Goal: Task Accomplishment & Management: Use online tool/utility

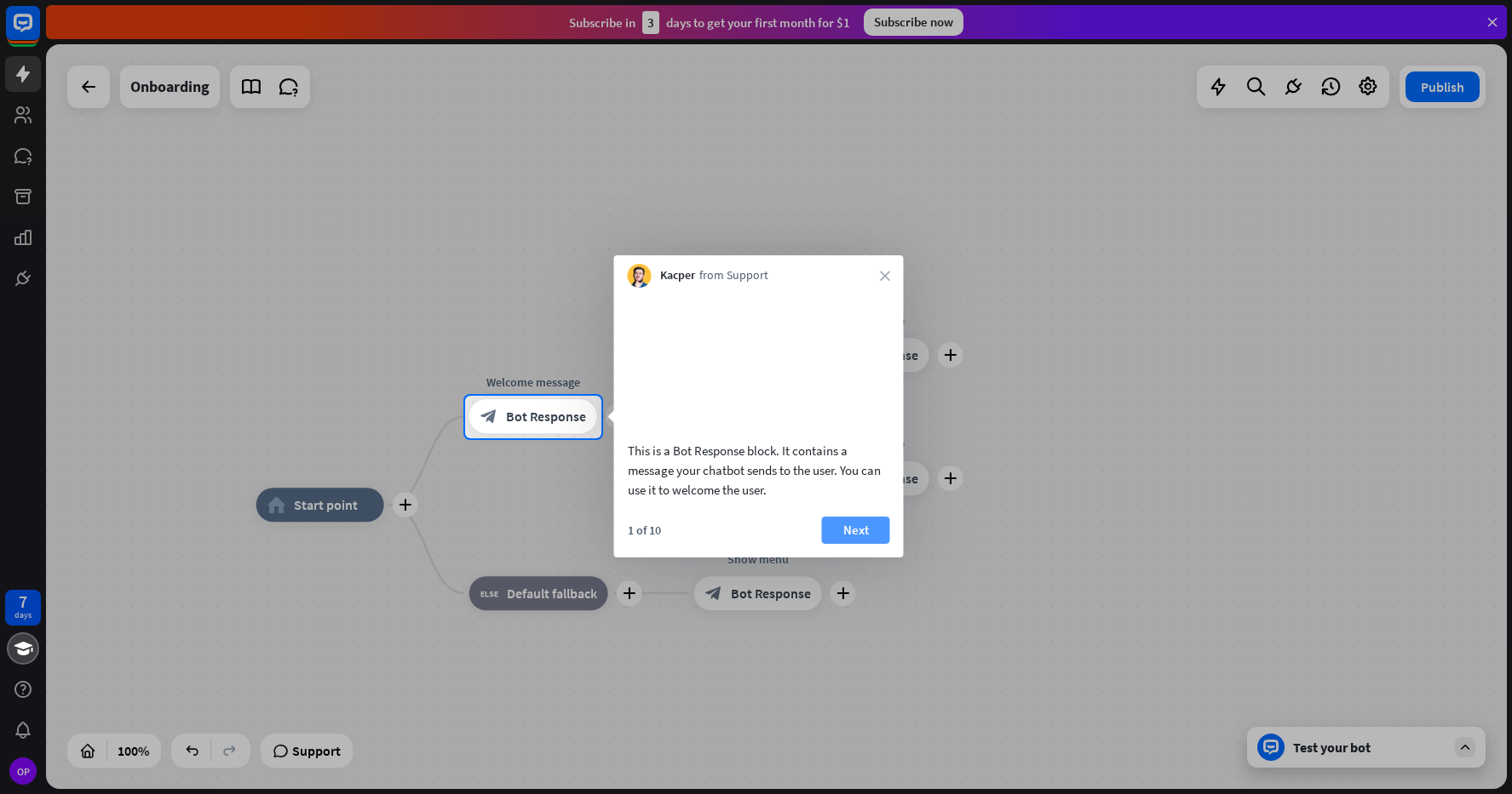
click at [853, 536] on button "Next" at bounding box center [855, 530] width 68 height 27
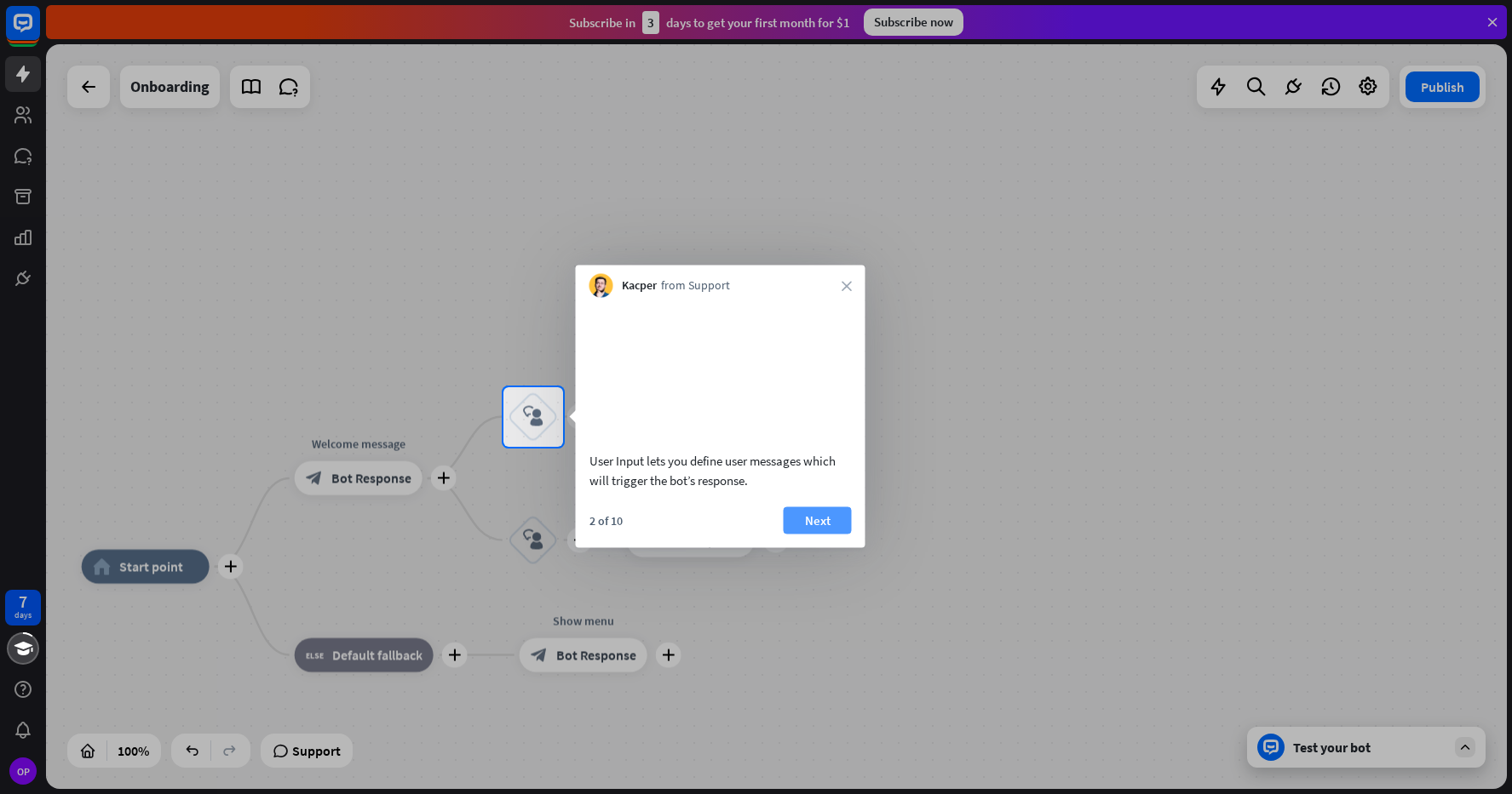
click at [835, 534] on button "Next" at bounding box center [817, 520] width 68 height 27
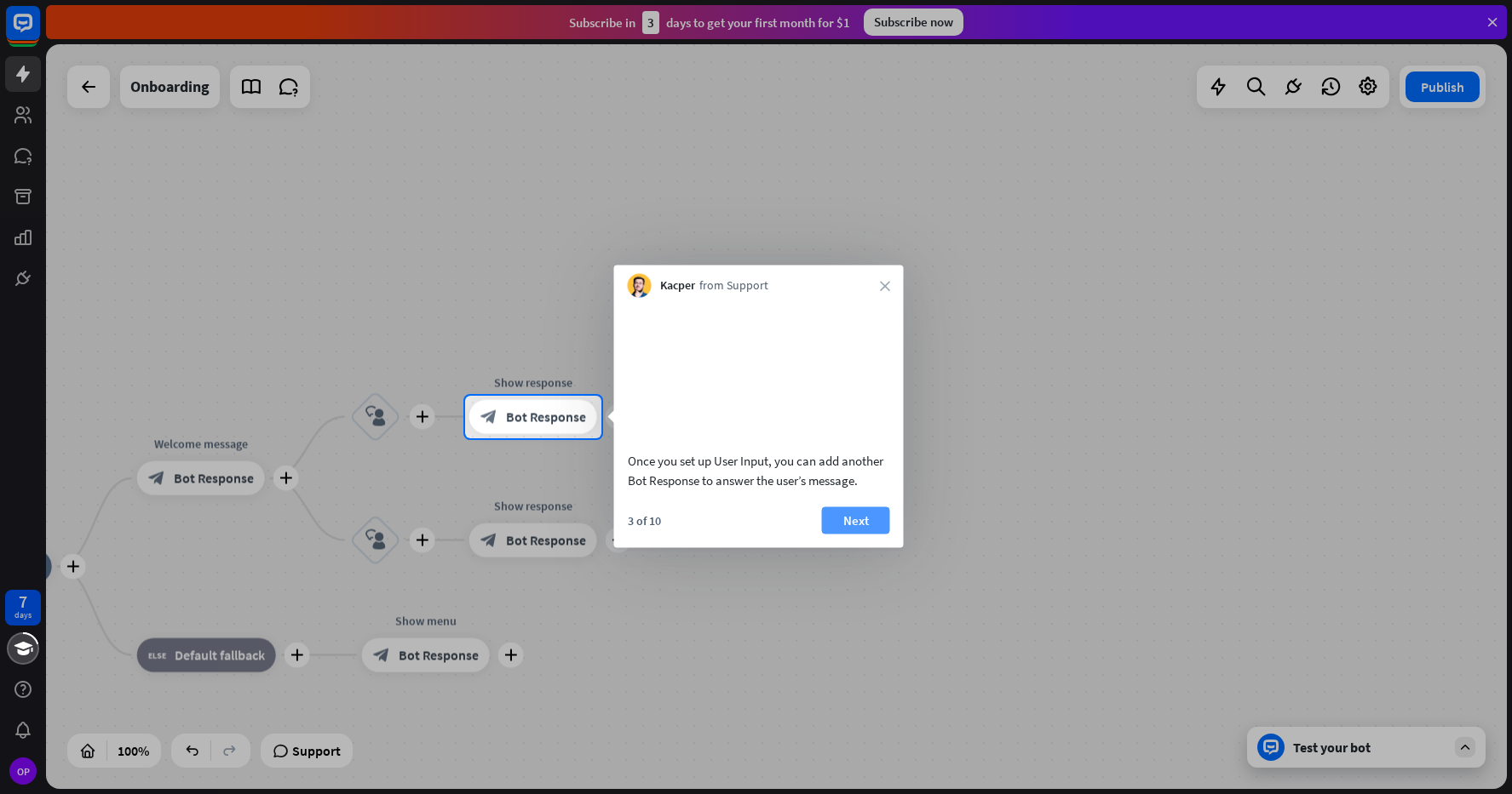
click at [876, 534] on button "Next" at bounding box center [855, 520] width 68 height 27
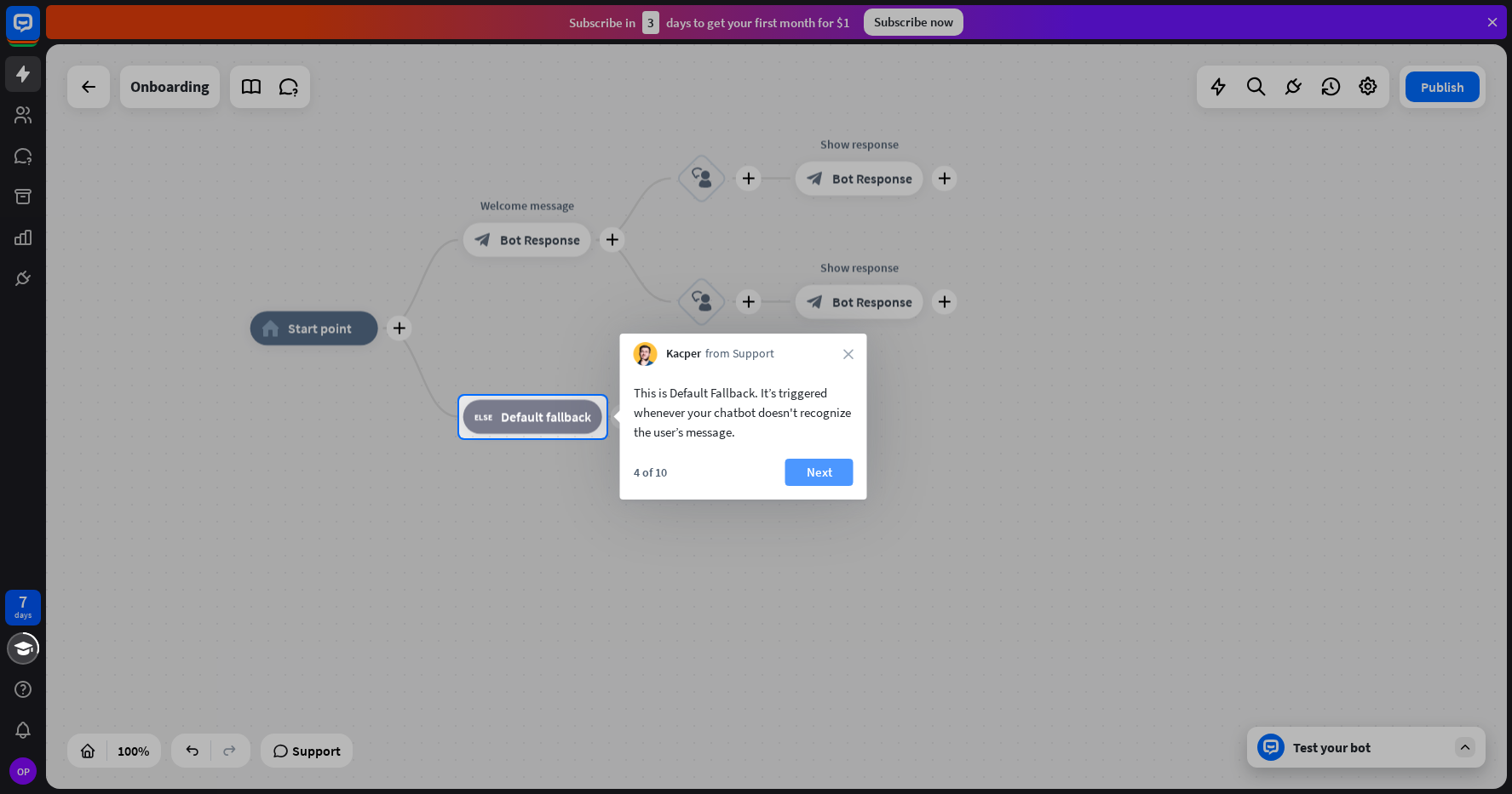
click at [801, 479] on button "Next" at bounding box center [819, 472] width 68 height 27
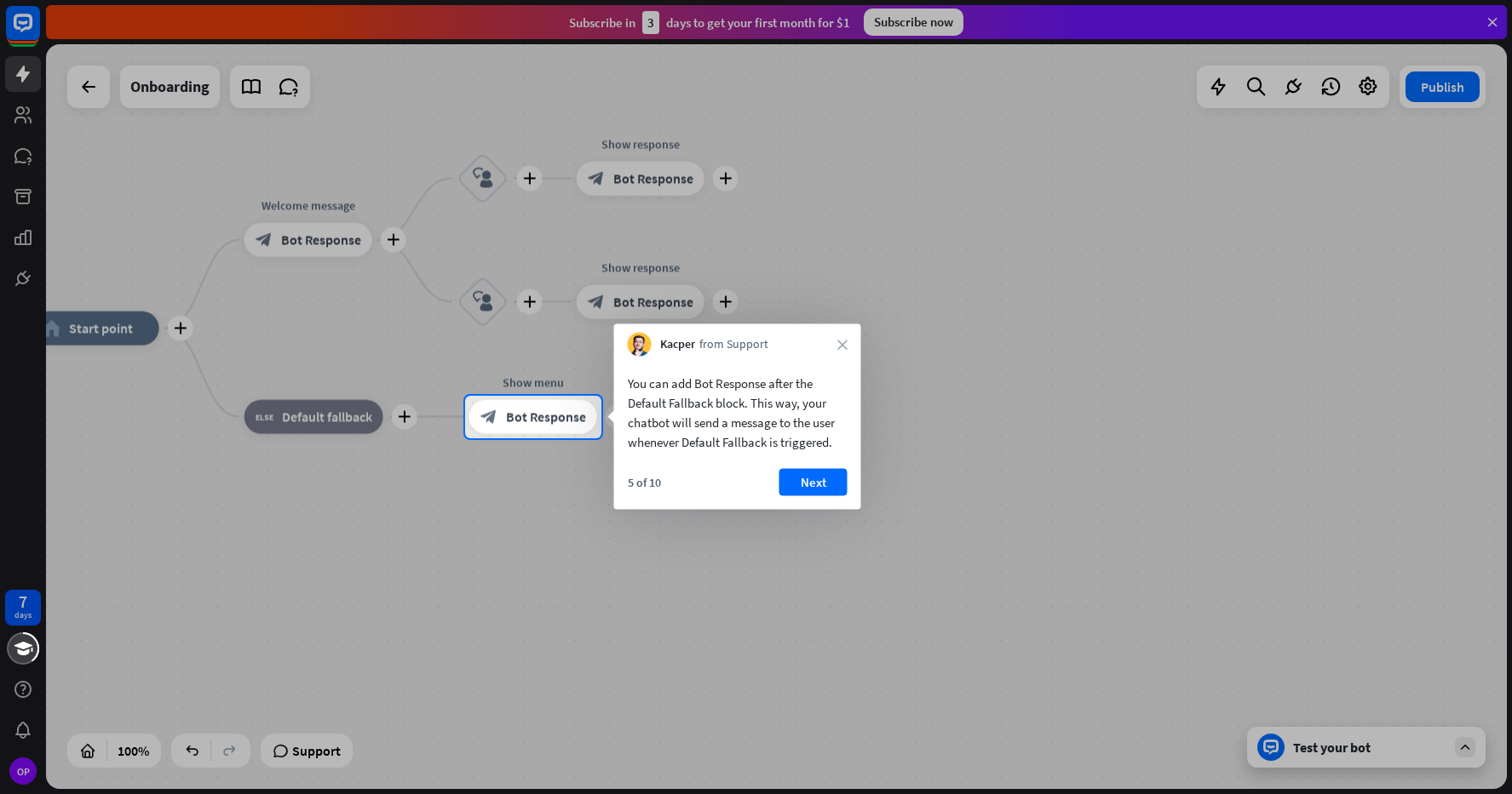
click at [801, 479] on button "Next" at bounding box center [813, 483] width 68 height 27
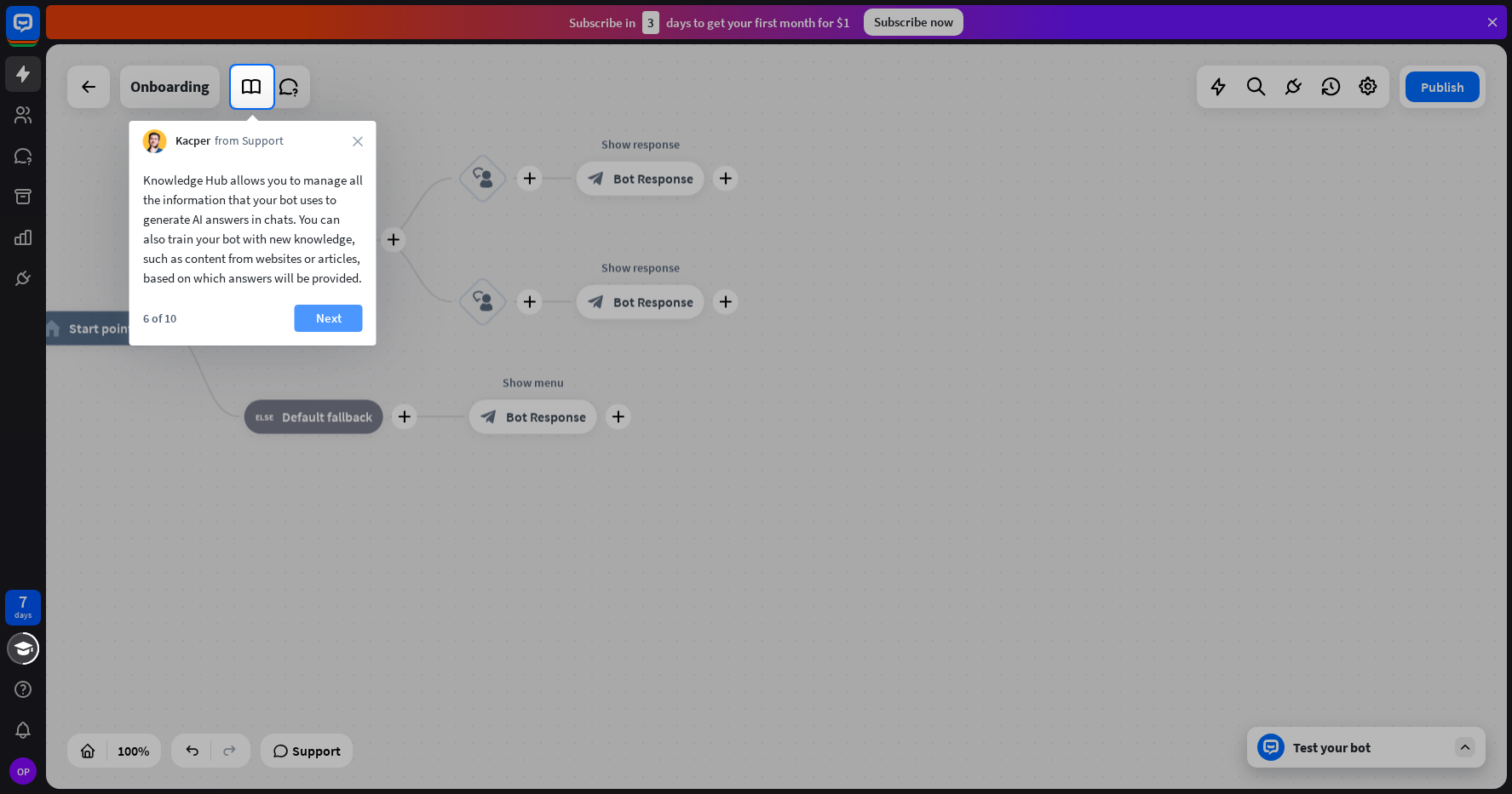
click at [335, 332] on button "Next" at bounding box center [328, 318] width 68 height 27
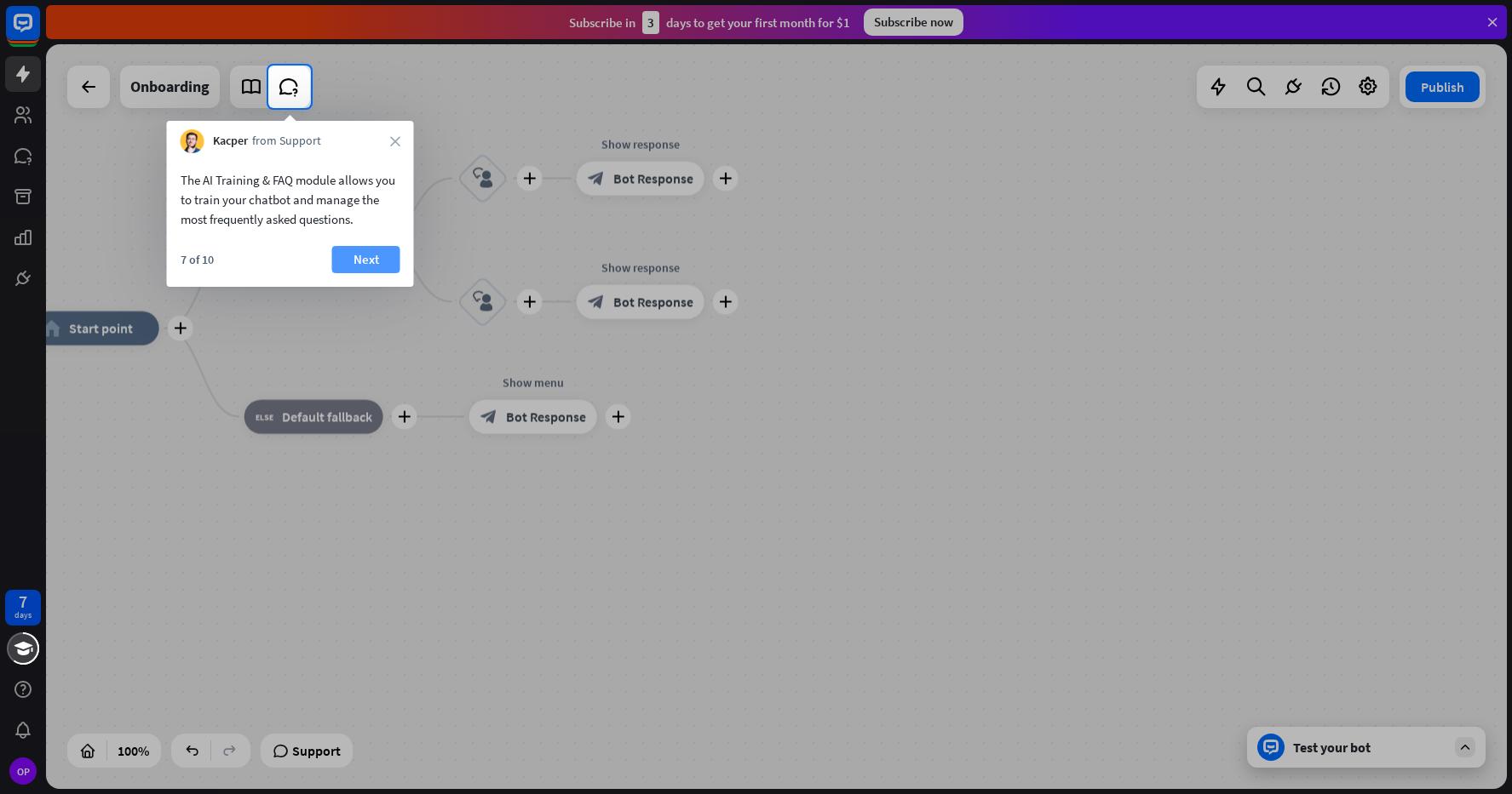
click at [376, 267] on button "Next" at bounding box center [365, 259] width 68 height 27
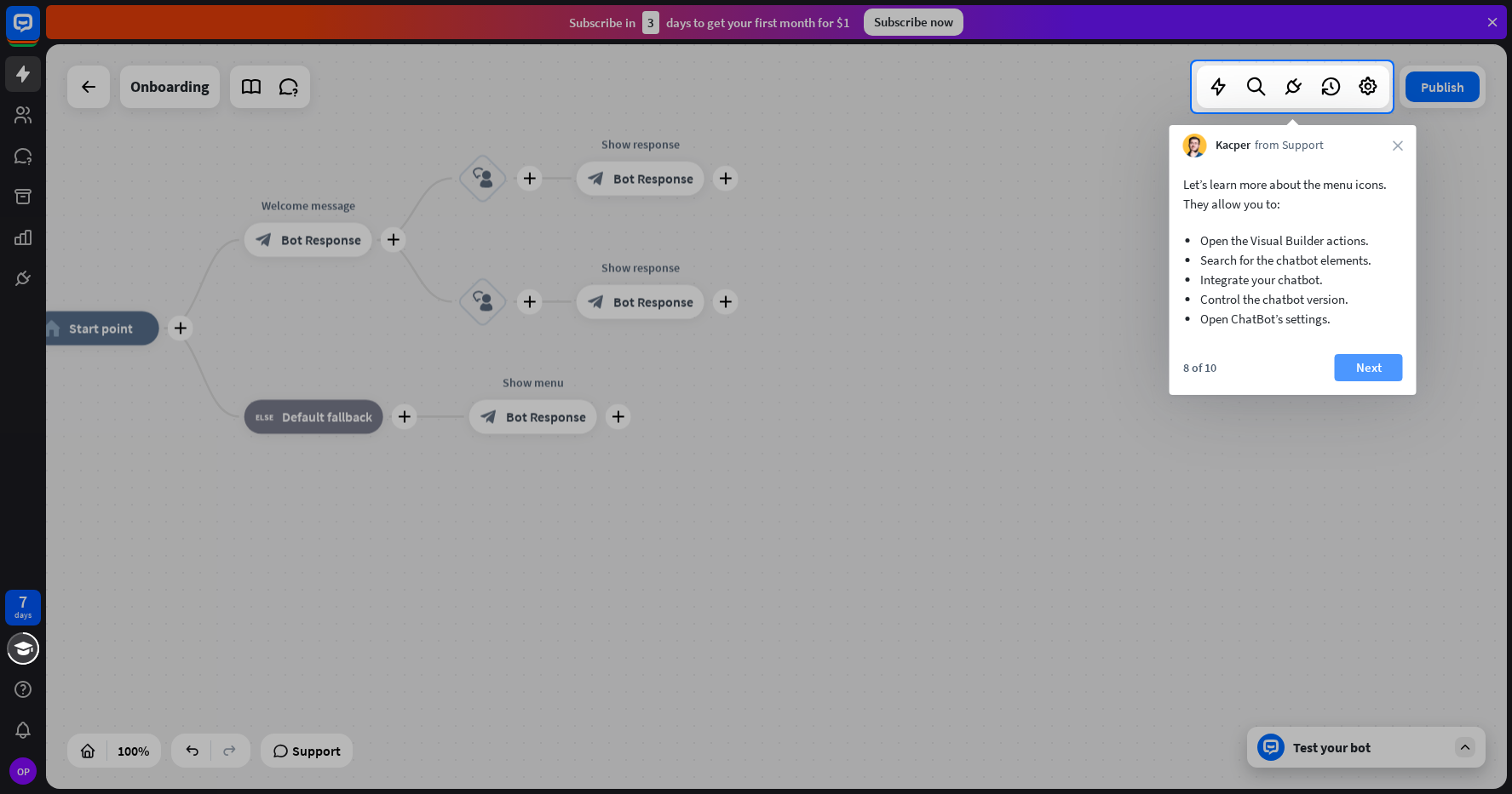
click at [1358, 379] on button "Next" at bounding box center [1368, 367] width 68 height 27
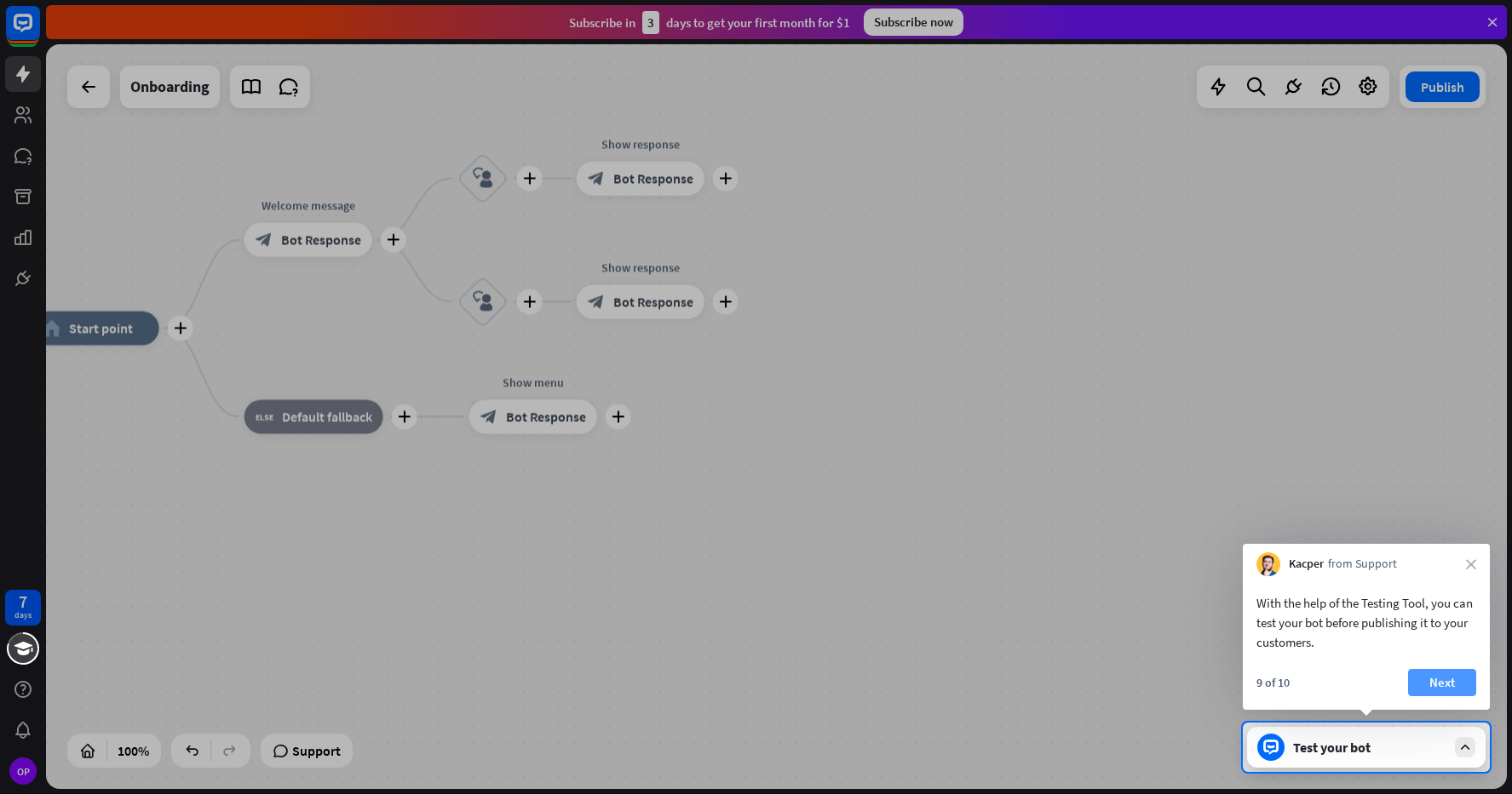
click at [1447, 678] on button "Next" at bounding box center [1441, 682] width 68 height 27
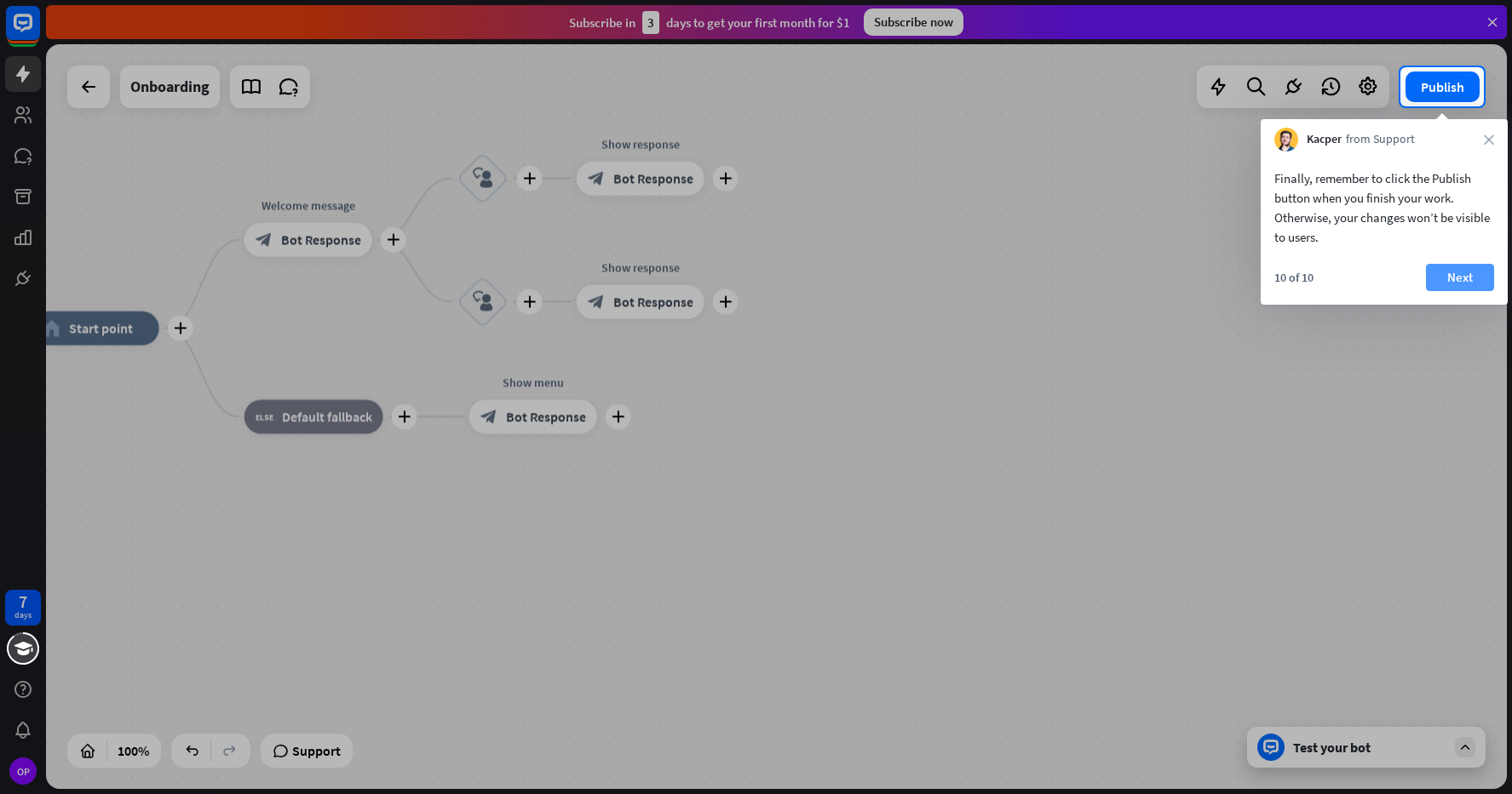
click at [1491, 281] on button "Next" at bounding box center [1459, 277] width 68 height 27
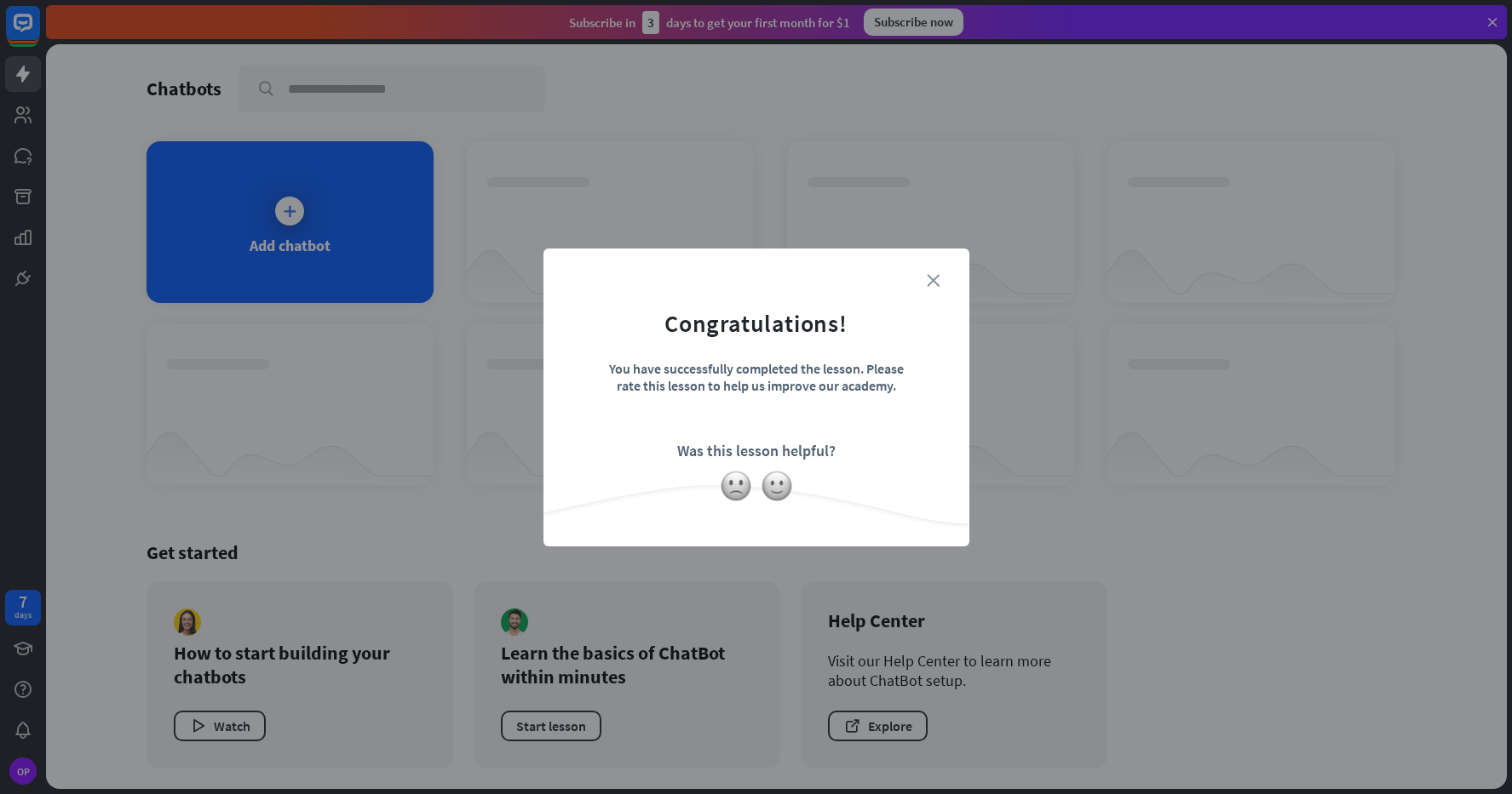
click at [935, 282] on icon "close" at bounding box center [933, 281] width 12 height 12
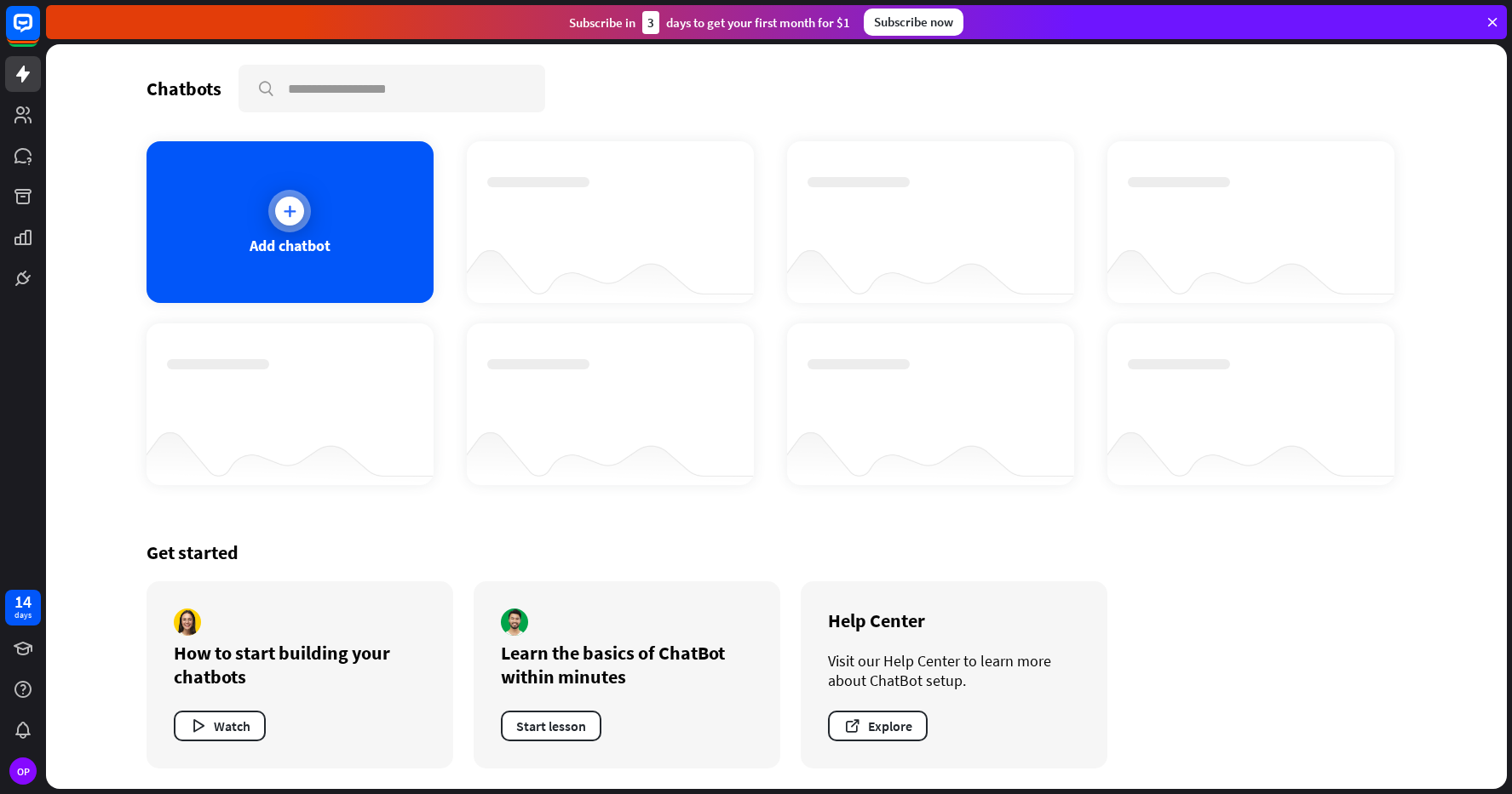
click at [328, 230] on div "Add chatbot" at bounding box center [290, 221] width 287 height 161
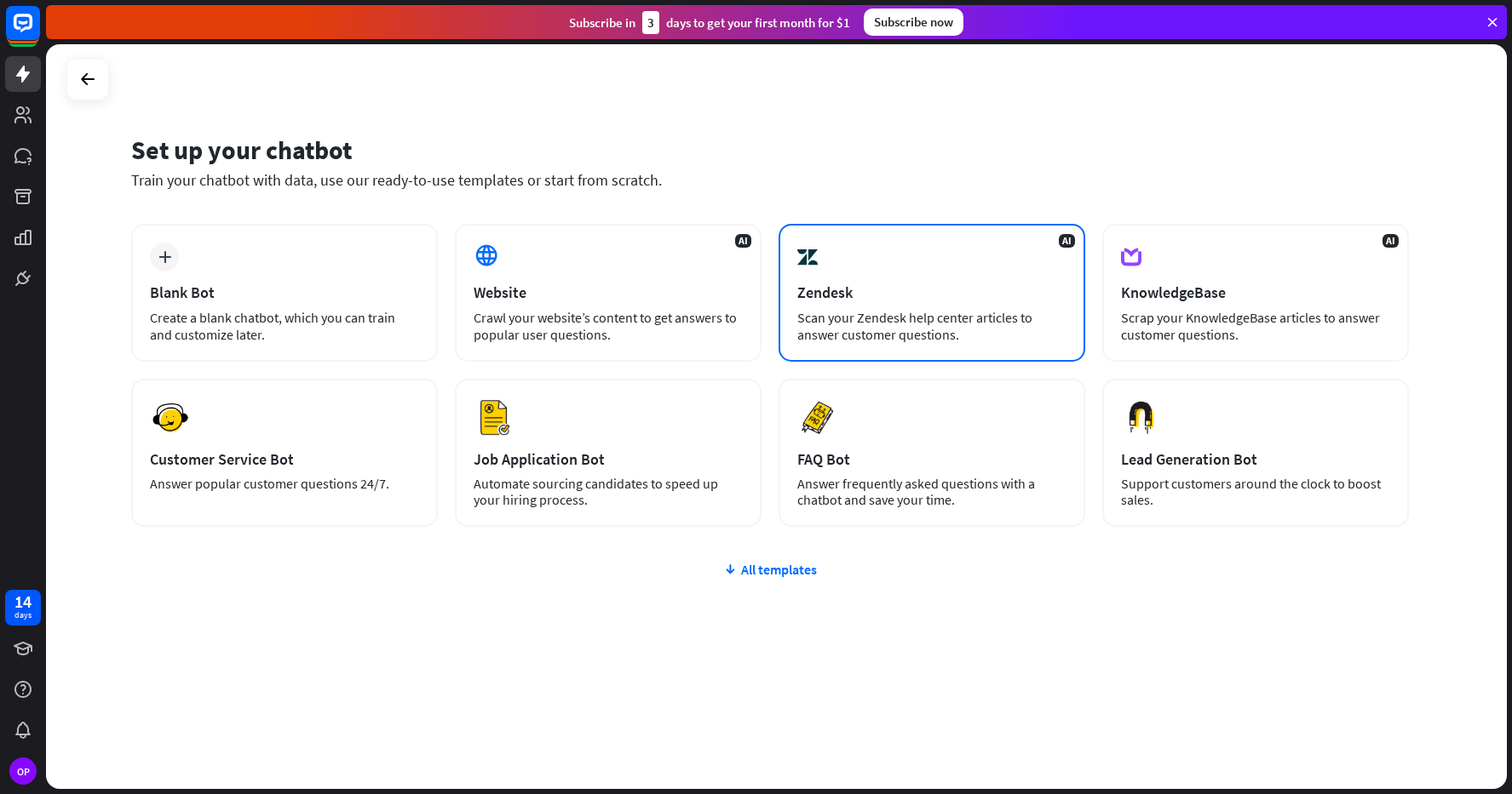
click at [972, 266] on div "AI Zendesk Scan your Zendesk help center articles to answer customer questions." at bounding box center [931, 293] width 306 height 138
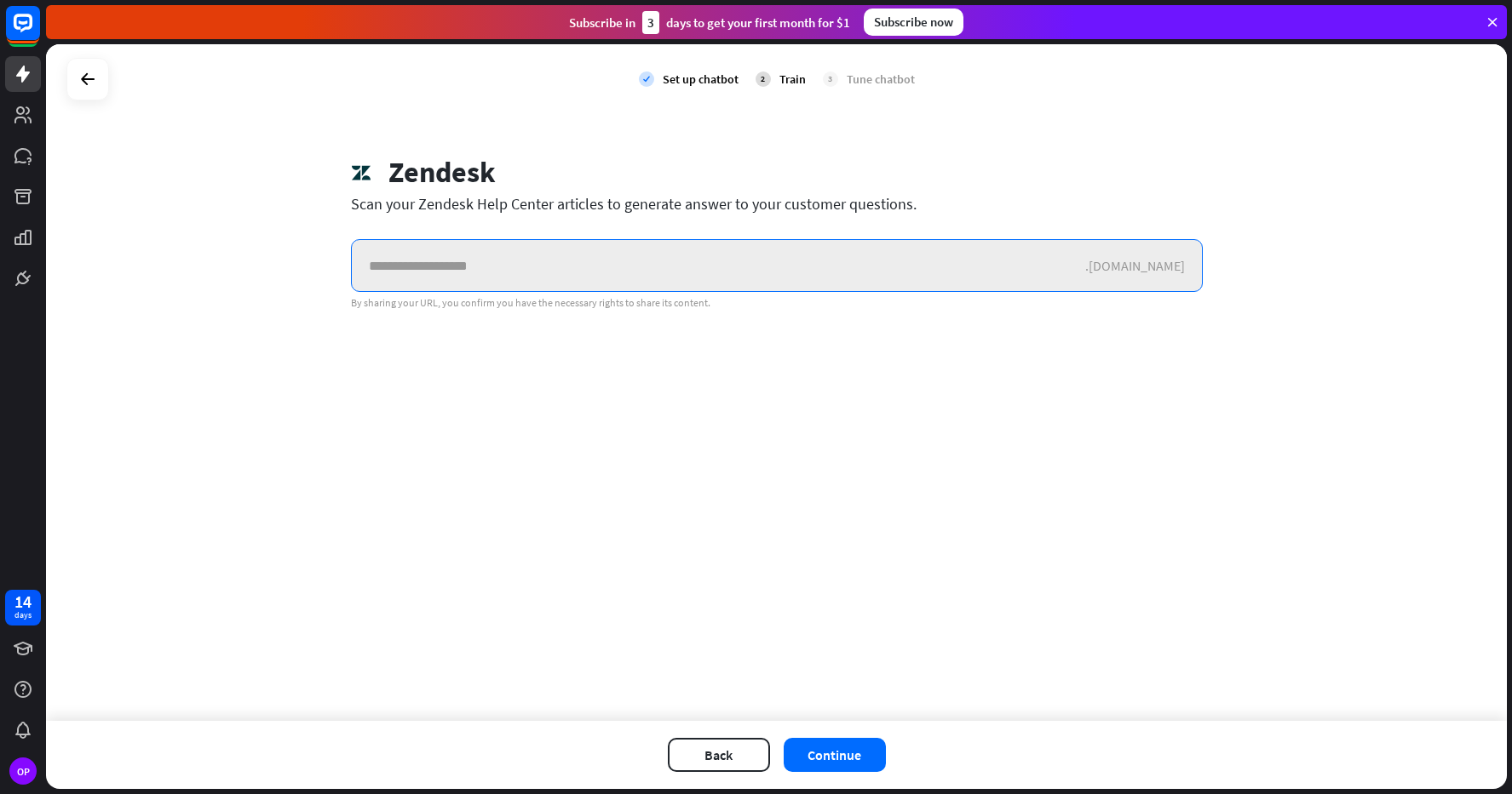
paste input "**********"
type input "**********"
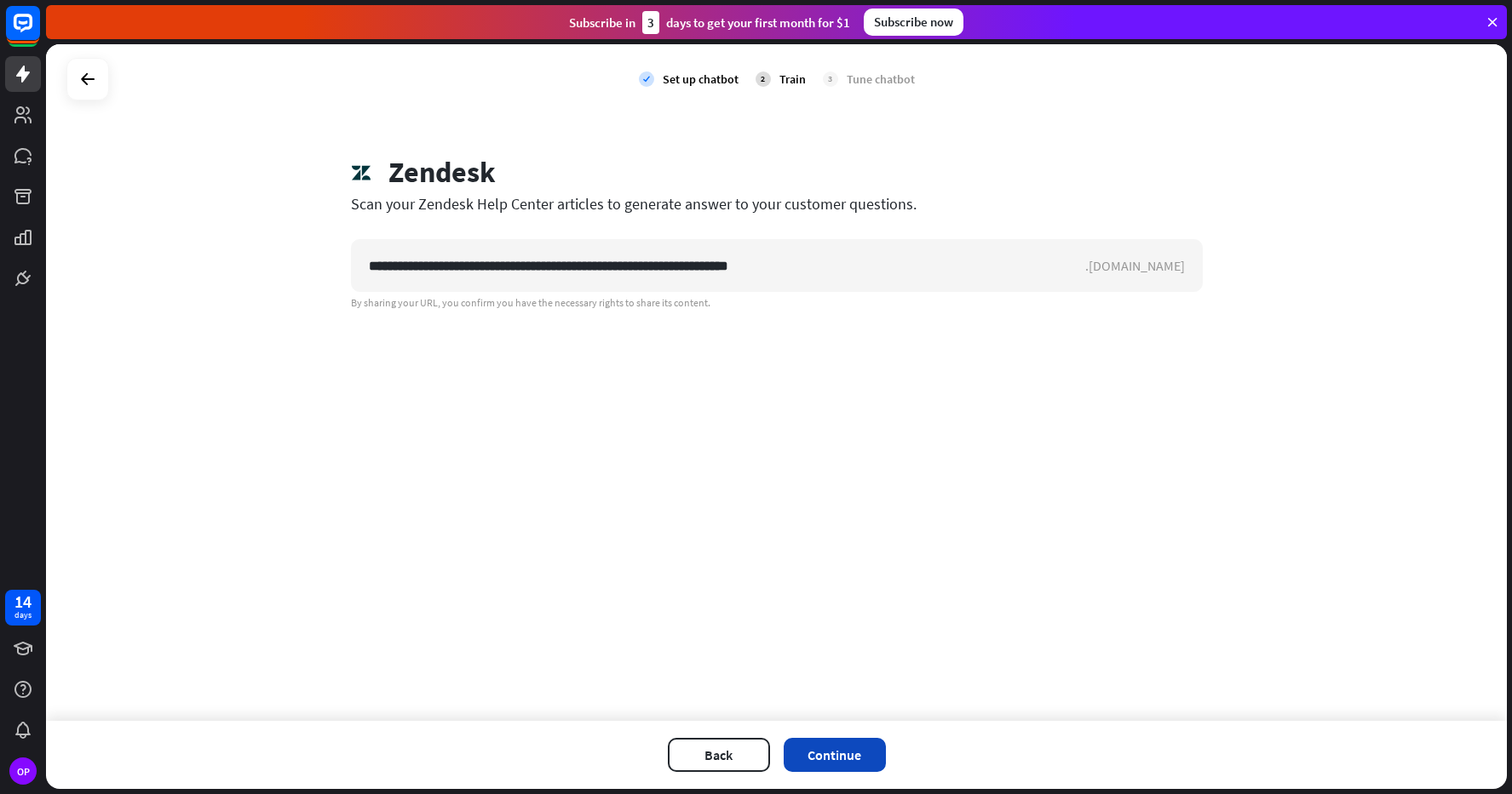
click at [826, 750] on button "Continue" at bounding box center [835, 755] width 102 height 34
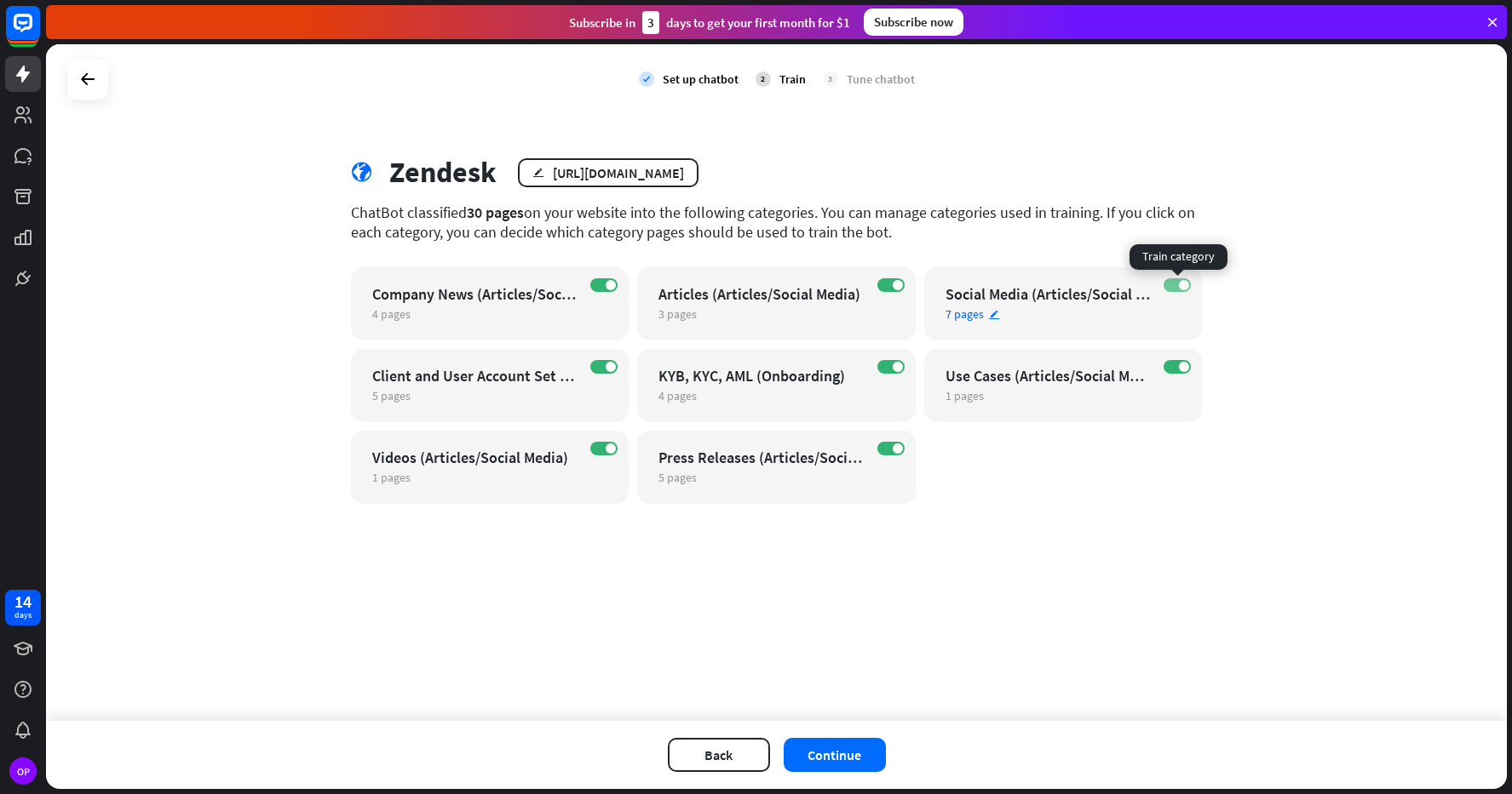
click at [1177, 280] on label "ON" at bounding box center [1177, 285] width 27 height 13
click at [1351, 486] on div "check Set up chatbot 2 Train 3 Tune chatbot globe Zendesk edit [URL][DOMAIN_NAM…" at bounding box center [776, 382] width 1461 height 677
click at [890, 448] on label "ON" at bounding box center [891, 448] width 27 height 13
click at [1030, 600] on div "check Set up chatbot 2 Train 3 Tune chatbot globe Zendesk edit [URL][DOMAIN_NAM…" at bounding box center [776, 382] width 1461 height 677
click at [592, 446] on label "ON" at bounding box center [604, 448] width 27 height 13
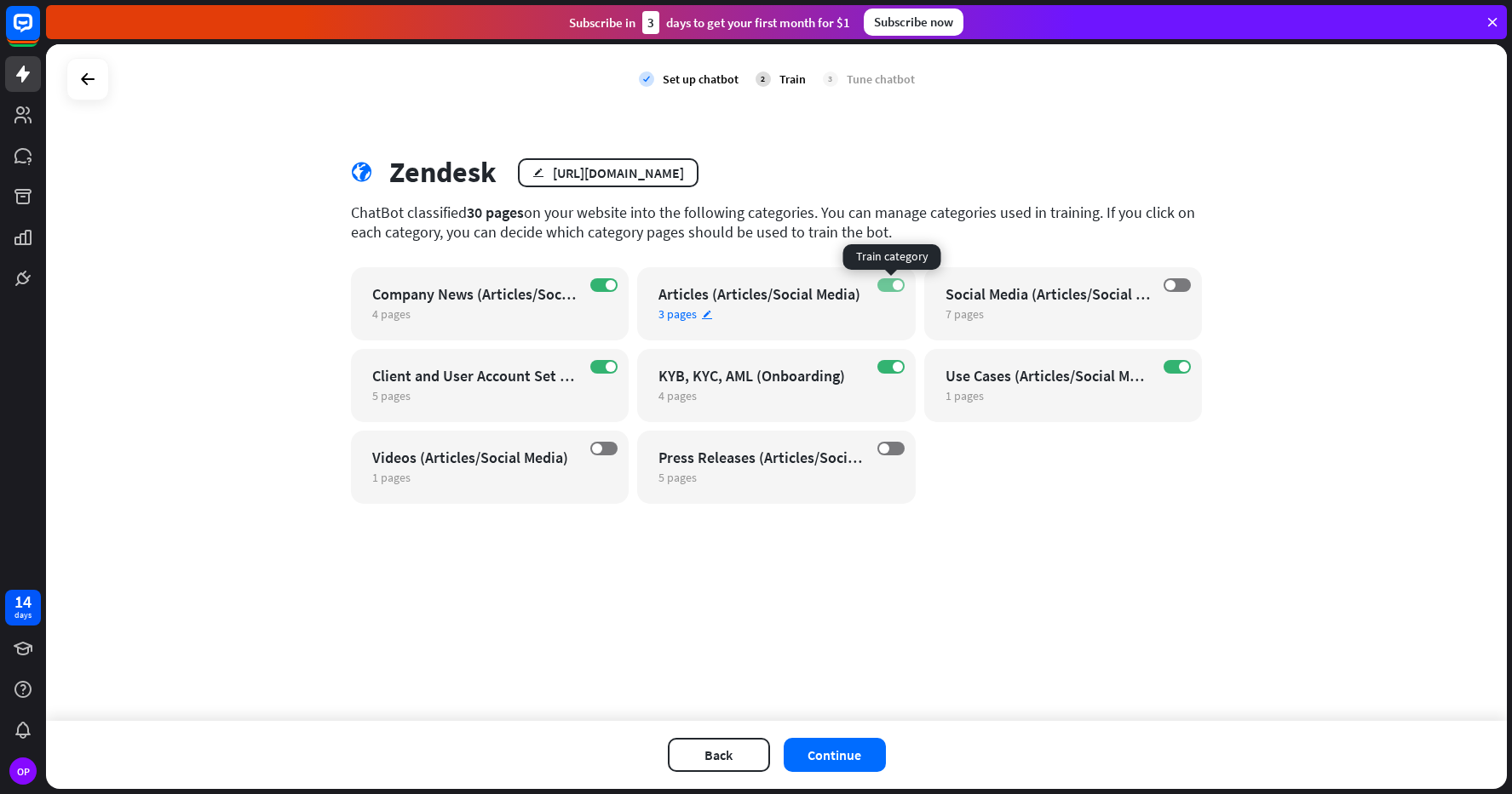
click at [885, 283] on label "ON" at bounding box center [891, 285] width 27 height 13
click at [846, 739] on button "Continue" at bounding box center [835, 755] width 102 height 34
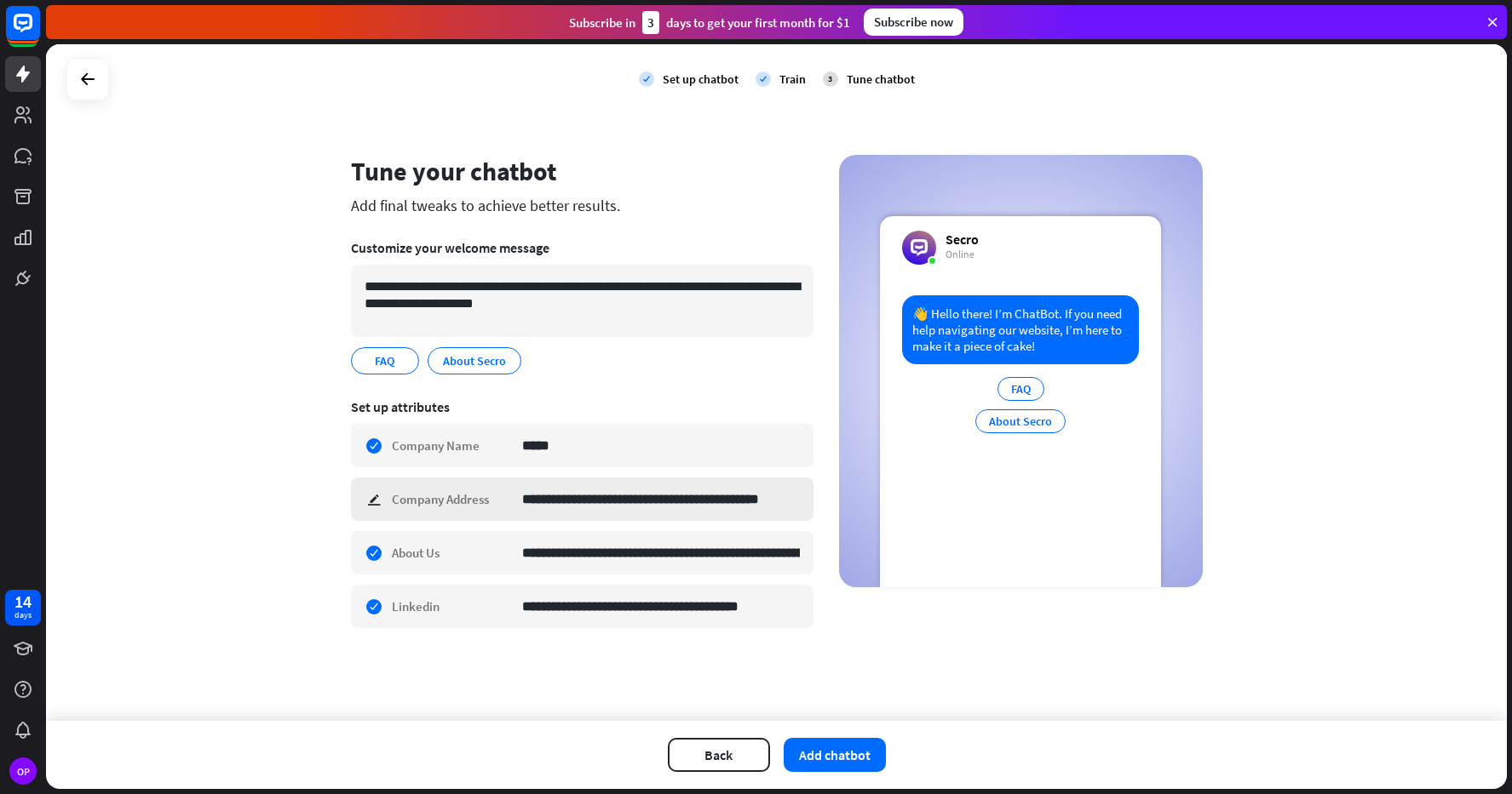
click at [365, 498] on div "**********" at bounding box center [583, 498] width 463 height 43
click at [328, 455] on div "**********" at bounding box center [776, 382] width 1461 height 677
click at [548, 491] on input "**********" at bounding box center [661, 498] width 278 height 41
type input "*"
click at [296, 490] on div "**********" at bounding box center [776, 382] width 1461 height 677
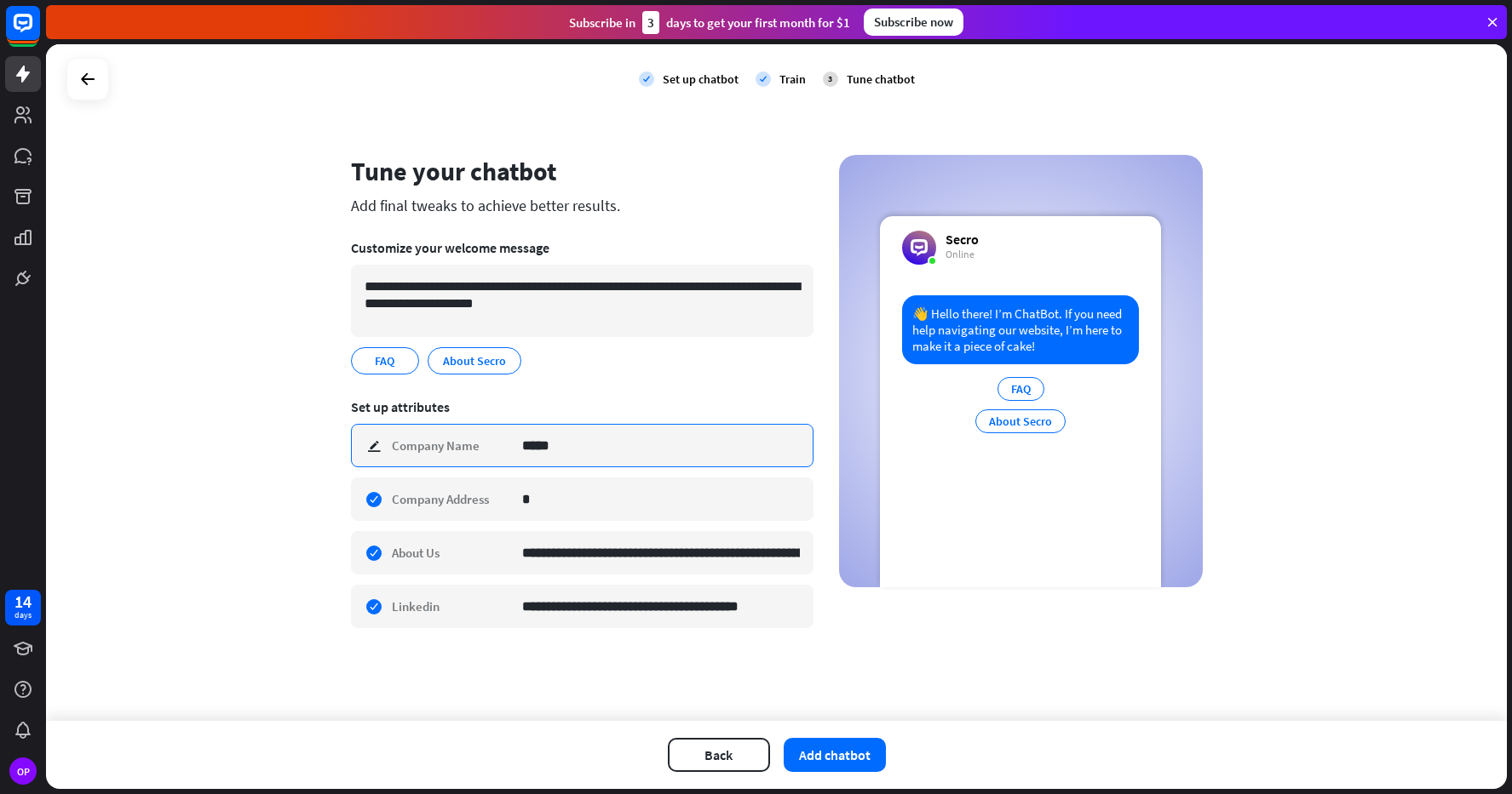
click at [621, 462] on input "*****" at bounding box center [661, 446] width 278 height 41
click at [577, 457] on input "*****" at bounding box center [661, 446] width 278 height 41
type input "*********"
click at [312, 508] on div "**********" at bounding box center [776, 382] width 1461 height 677
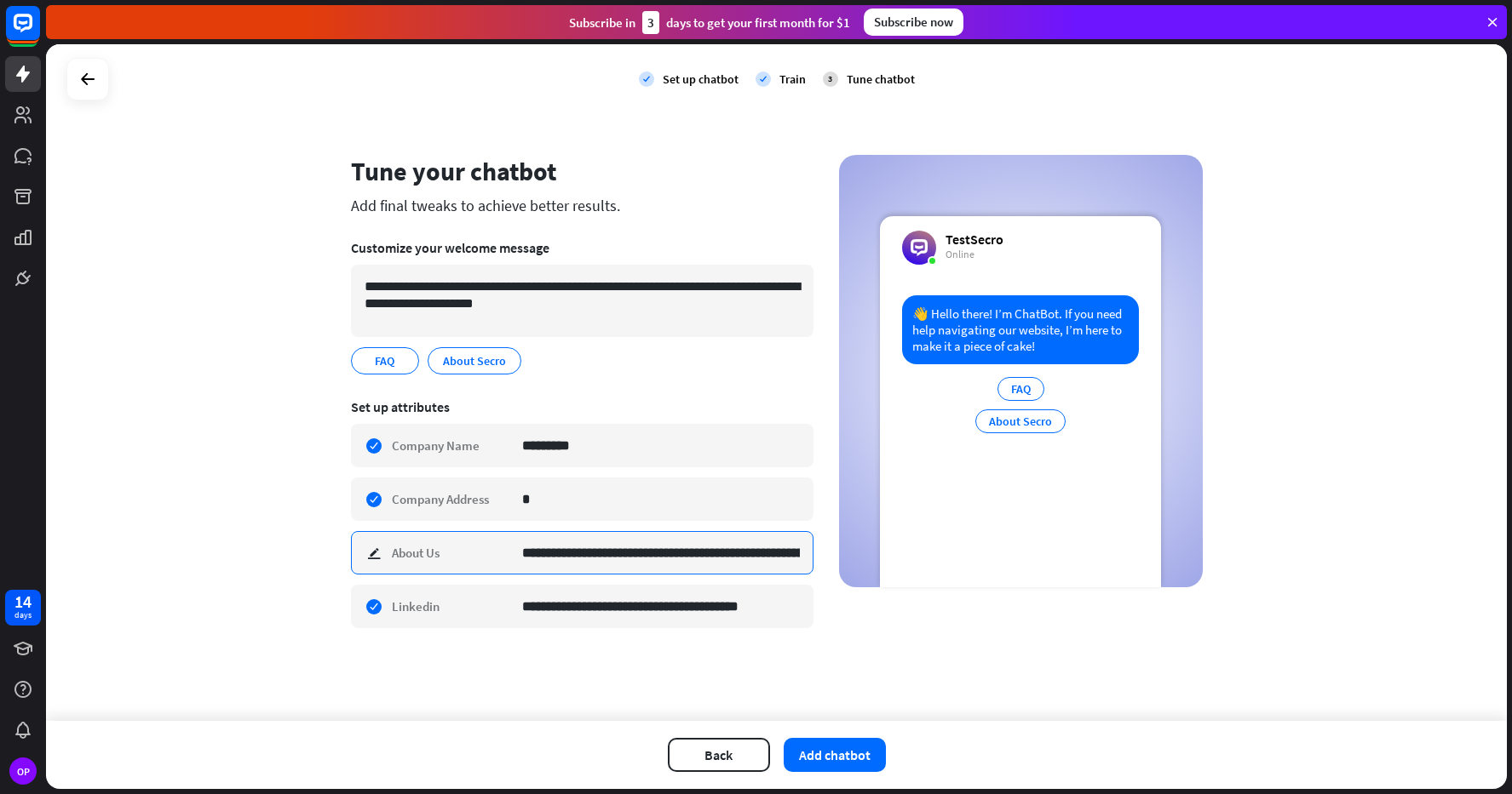
click at [698, 556] on input "**********" at bounding box center [661, 552] width 278 height 41
type input "*"
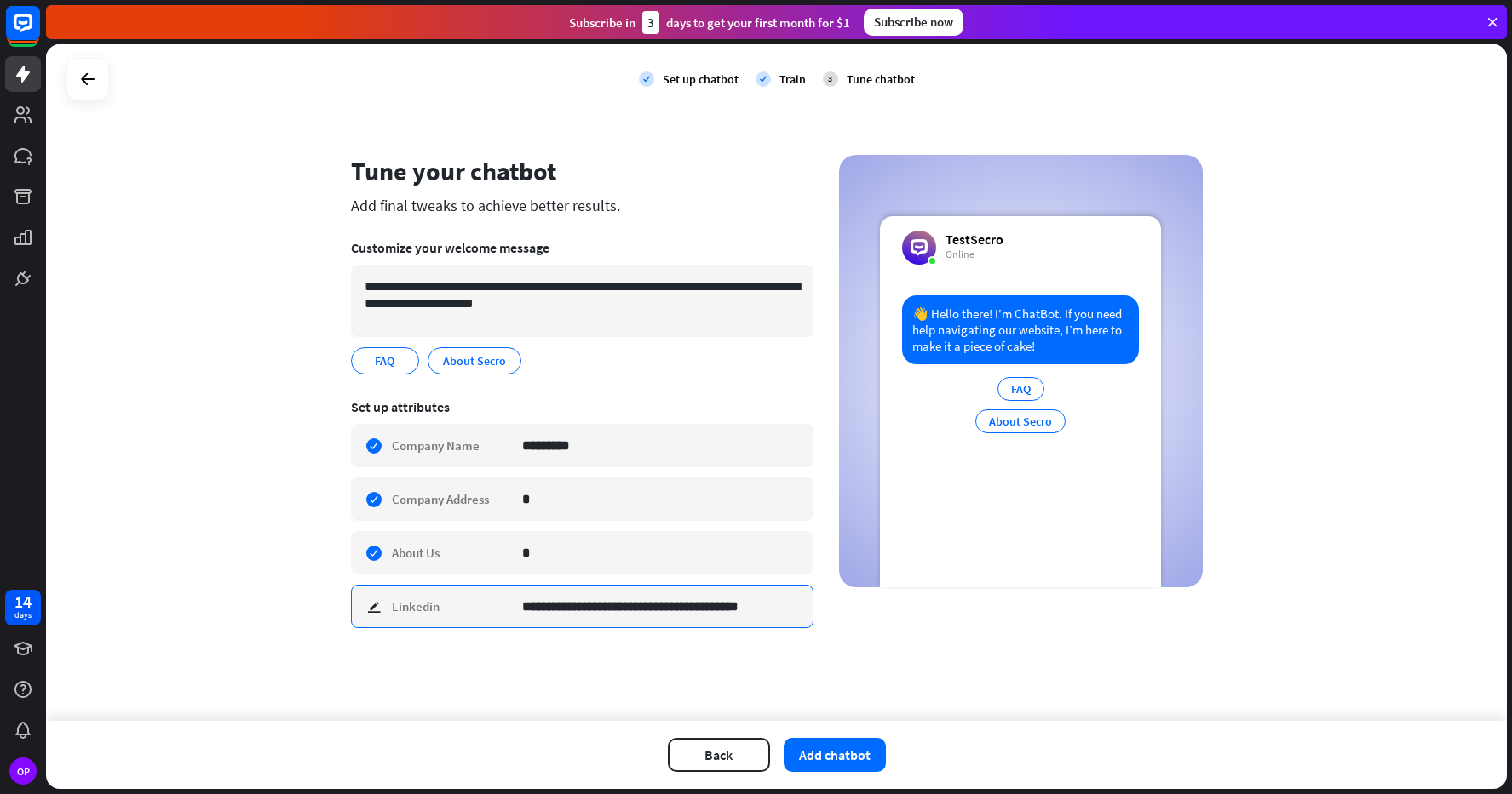
click at [733, 609] on input "**********" at bounding box center [661, 606] width 278 height 41
type input "**"
click at [713, 655] on div "**********" at bounding box center [776, 382] width 1461 height 677
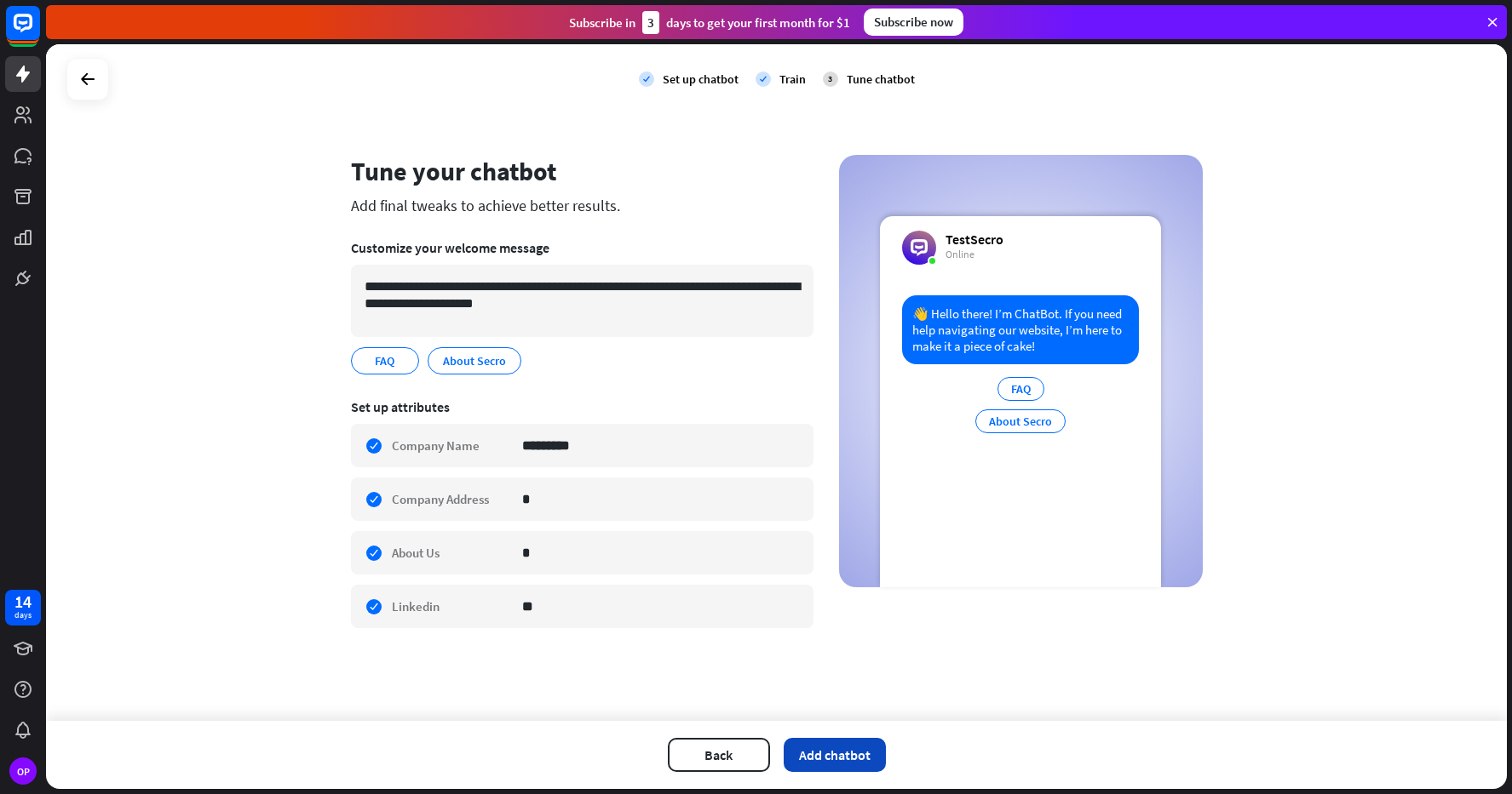
click at [839, 763] on button "Add chatbot" at bounding box center [835, 755] width 102 height 34
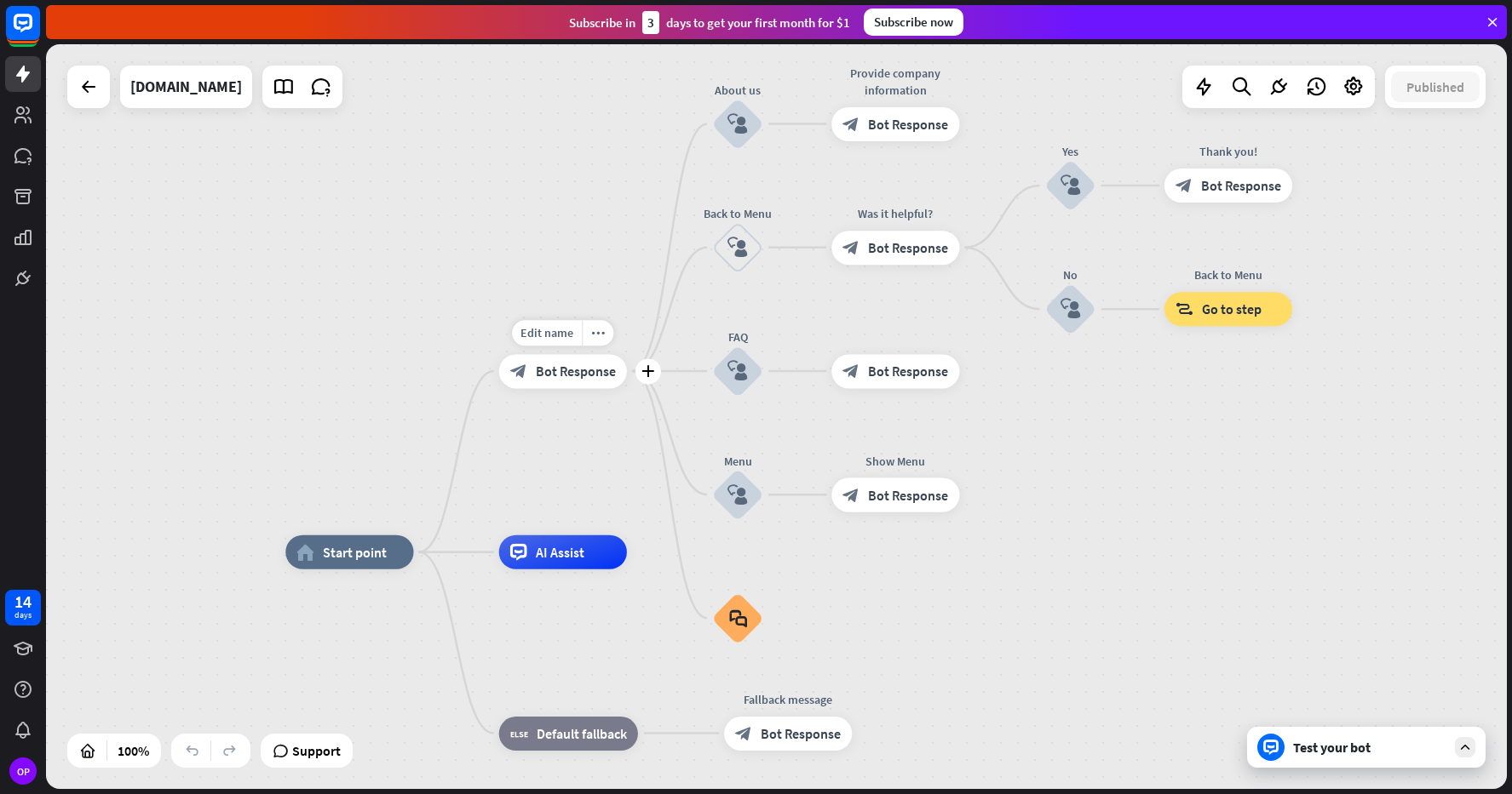
click at [548, 382] on div "block_bot_response Bot Response" at bounding box center [562, 371] width 128 height 34
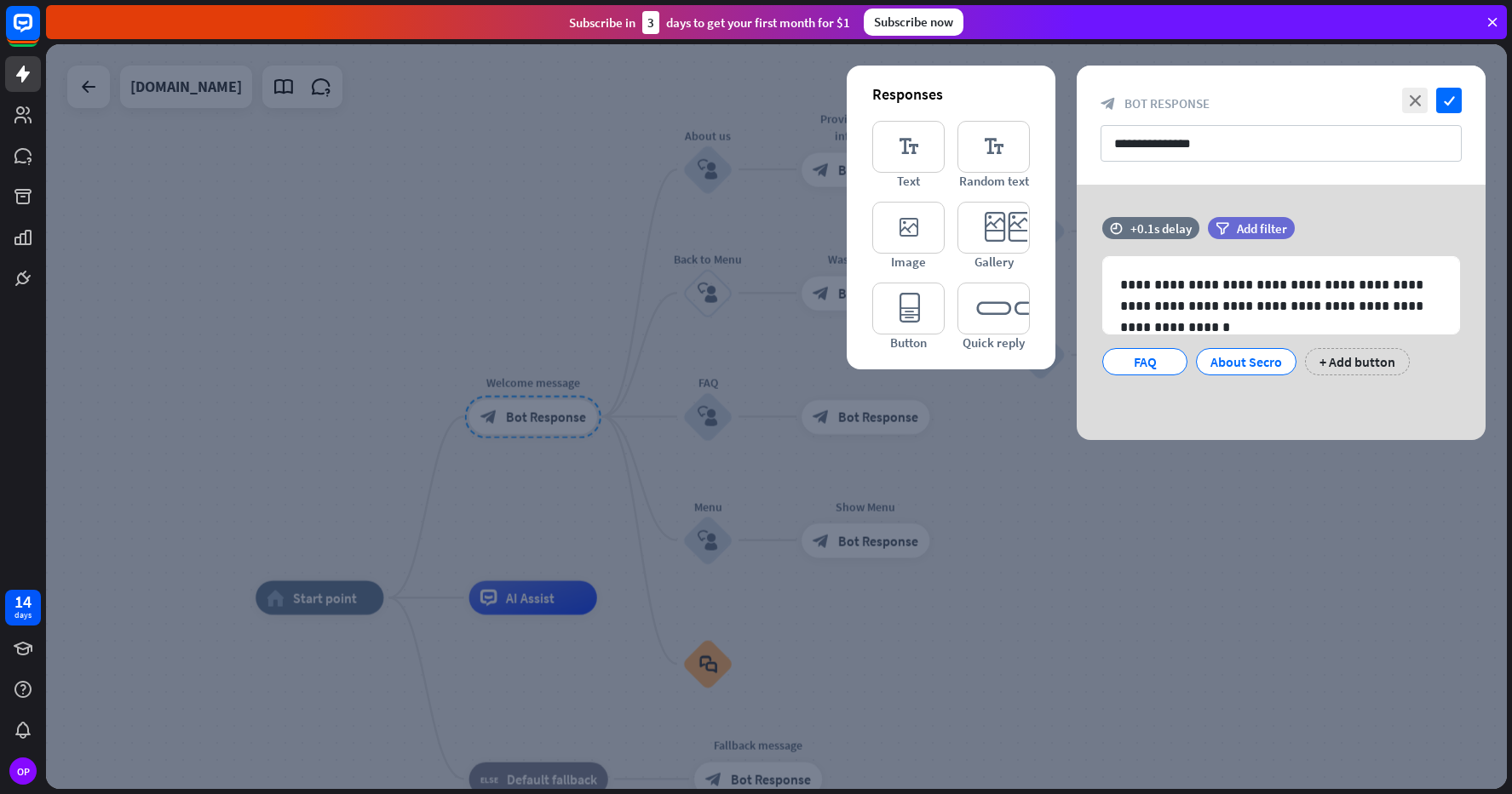
click at [325, 453] on div at bounding box center [776, 416] width 1461 height 745
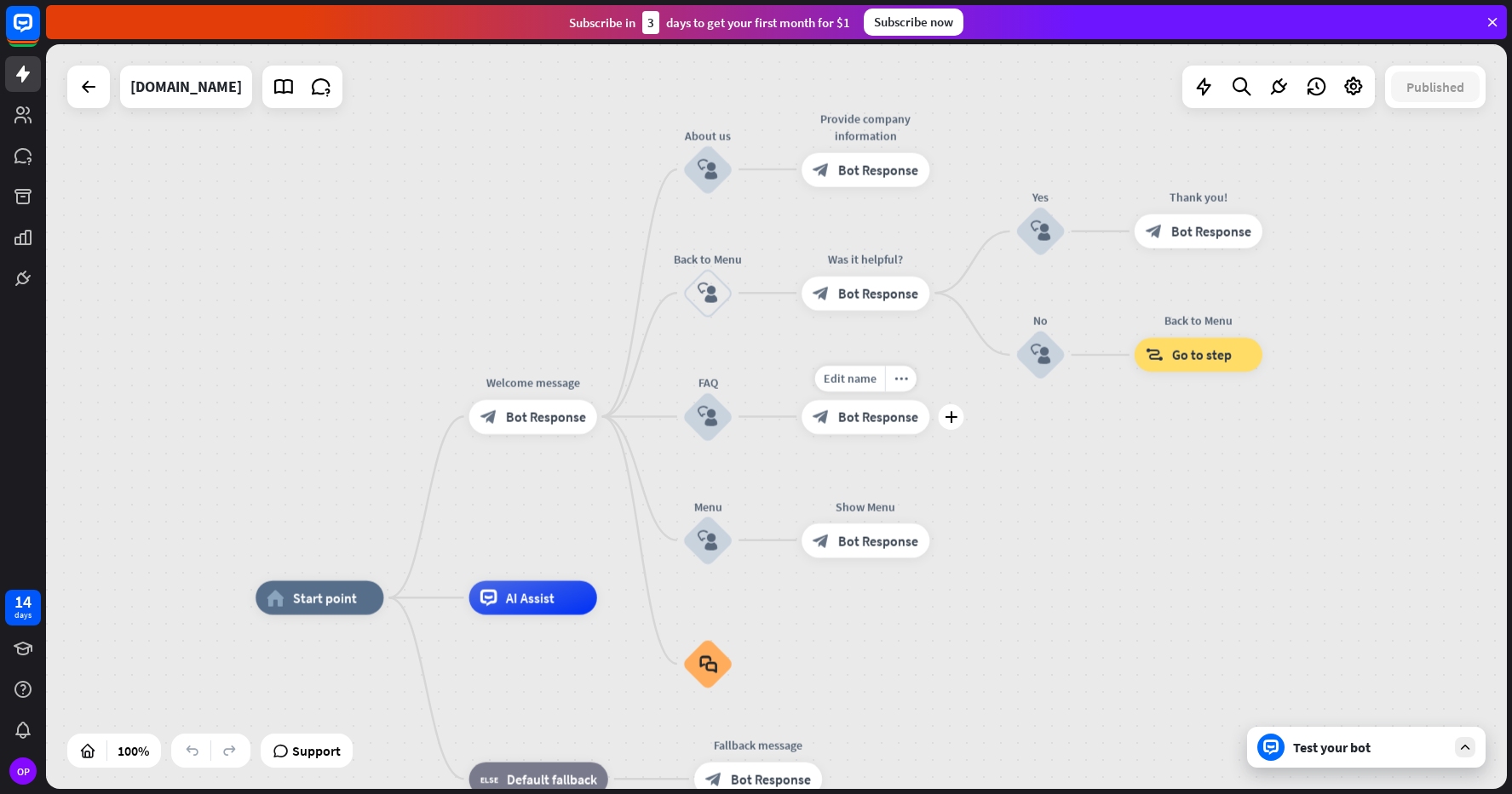
click at [895, 431] on div "block_bot_response Bot Response" at bounding box center [865, 416] width 128 height 34
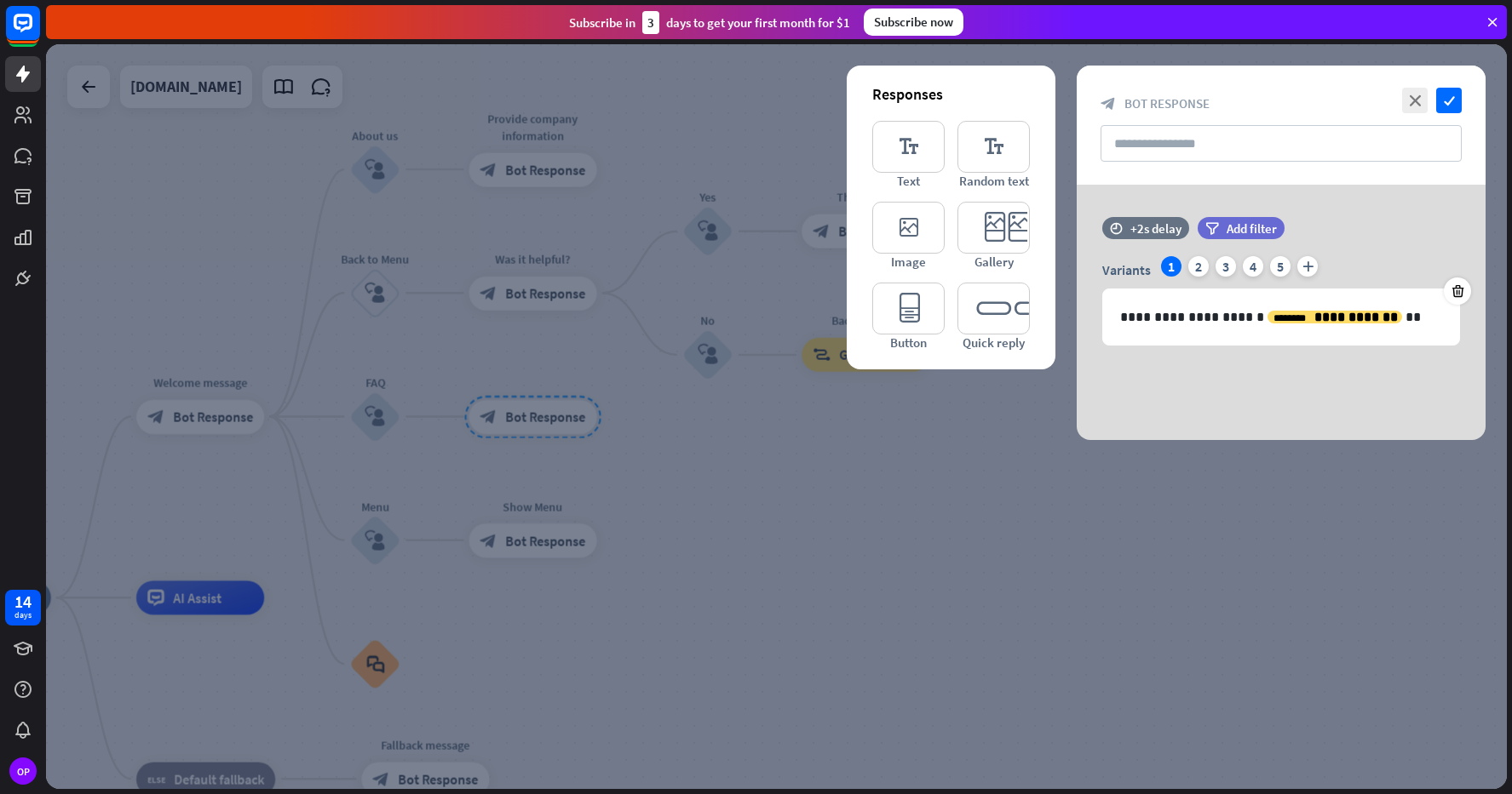
click at [1027, 564] on div at bounding box center [776, 416] width 1461 height 745
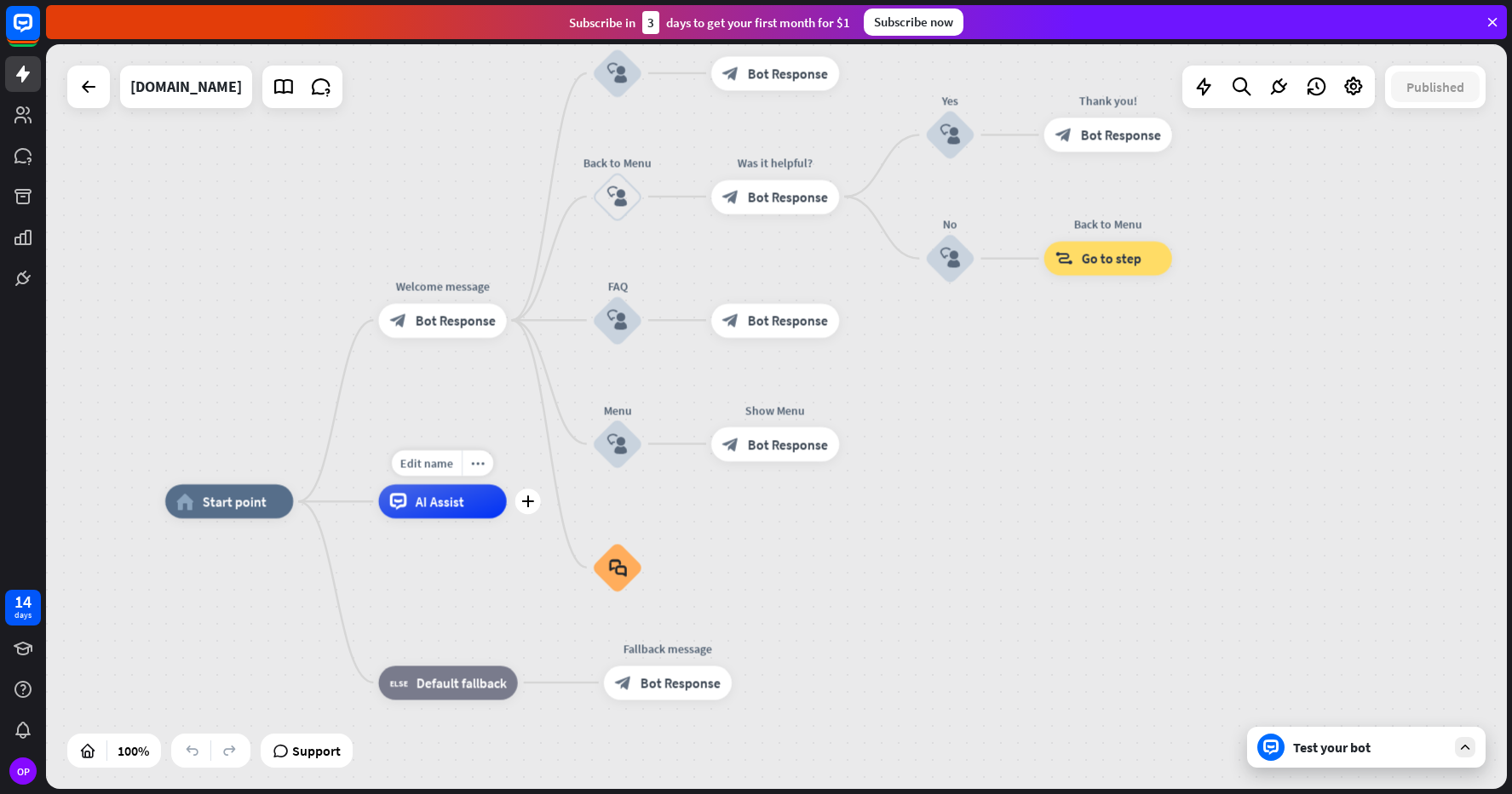
click at [463, 514] on div "AI Assist" at bounding box center [441, 501] width 128 height 34
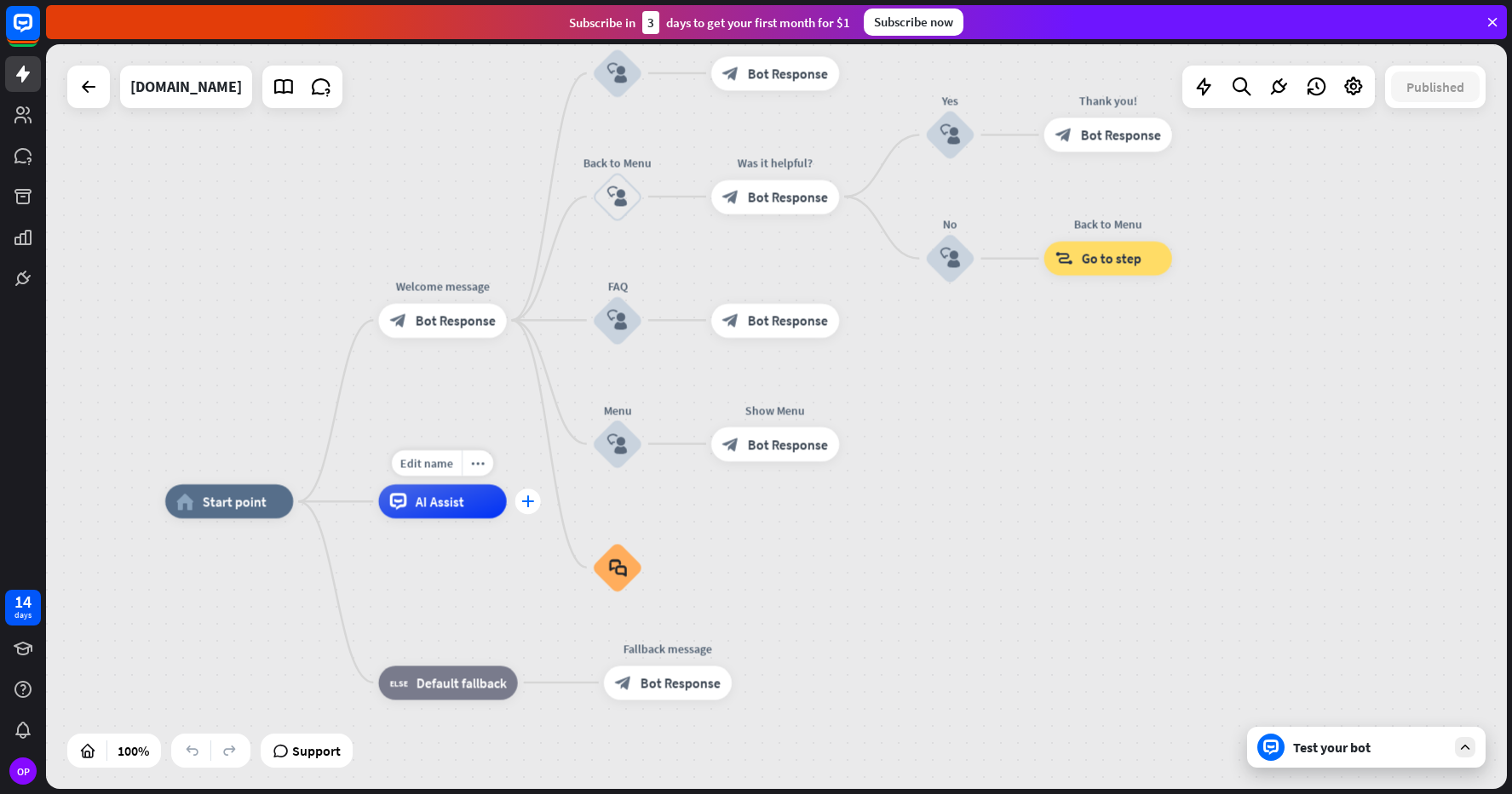
click at [523, 501] on icon "plus" at bounding box center [528, 502] width 12 height 12
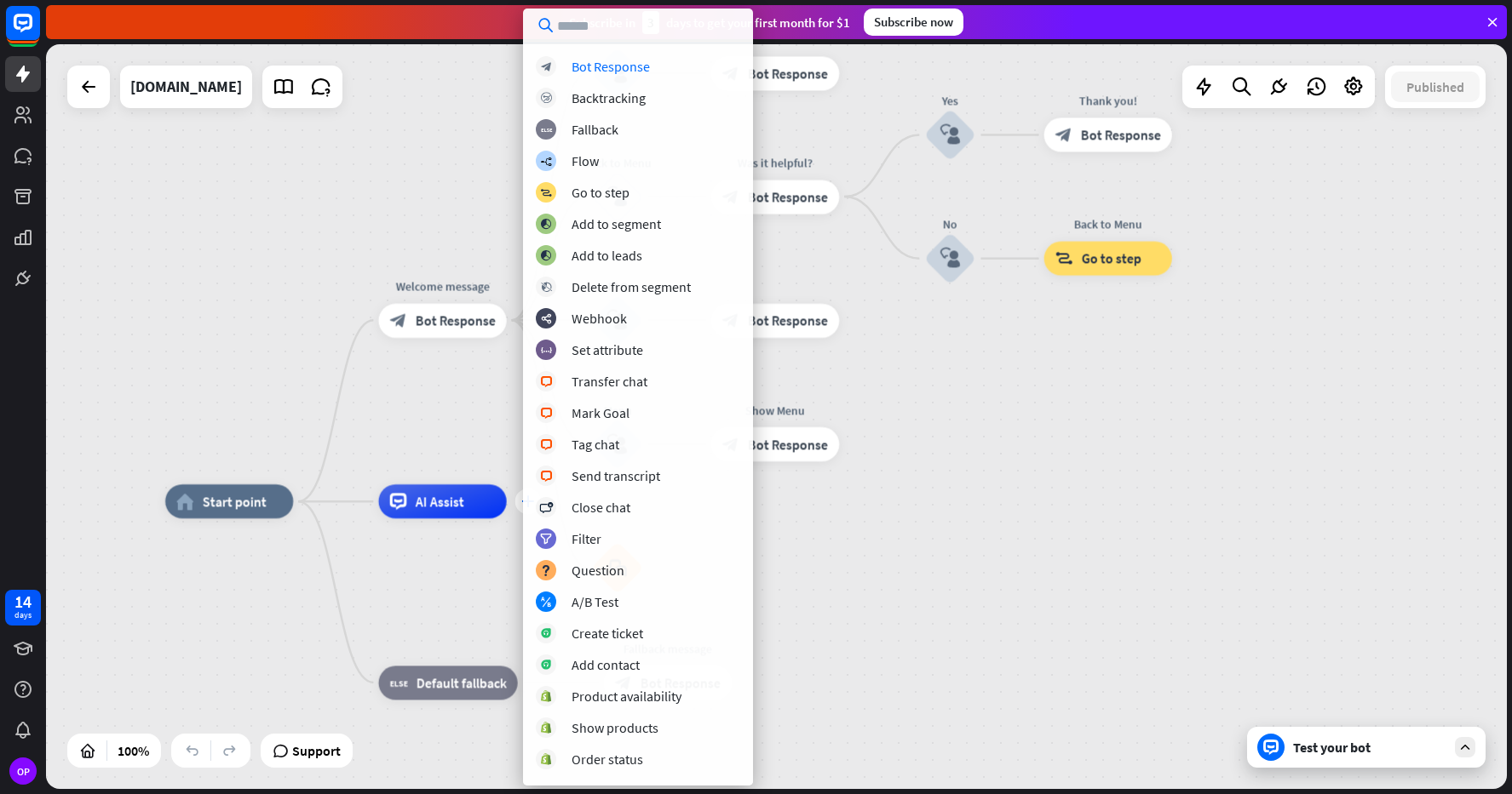
click at [523, 501] on div "block_bot_response Bot Response block_backtracking Backtracking block_fallback …" at bounding box center [637, 415] width 230 height 716
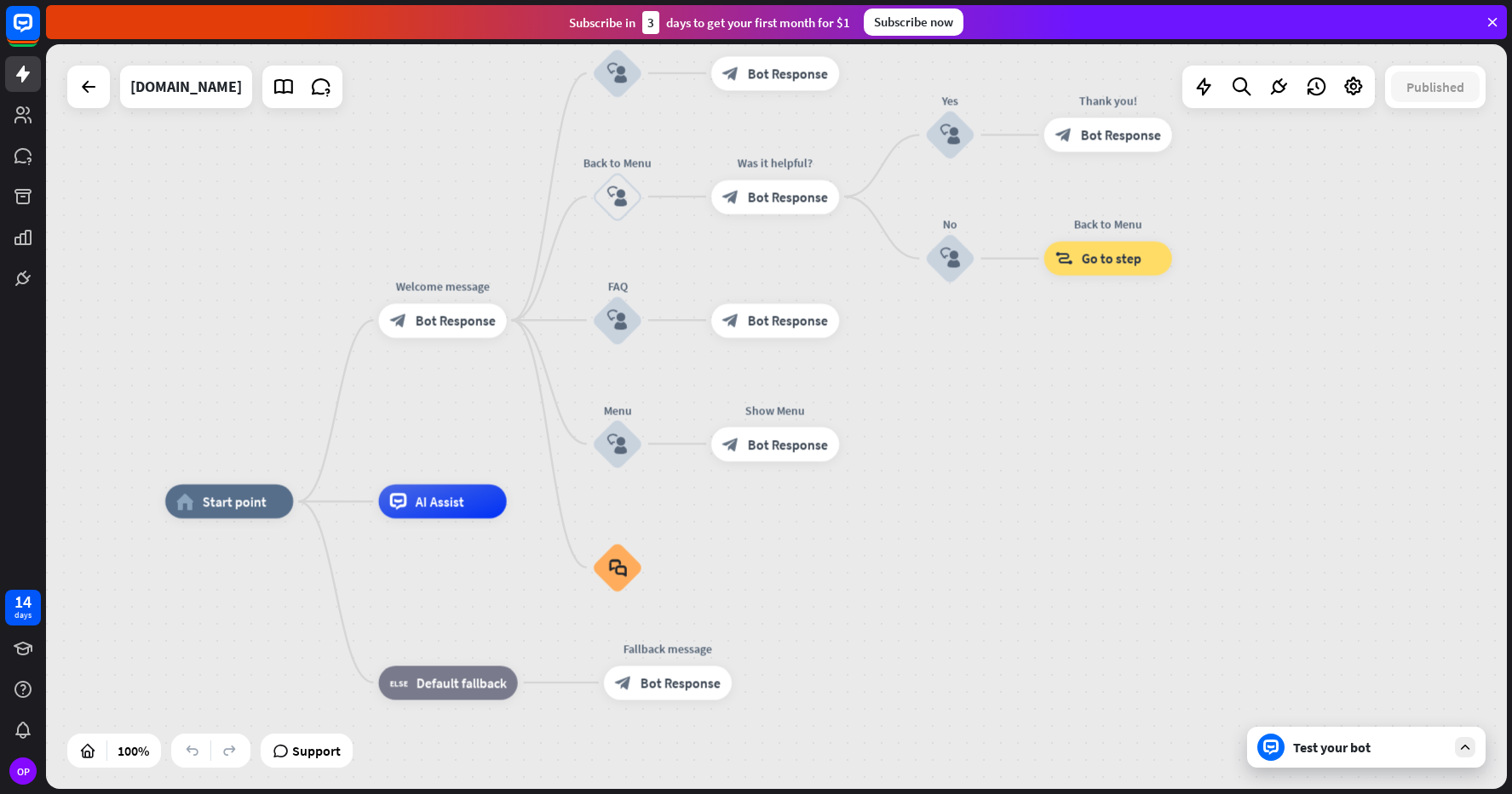
click at [1383, 756] on div "Test your bot" at bounding box center [1366, 747] width 238 height 41
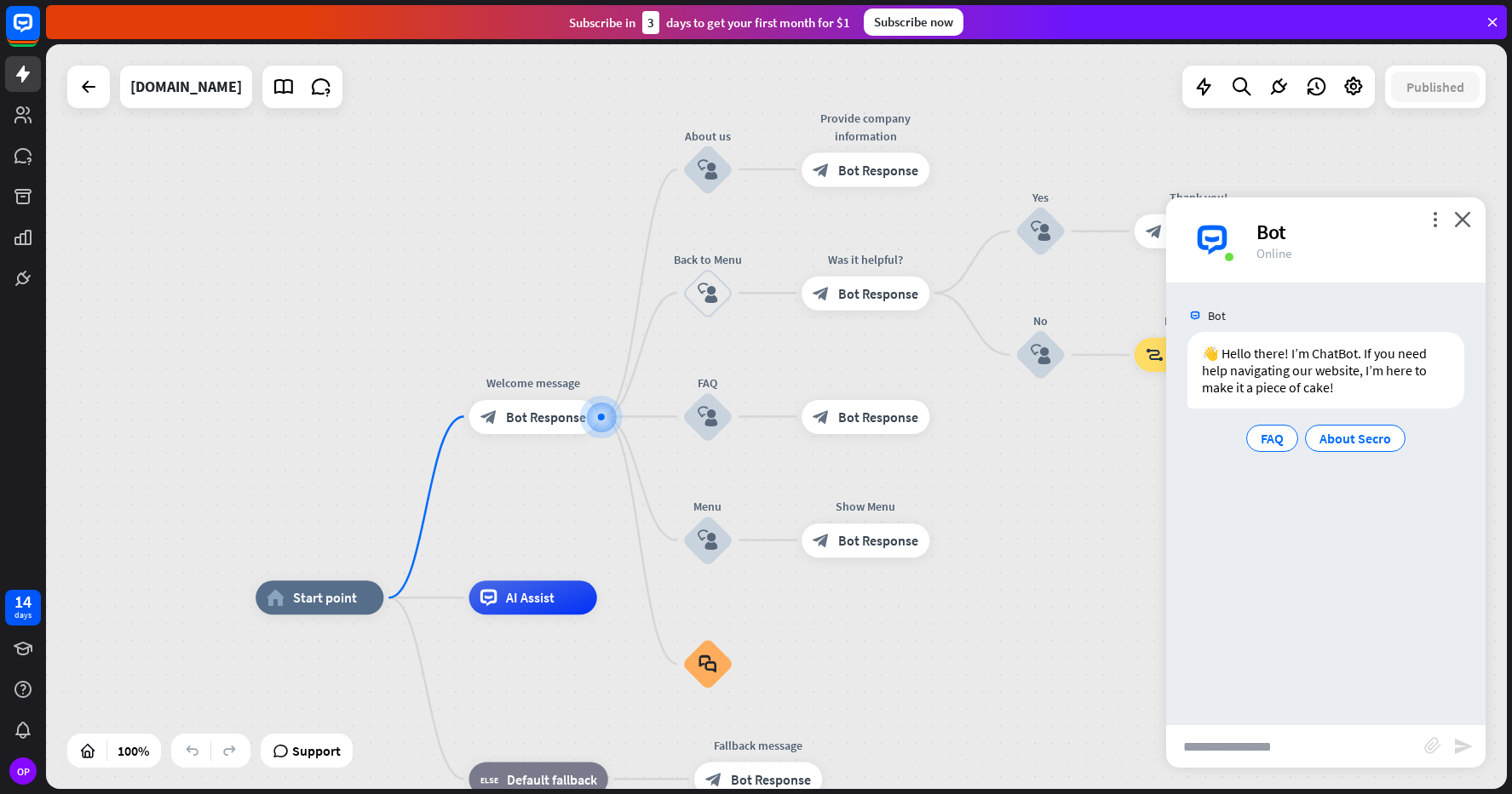
click at [1274, 750] on input "text" at bounding box center [1295, 746] width 258 height 42
click at [1266, 738] on input "text" at bounding box center [1295, 746] width 258 height 42
paste input "**********"
type input "**********"
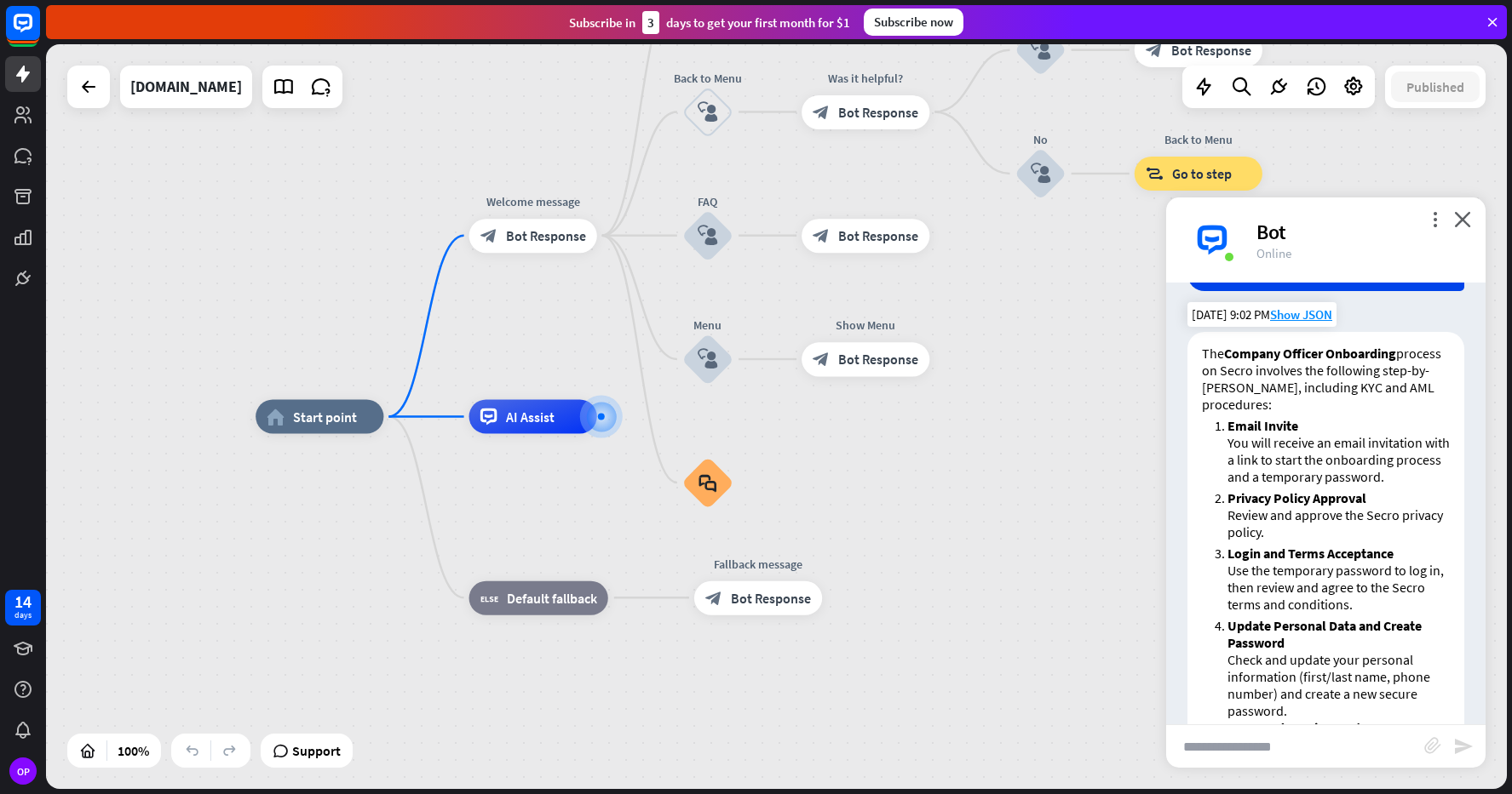
scroll to position [239, 0]
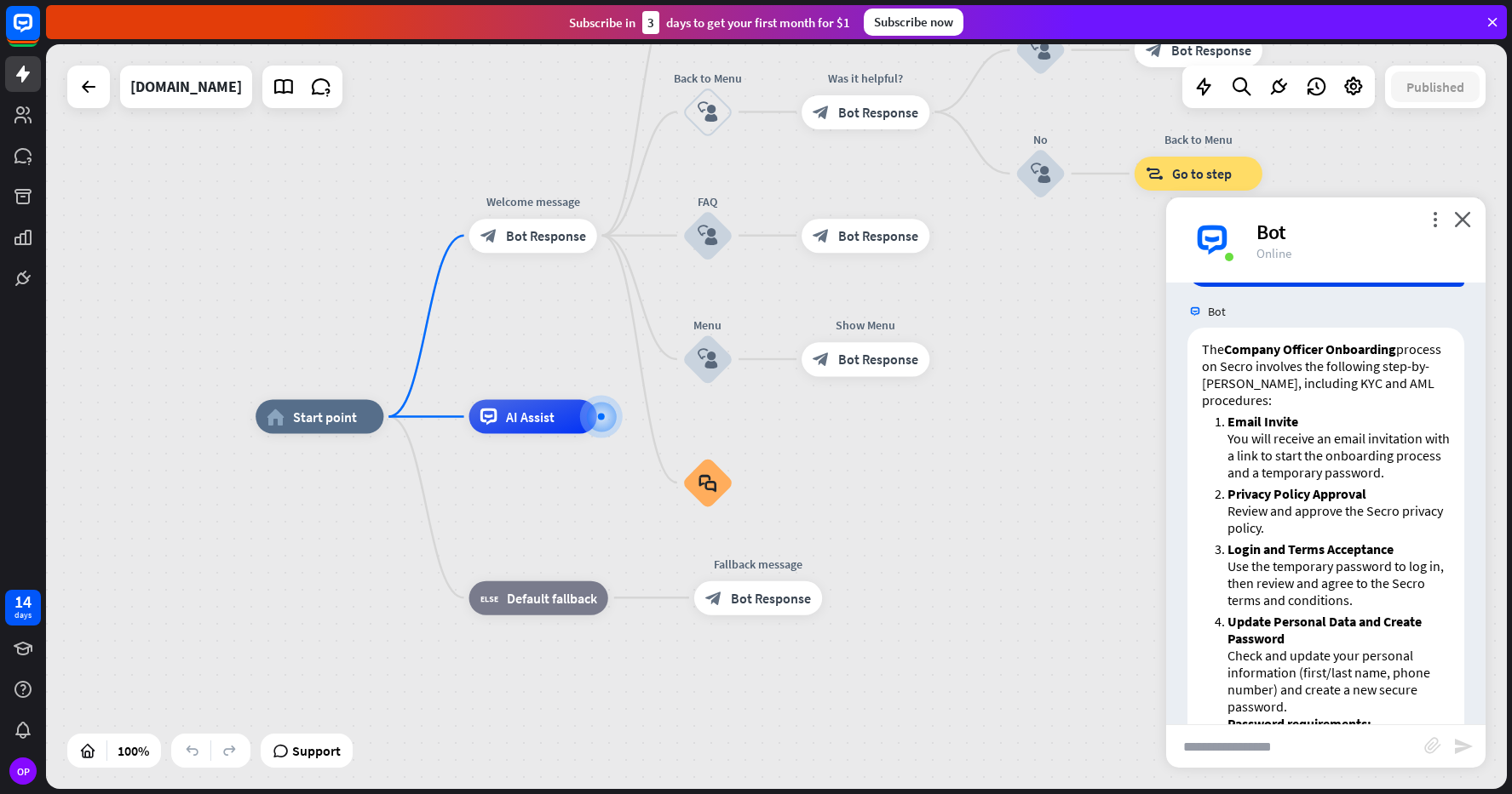
click at [1289, 745] on input "text" at bounding box center [1295, 746] width 258 height 42
paste input "**********"
type input "**********"
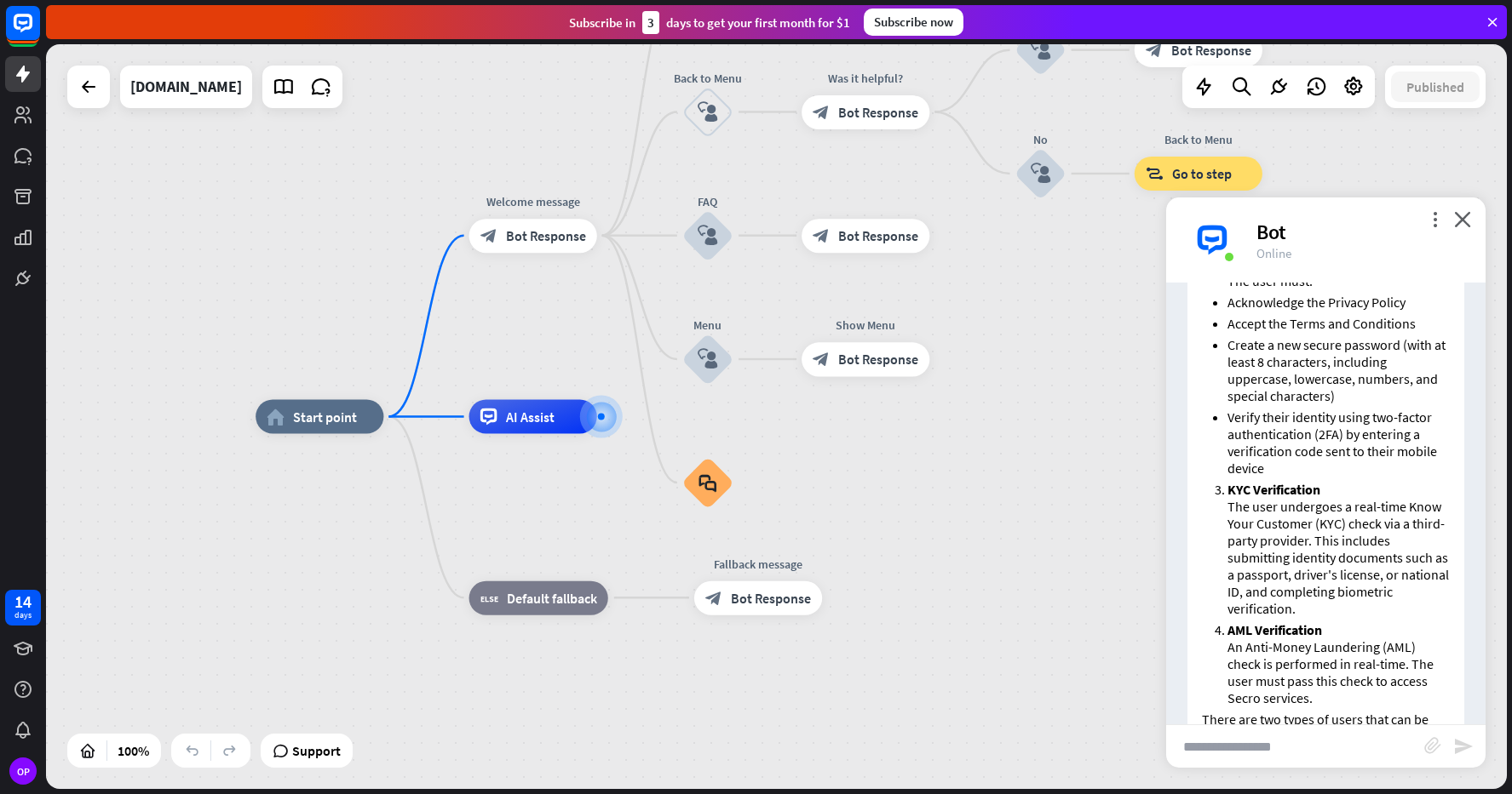
scroll to position [2257, 0]
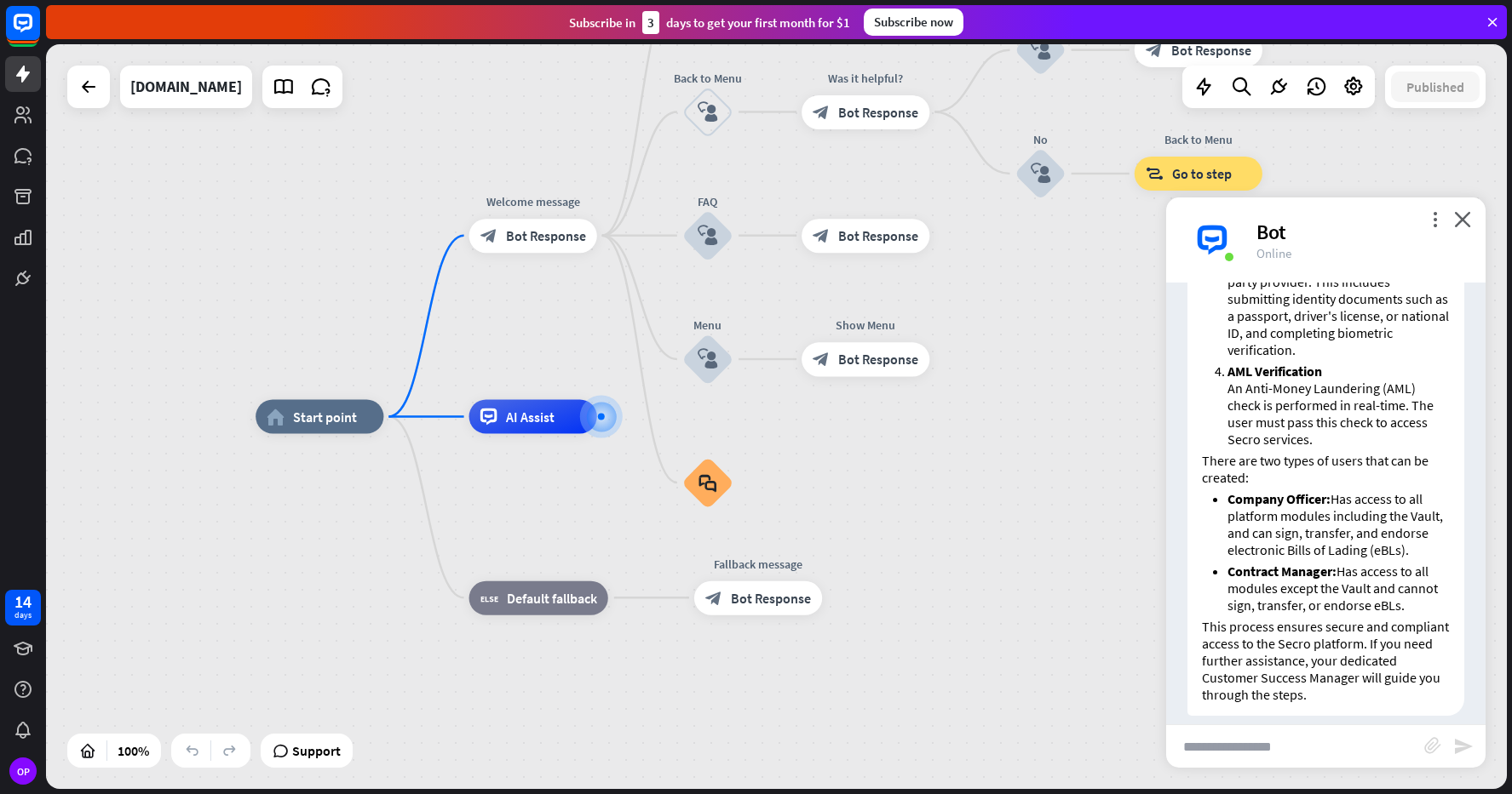
paste input "**********"
type input "**********"
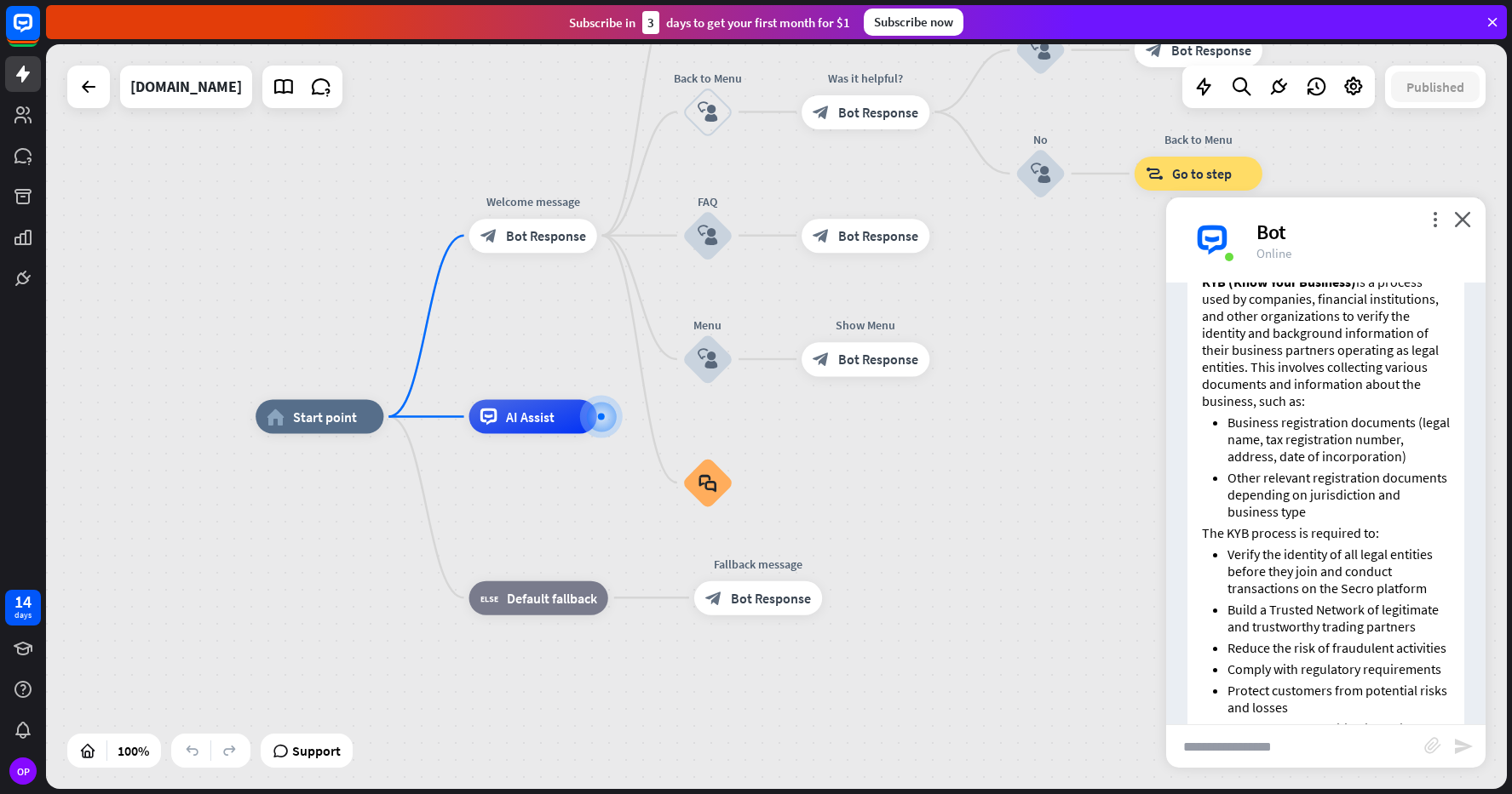
scroll to position [2922, 0]
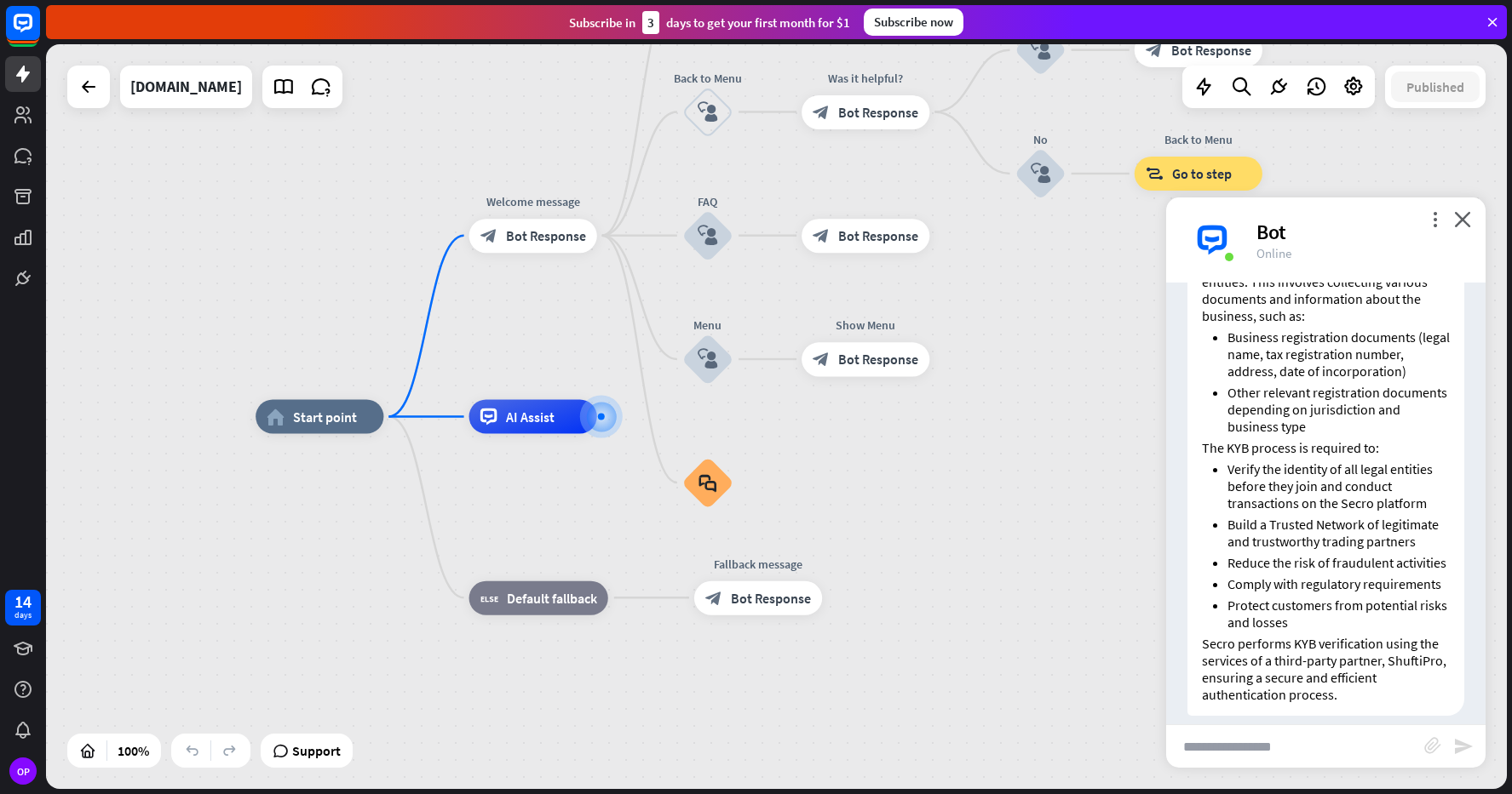
click at [938, 572] on div "home_2 Start point Welcome message block_bot_response Bot Response About us blo…" at bounding box center [987, 790] width 1463 height 745
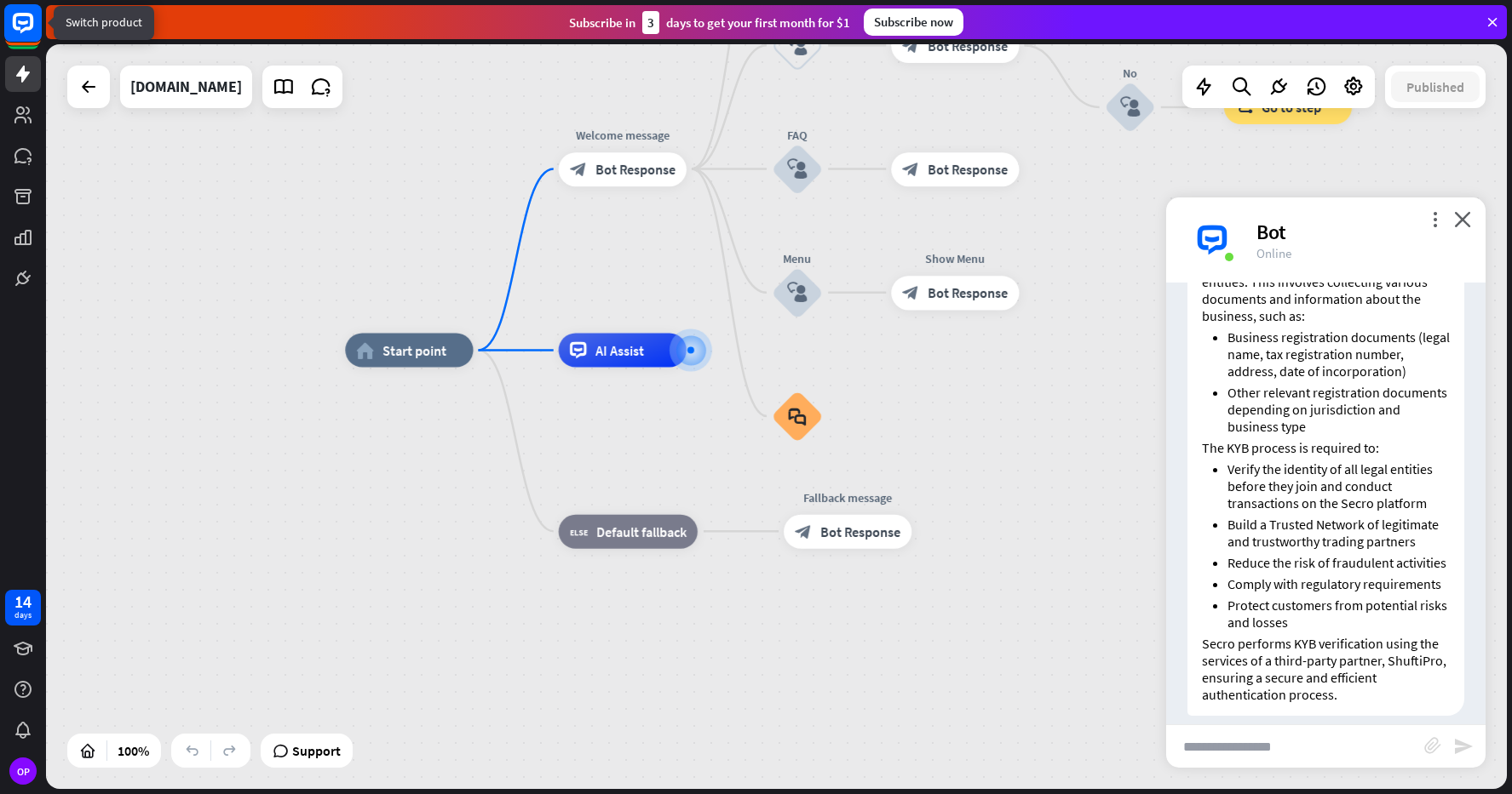
click at [16, 30] on rect at bounding box center [23, 23] width 37 height 37
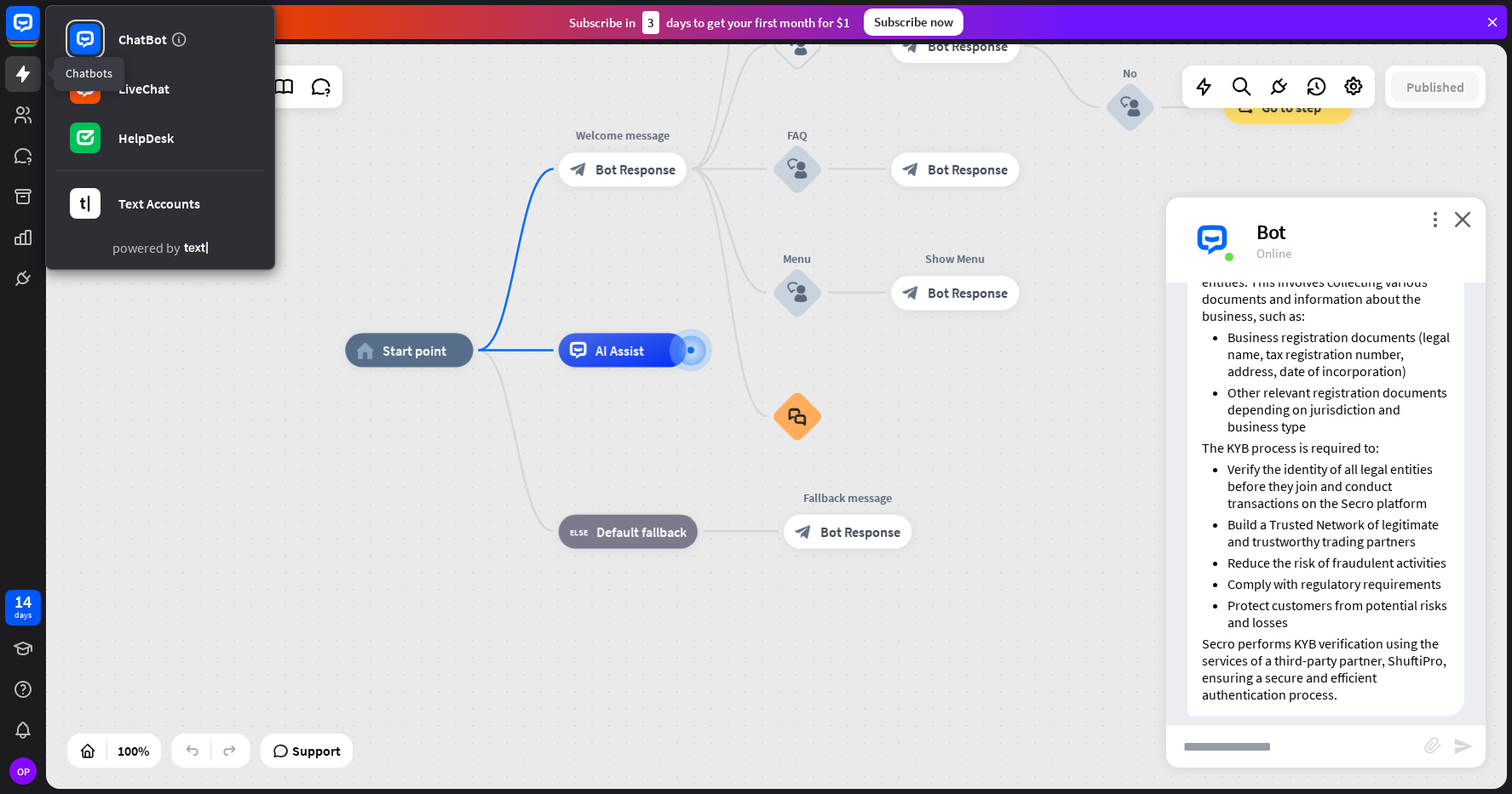
click at [12, 61] on link at bounding box center [23, 74] width 36 height 36
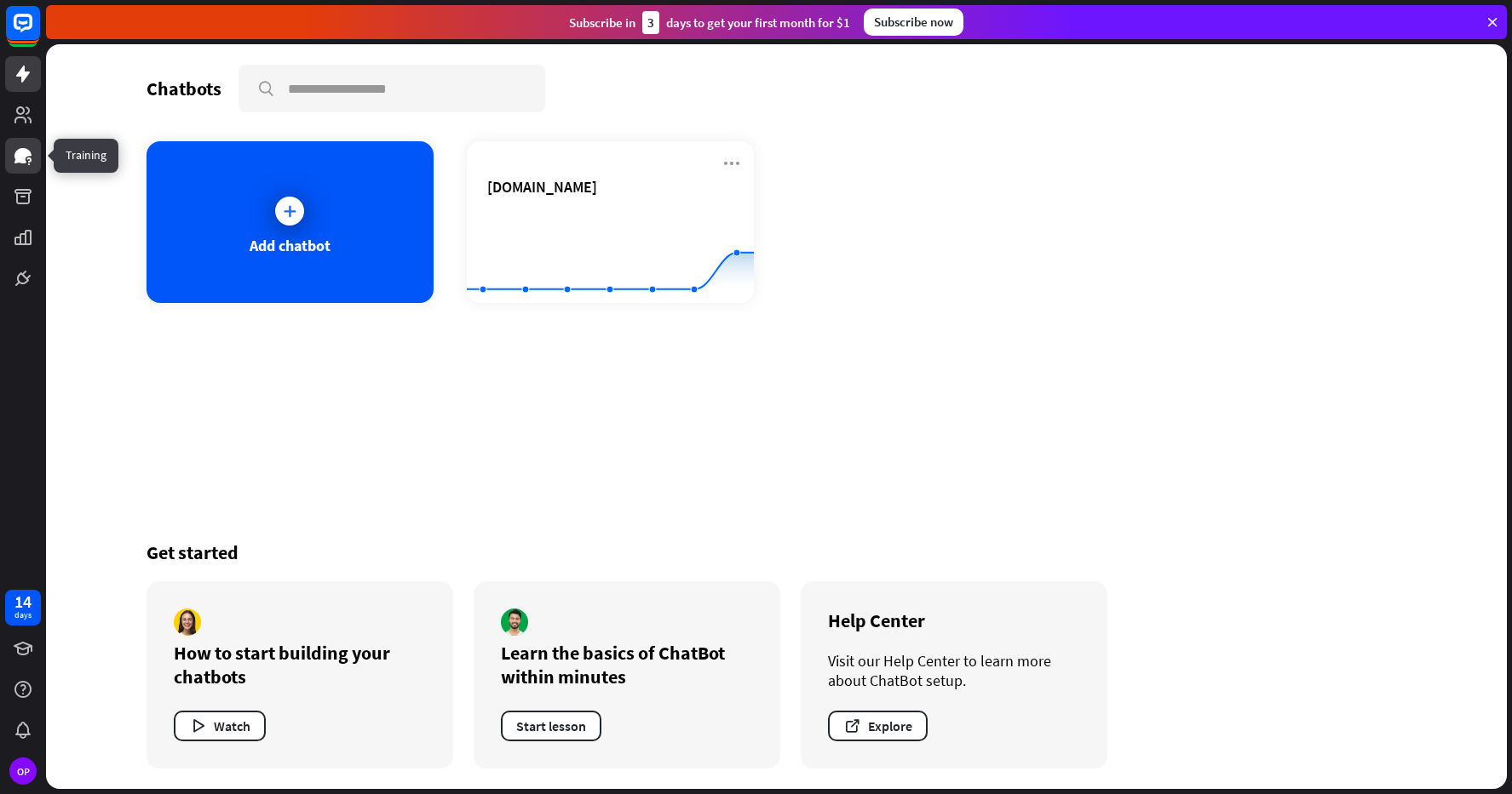
click at [25, 173] on link at bounding box center [23, 155] width 36 height 36
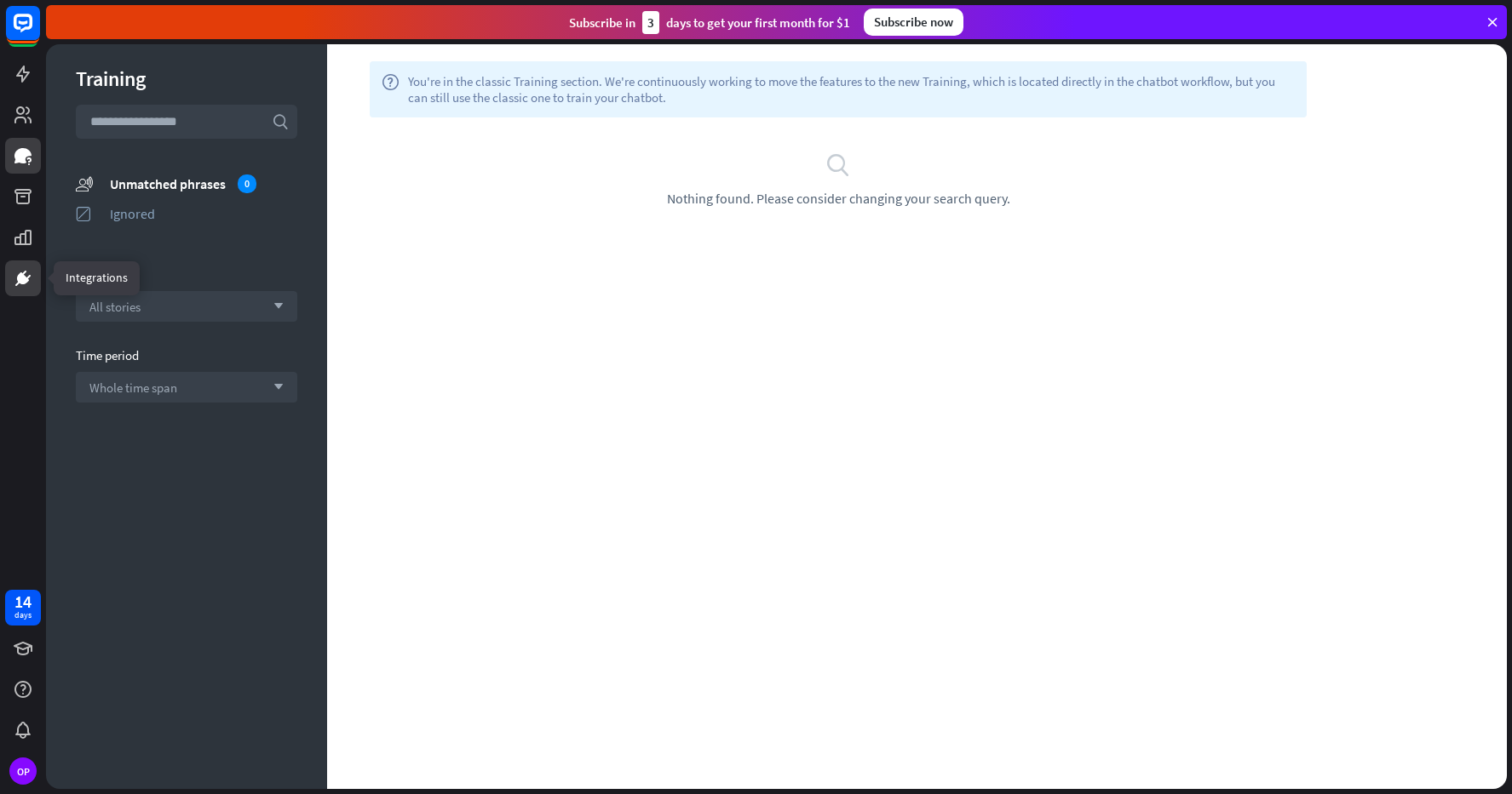
click at [22, 282] on icon at bounding box center [23, 279] width 12 height 12
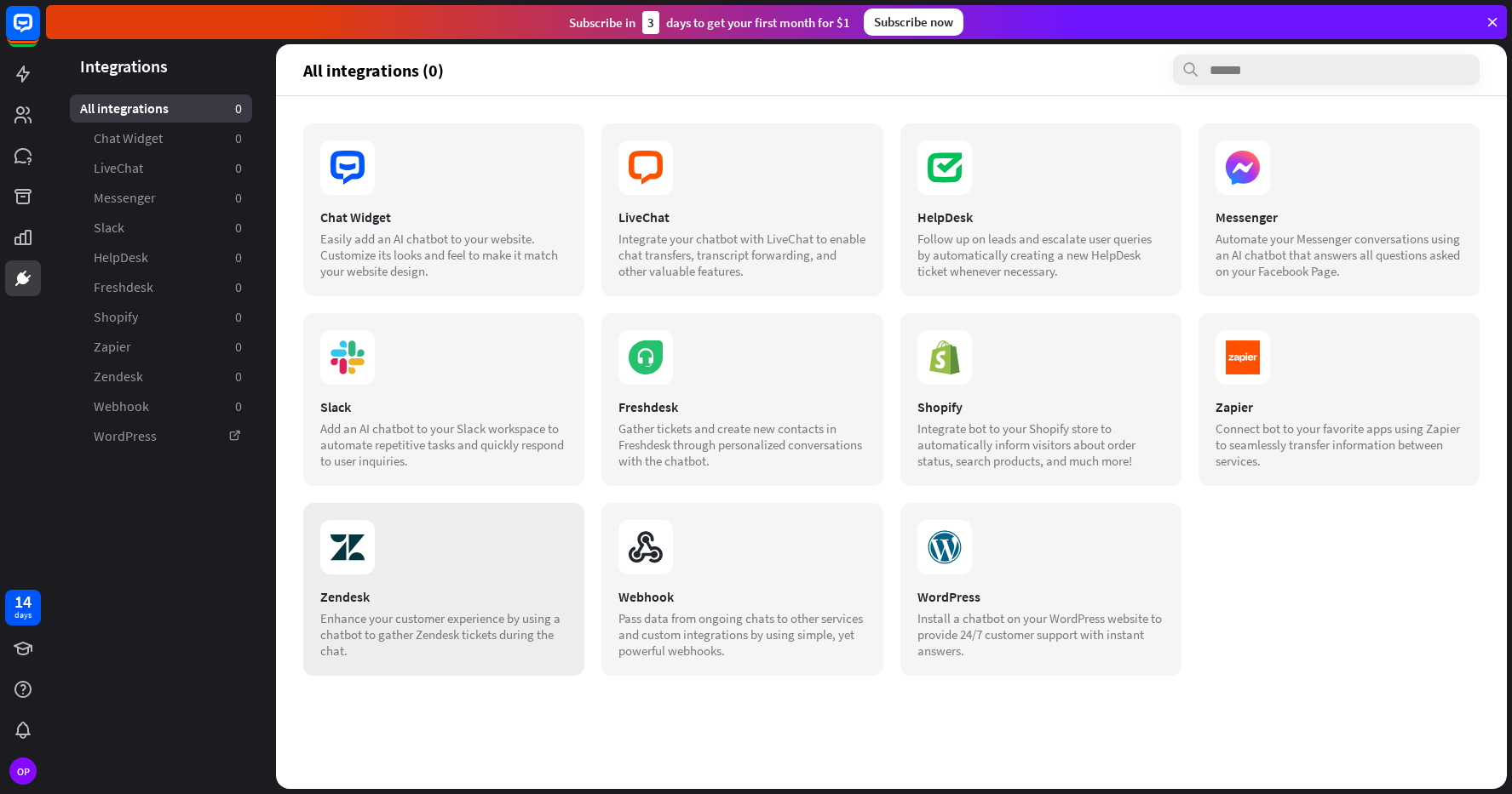
click at [532, 510] on div "Zendesk Enhance your customer experience by using a chatbot to gather Zendesk t…" at bounding box center [444, 589] width 281 height 173
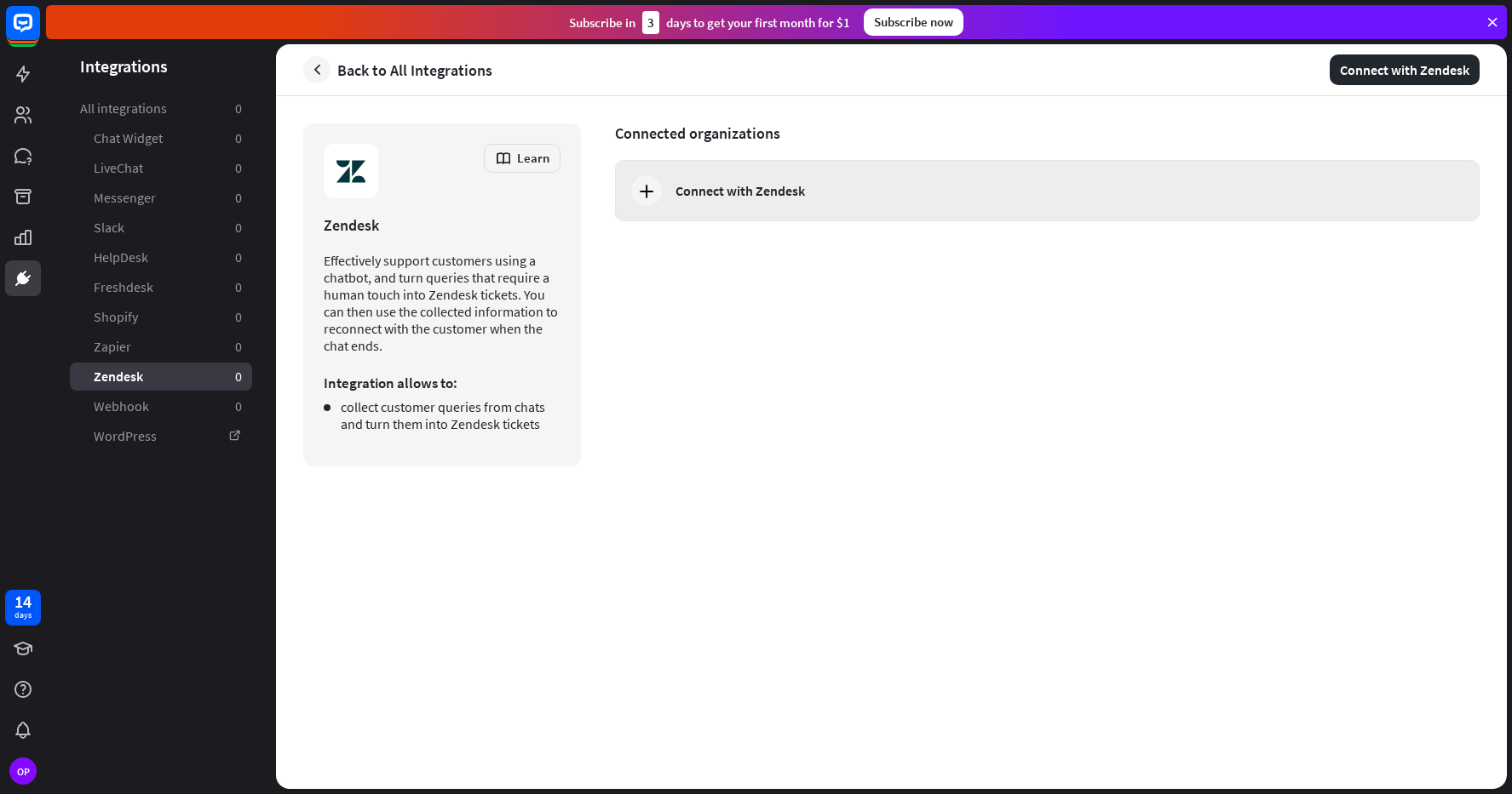
click at [640, 198] on icon at bounding box center [646, 191] width 20 height 20
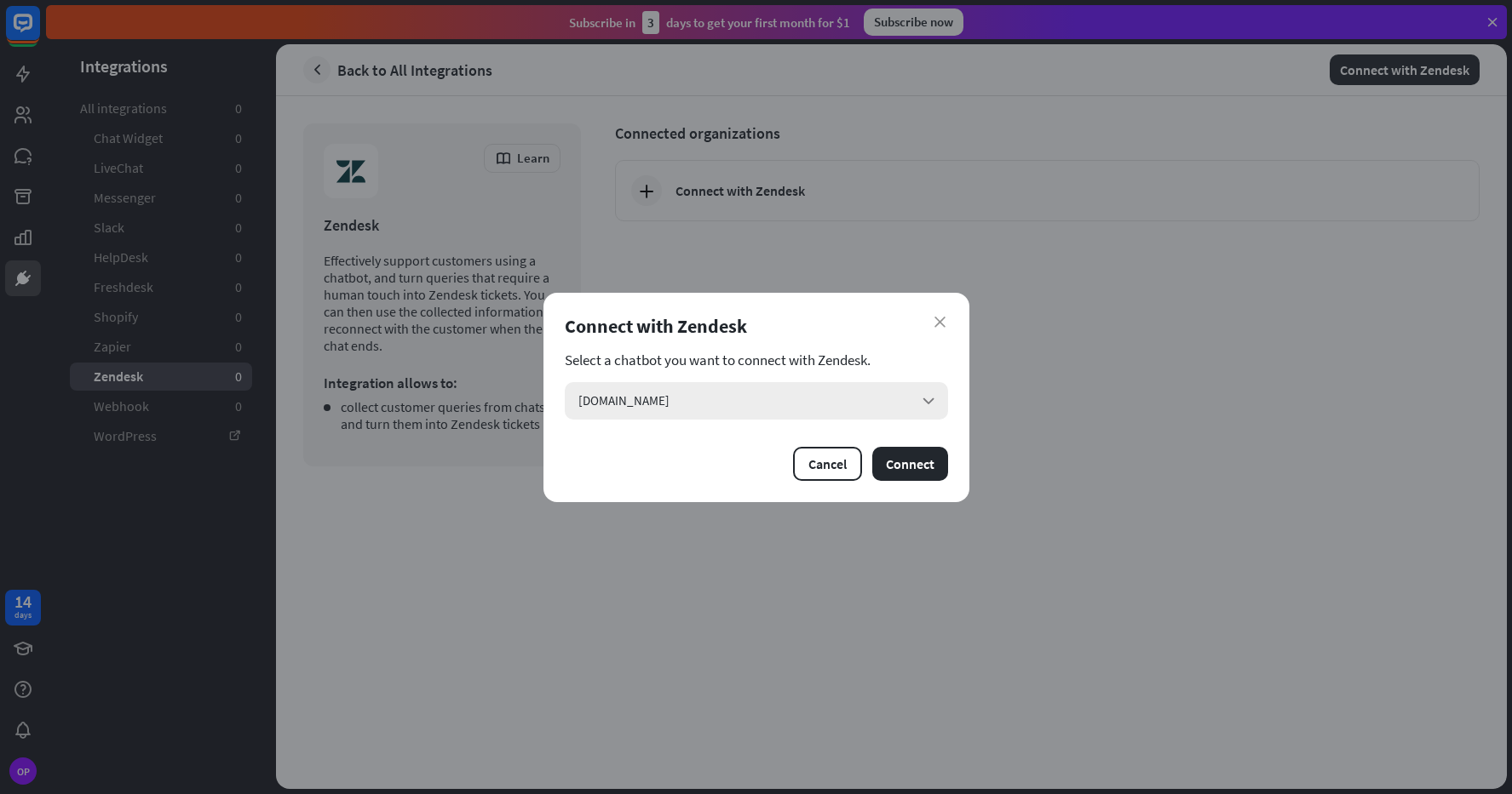
click at [839, 388] on div "[DOMAIN_NAME] arrow_down" at bounding box center [756, 401] width 383 height 37
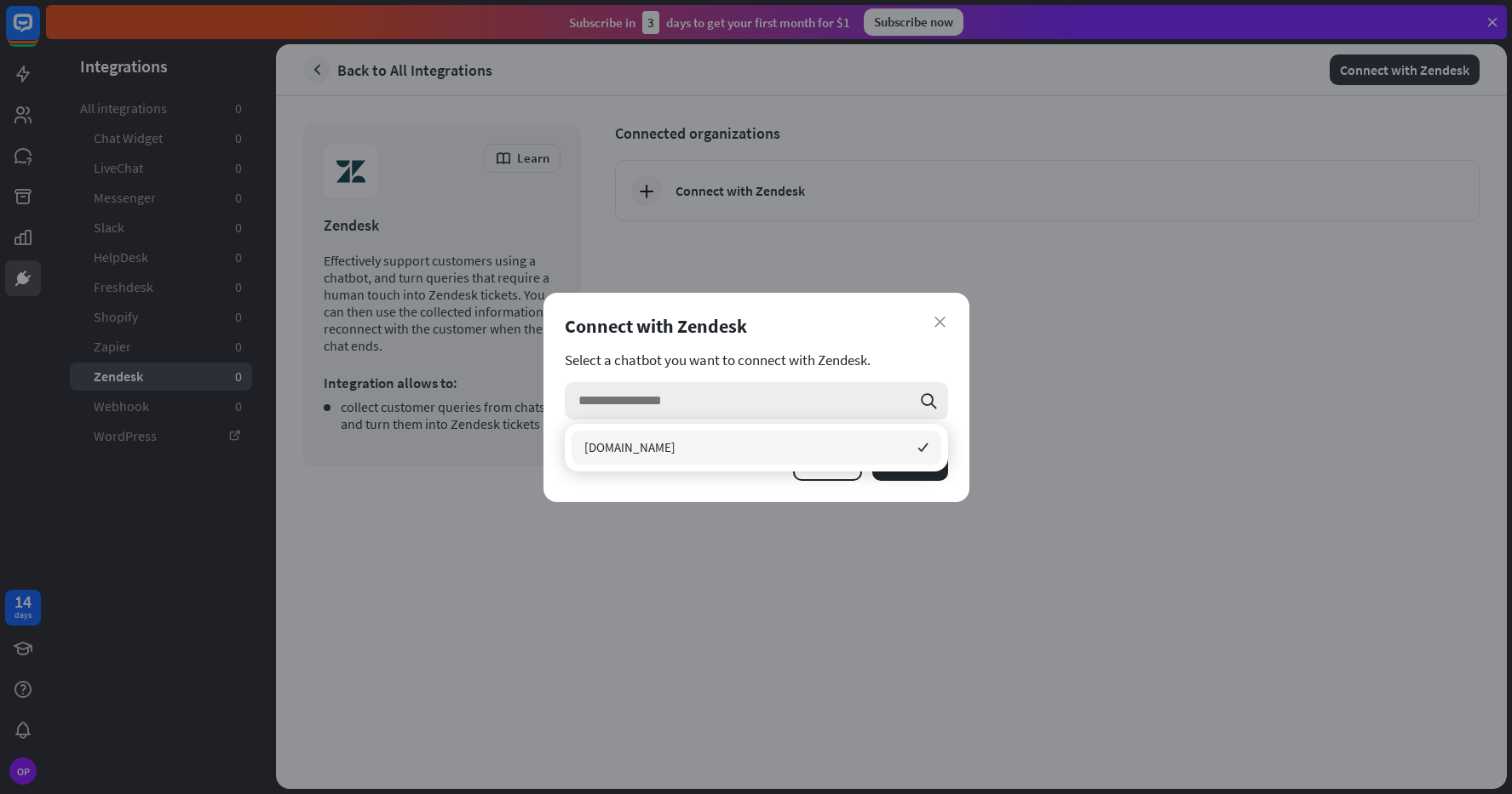
click at [839, 388] on input "search" at bounding box center [744, 401] width 332 height 37
click at [575, 378] on div "Select a chatbot you want to connect with Zendesk. search" at bounding box center [756, 386] width 383 height 68
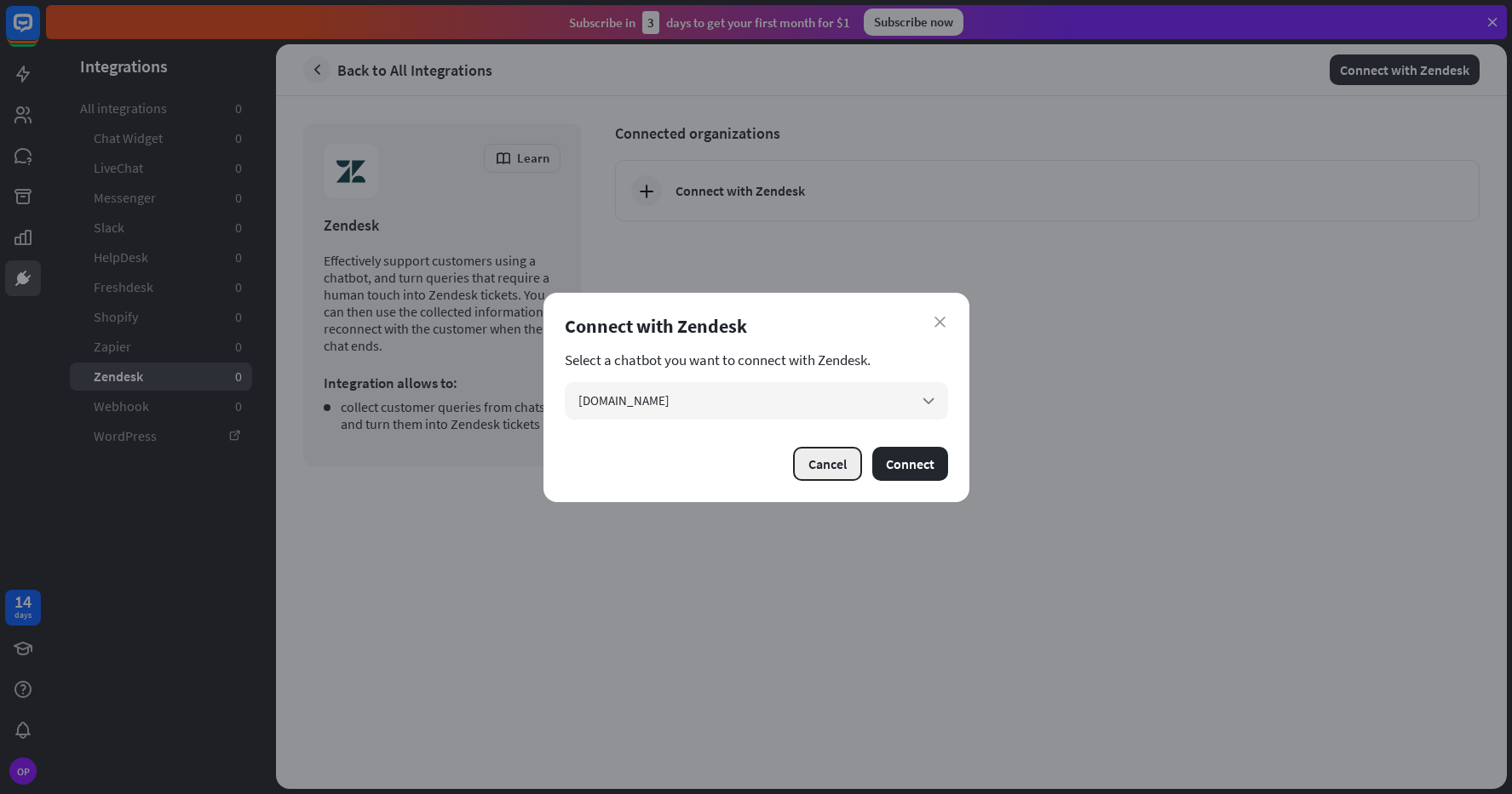
click at [837, 461] on button "Cancel" at bounding box center [827, 464] width 69 height 34
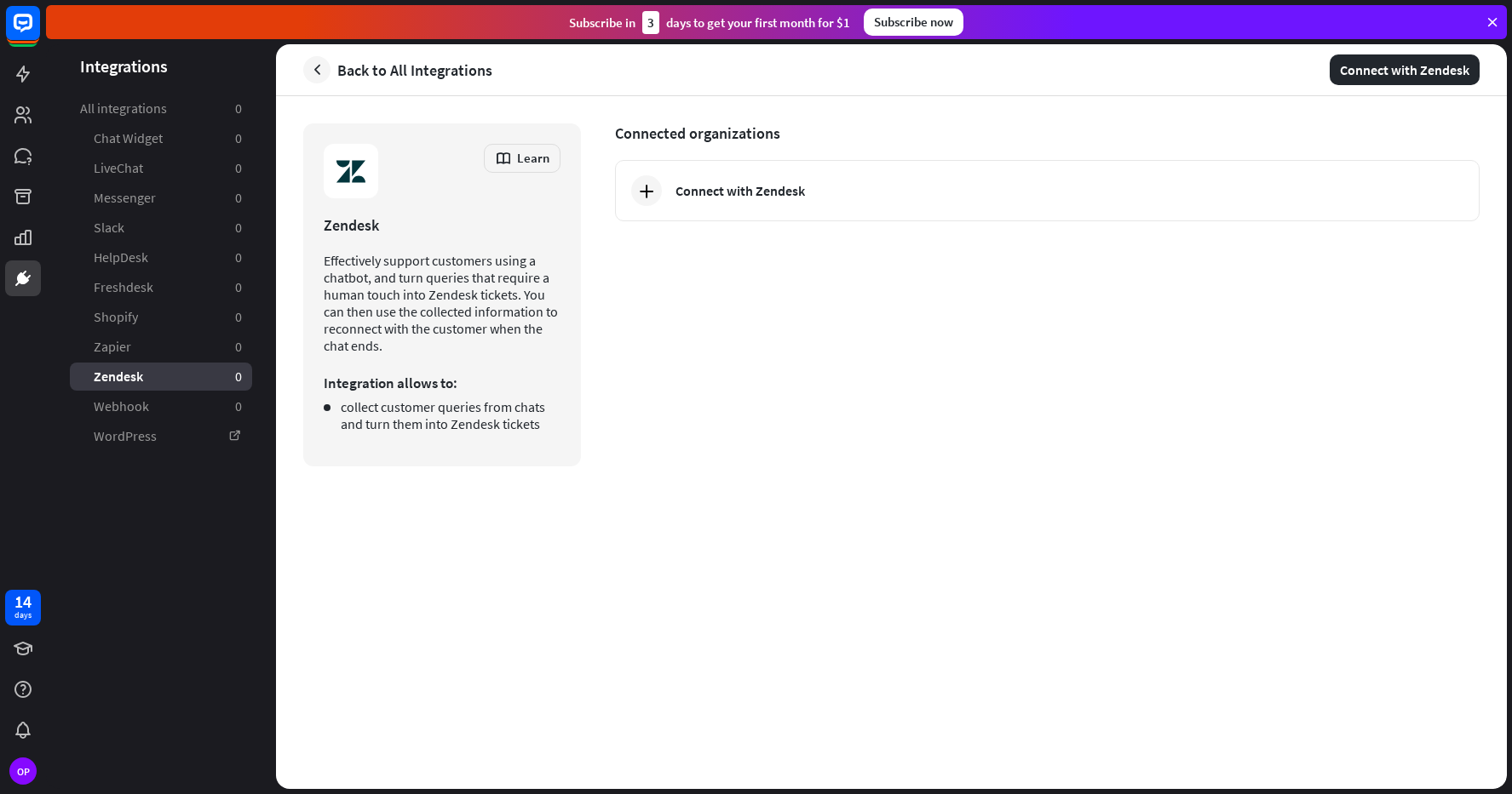
click at [742, 642] on div "Learn Zendesk Effectively support customers using a chatbot, and turn queries t…" at bounding box center [891, 442] width 1230 height 693
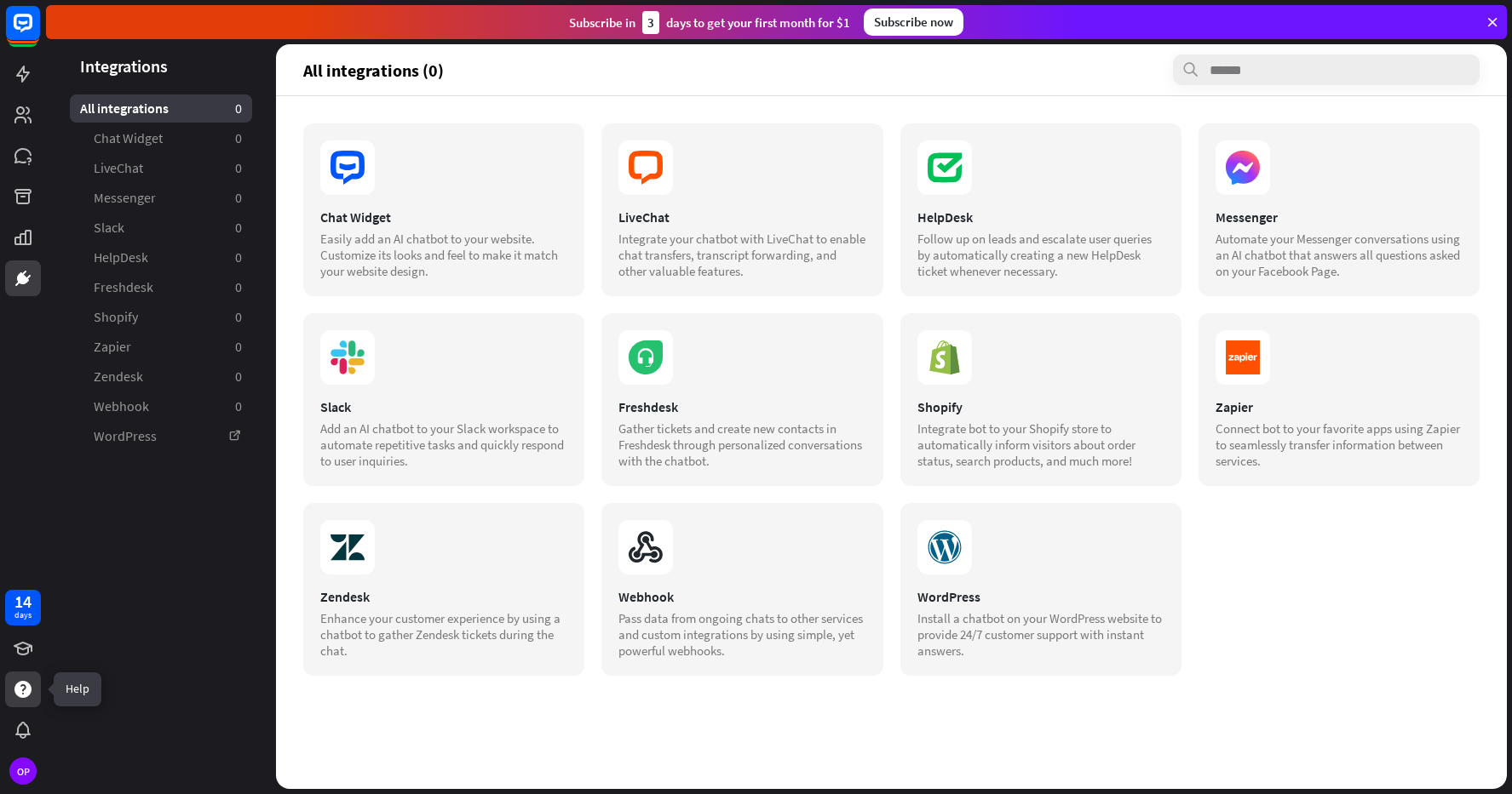
click at [30, 672] on div at bounding box center [23, 689] width 36 height 36
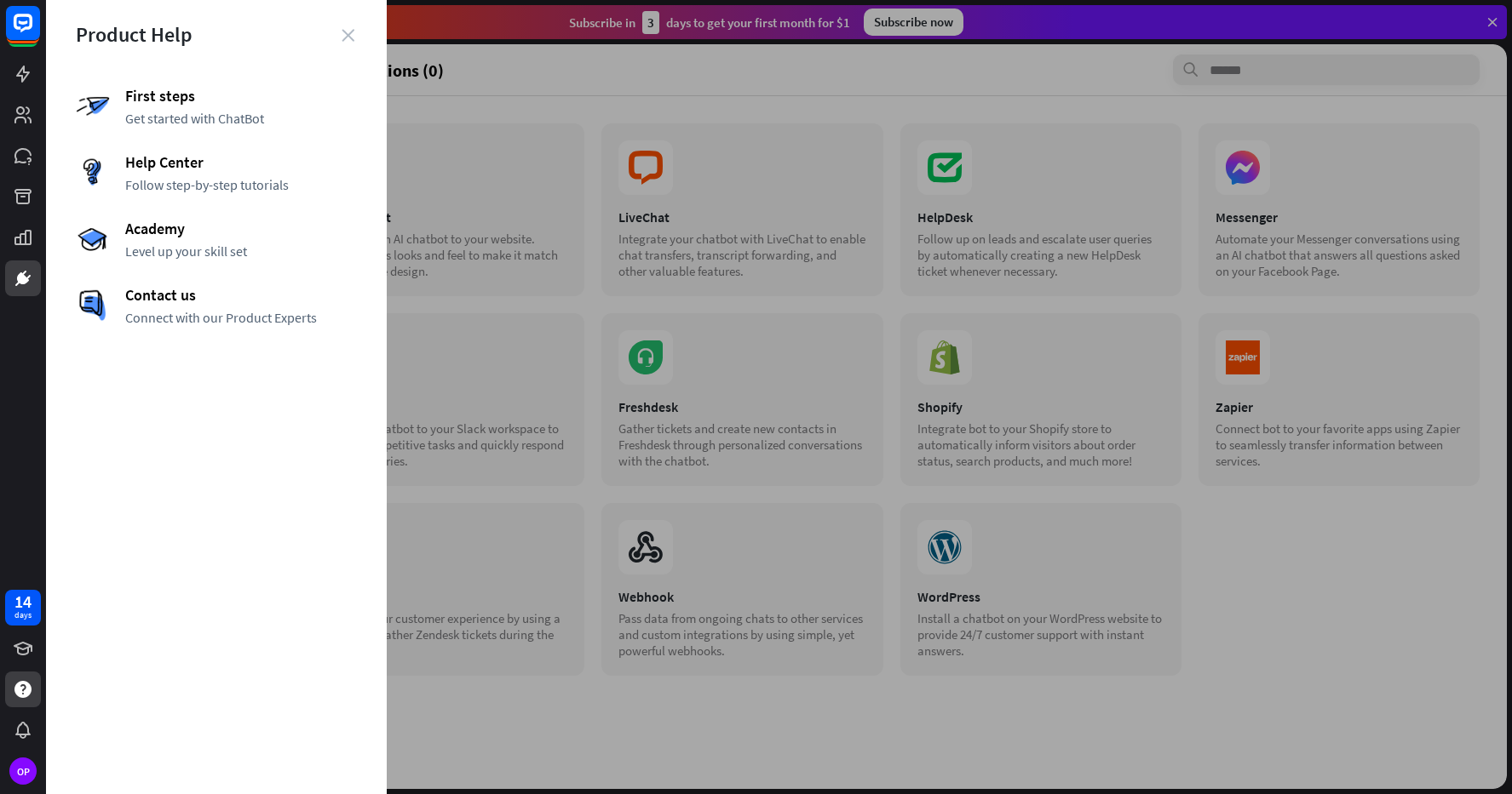
click at [346, 36] on icon "close" at bounding box center [348, 35] width 12 height 12
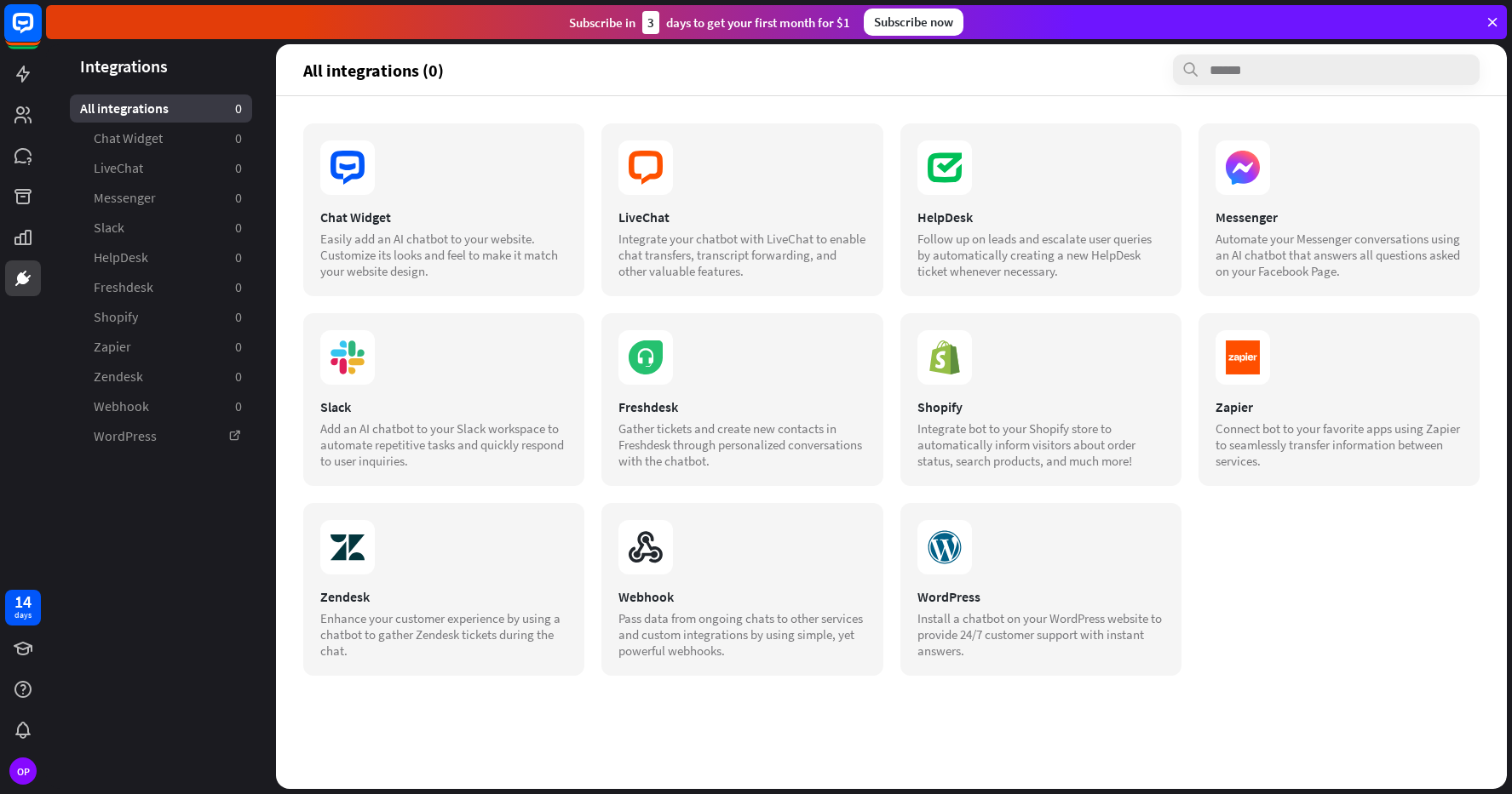
click at [35, 30] on rect at bounding box center [23, 23] width 37 height 37
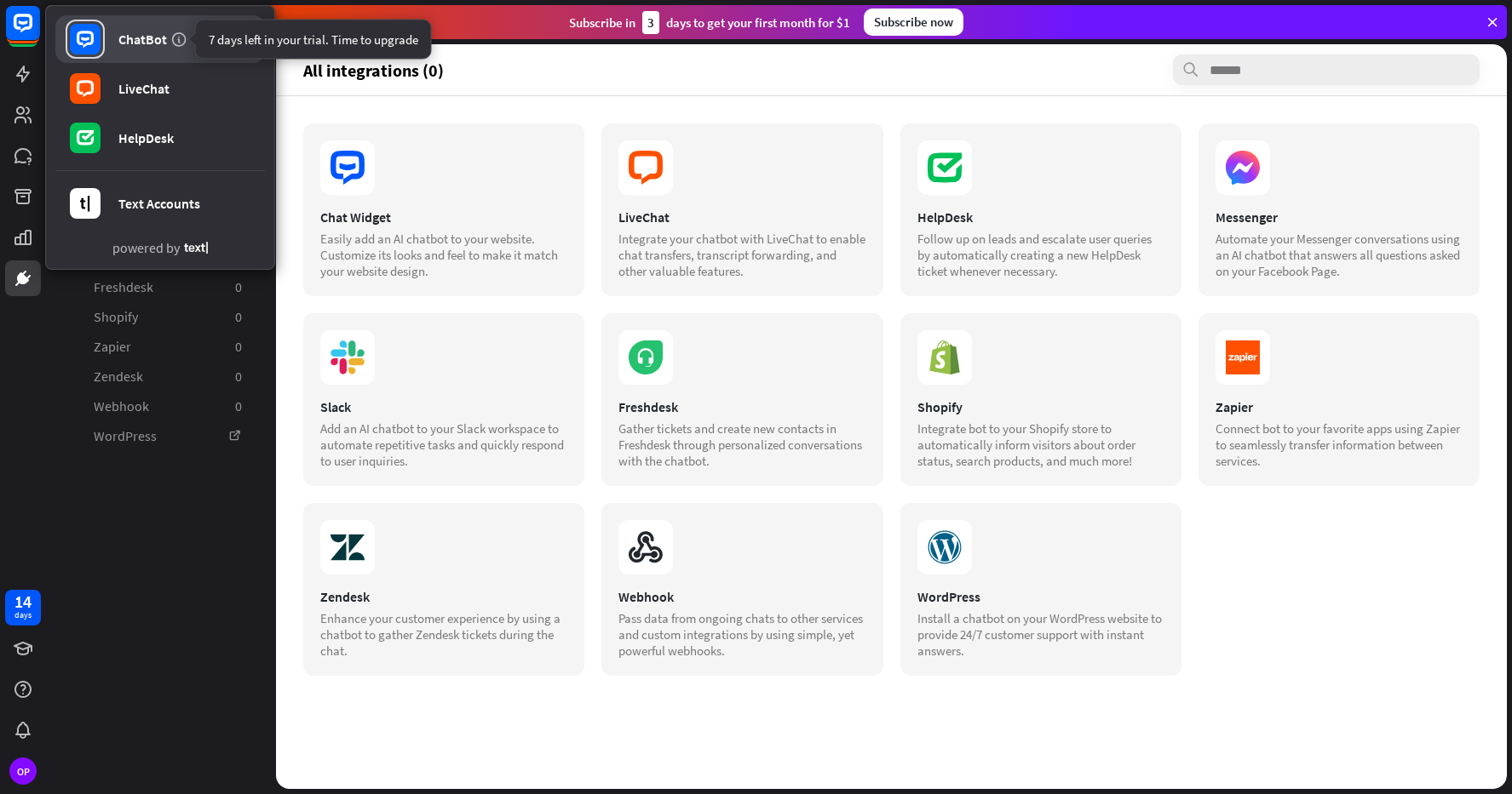
click at [177, 34] on icon at bounding box center [178, 39] width 17 height 17
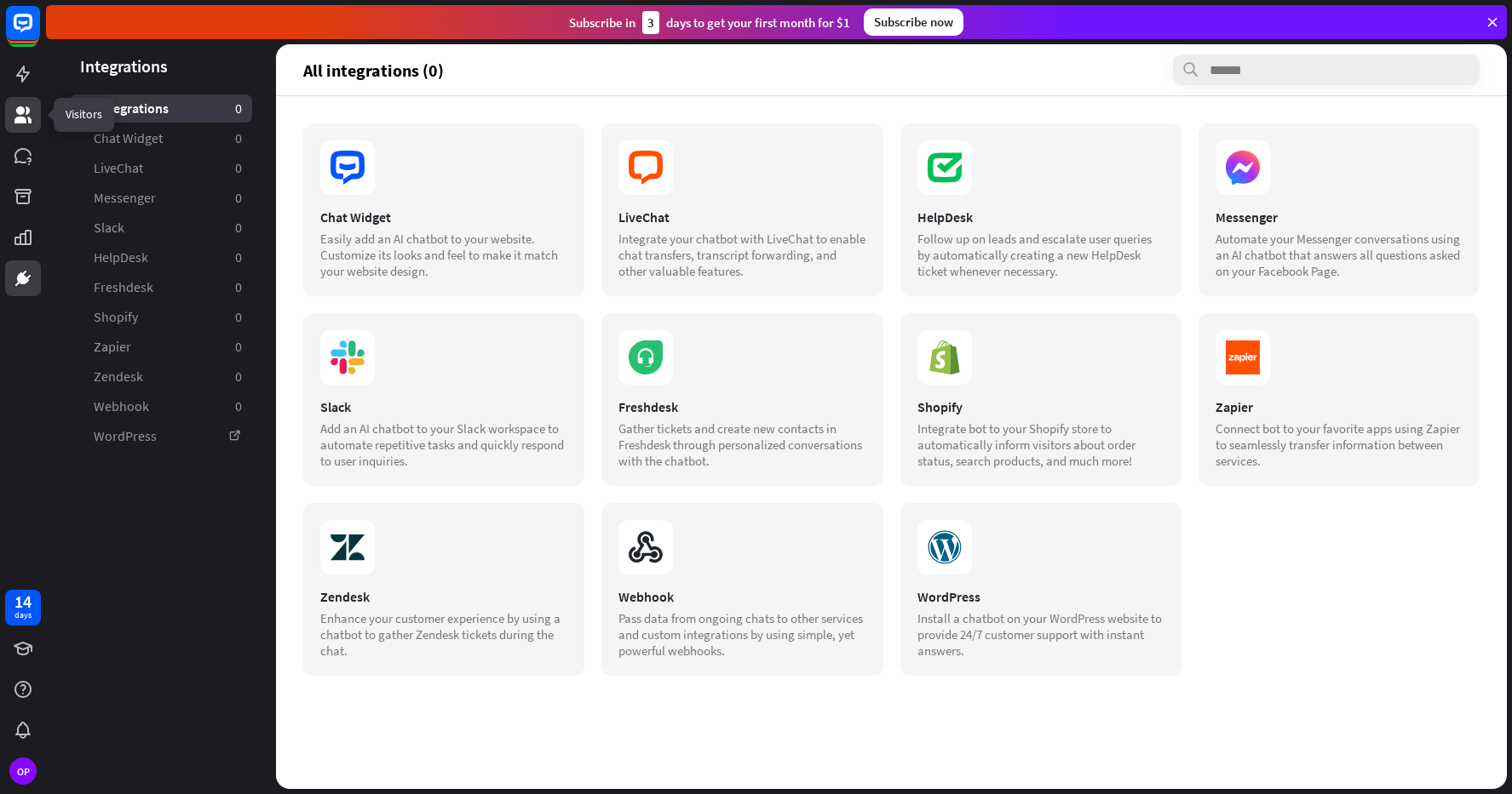
click at [26, 111] on icon at bounding box center [22, 115] width 20 height 20
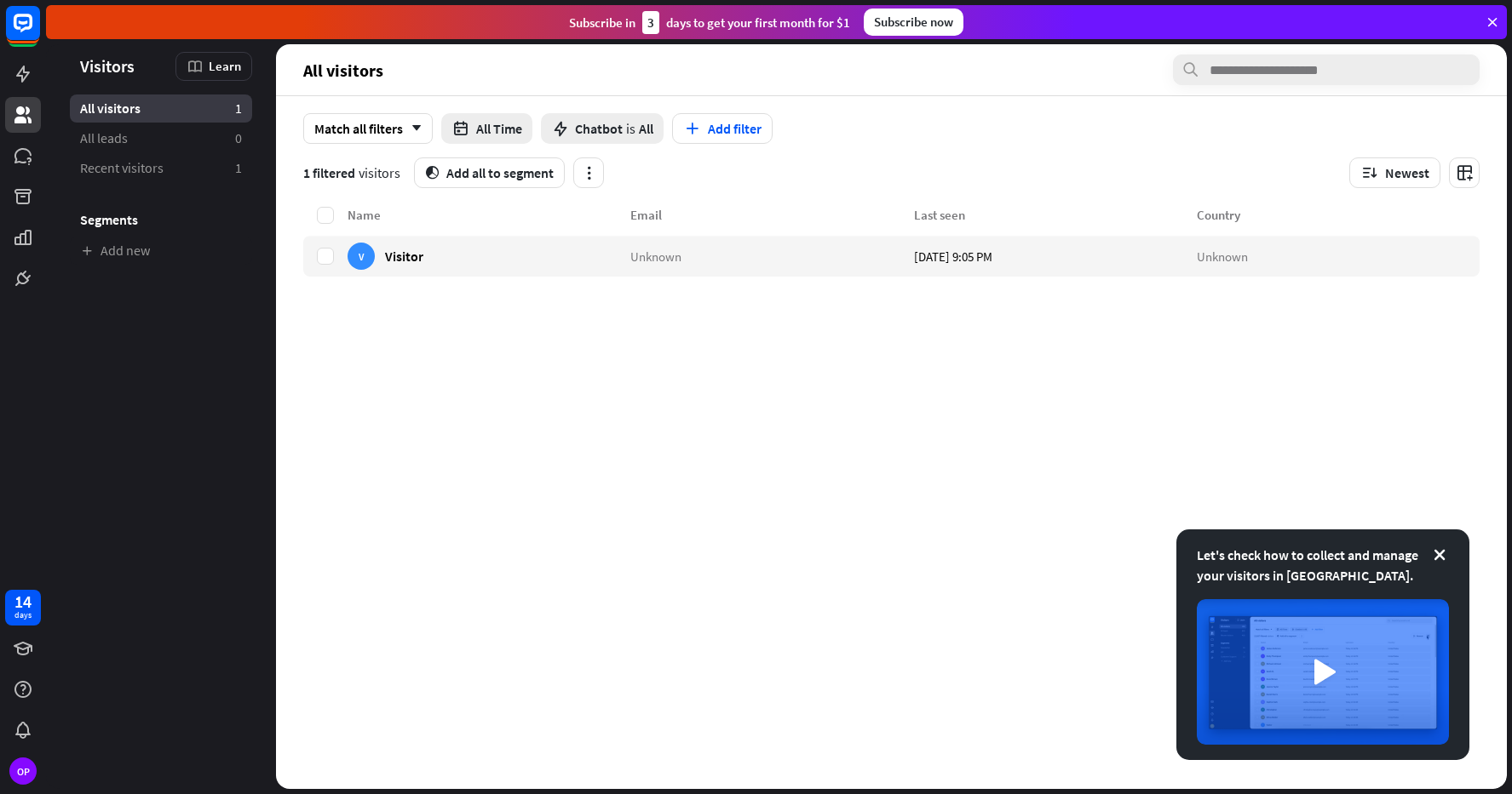
click at [1448, 554] on div "Let's check how to collect and manage your visitors in [GEOGRAPHIC_DATA]." at bounding box center [1323, 644] width 293 height 230
click at [1434, 554] on icon at bounding box center [1439, 554] width 17 height 17
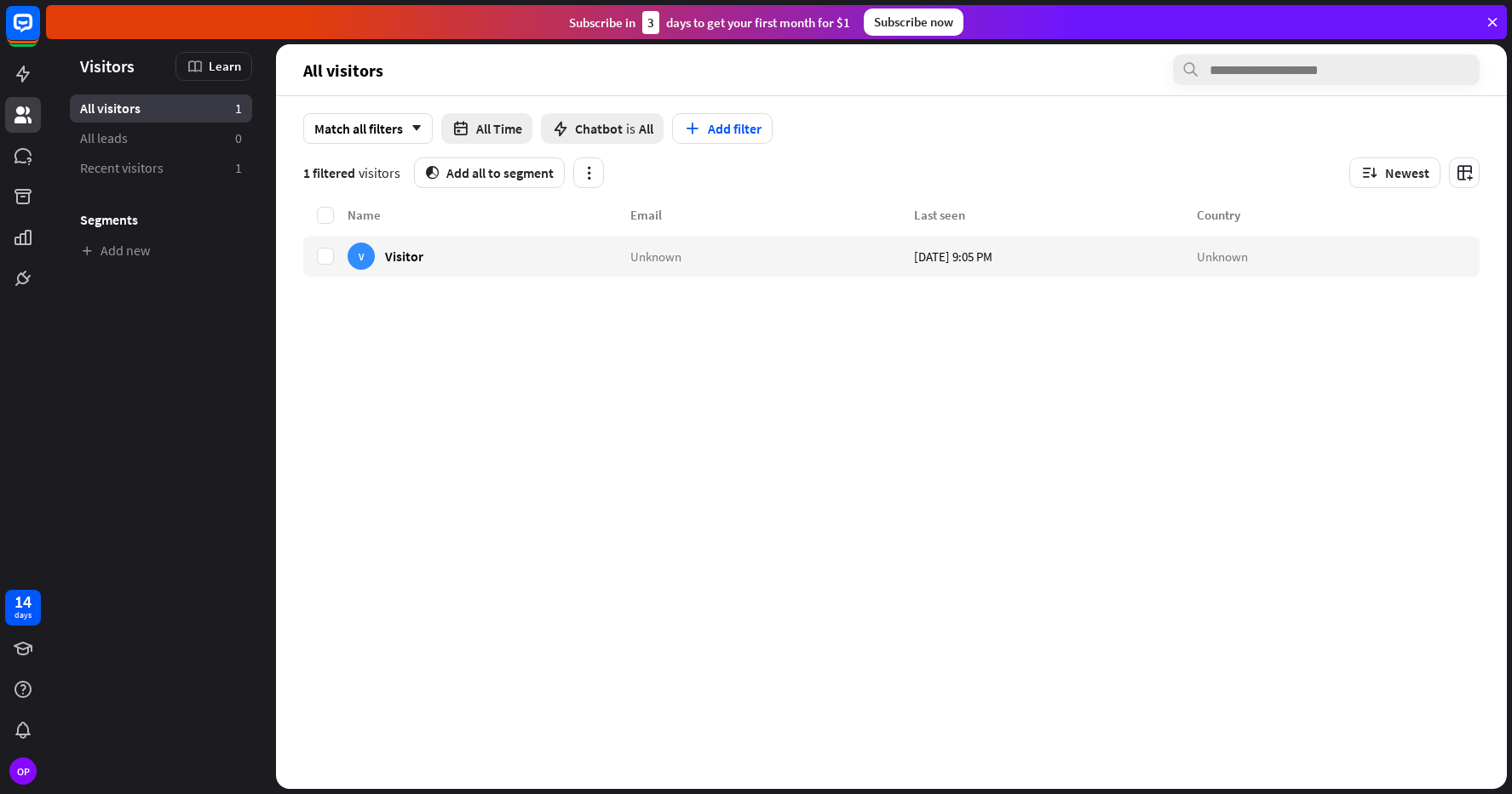
click at [968, 402] on div "Name Email Last seen Country V Visitor Unknown [DATE] 9:05 PM Unknown" at bounding box center [891, 498] width 1177 height 584
click at [21, 775] on div "OP" at bounding box center [23, 771] width 27 height 27
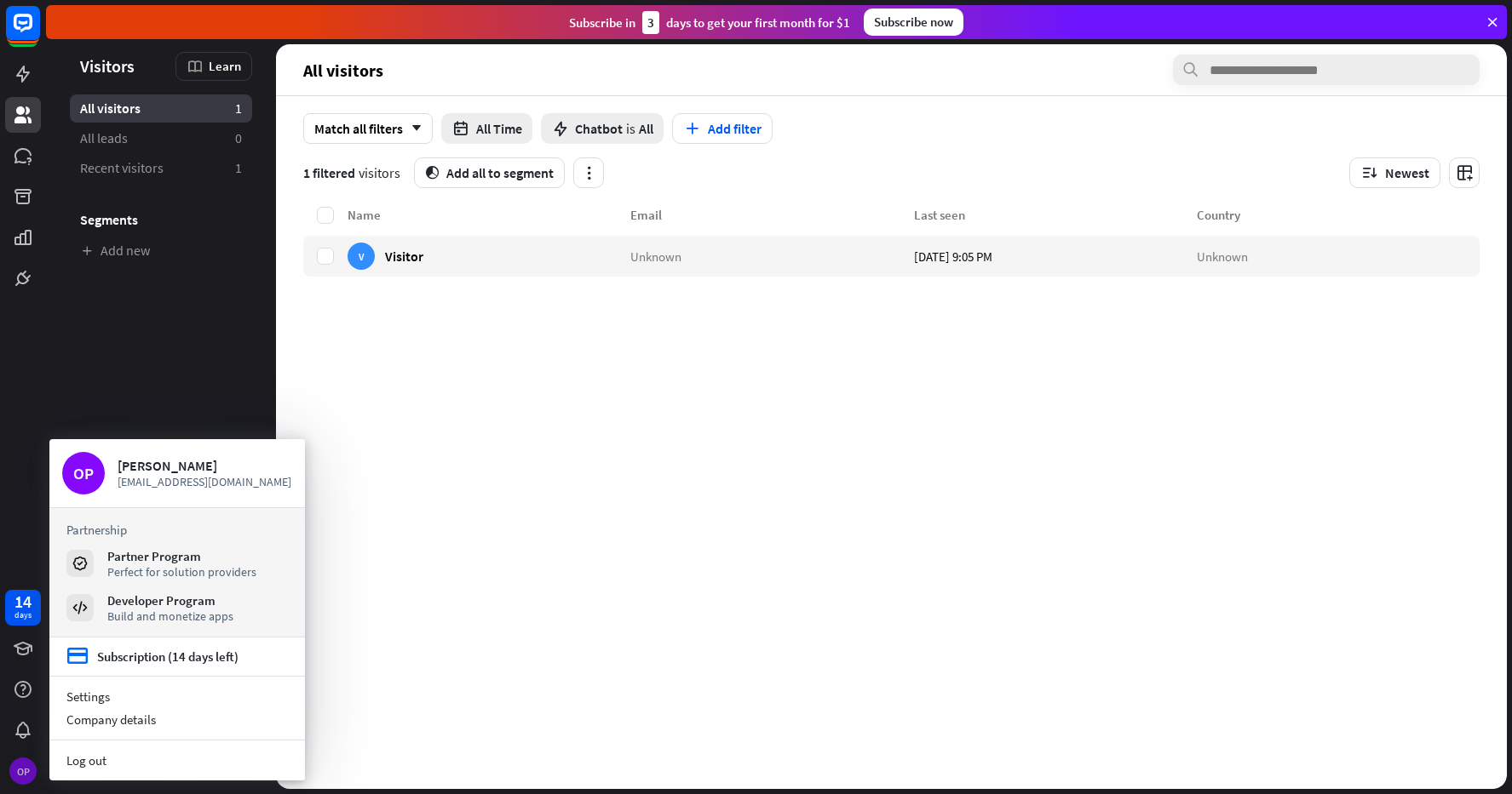
click at [21, 775] on div "OP" at bounding box center [23, 771] width 27 height 27
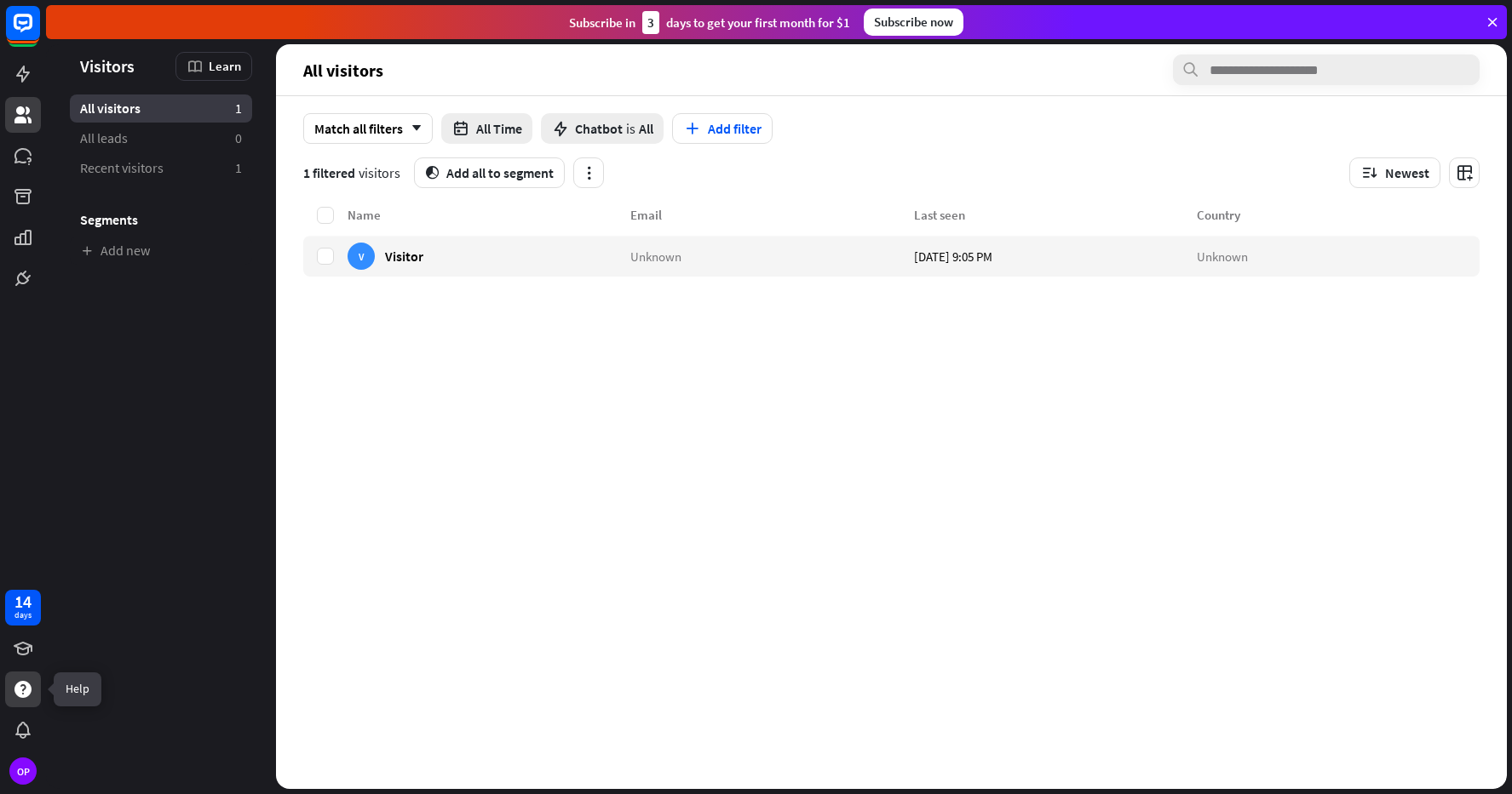
click at [26, 680] on icon at bounding box center [22, 689] width 20 height 20
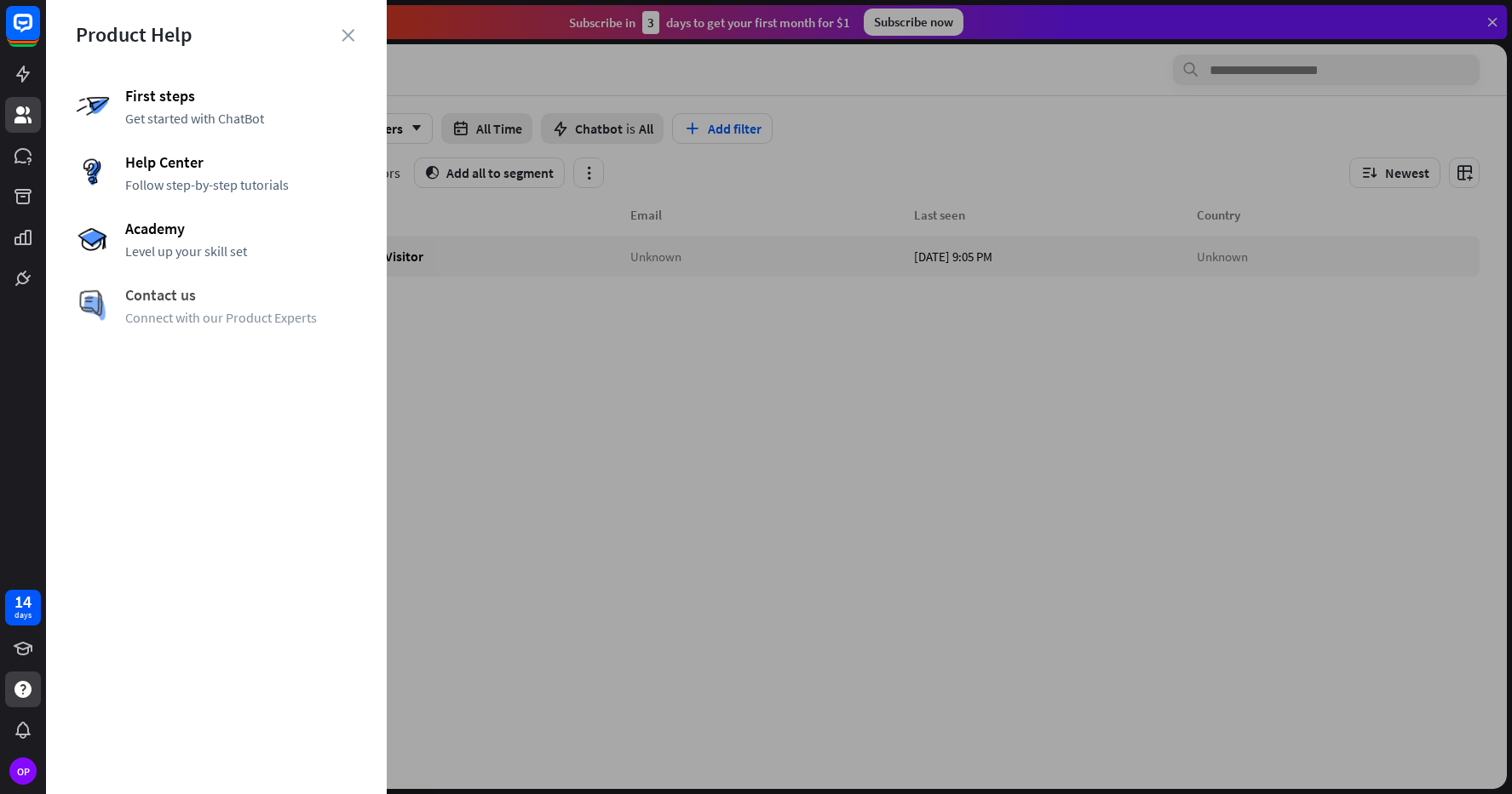
click at [197, 303] on span "Contact us" at bounding box center [241, 295] width 231 height 19
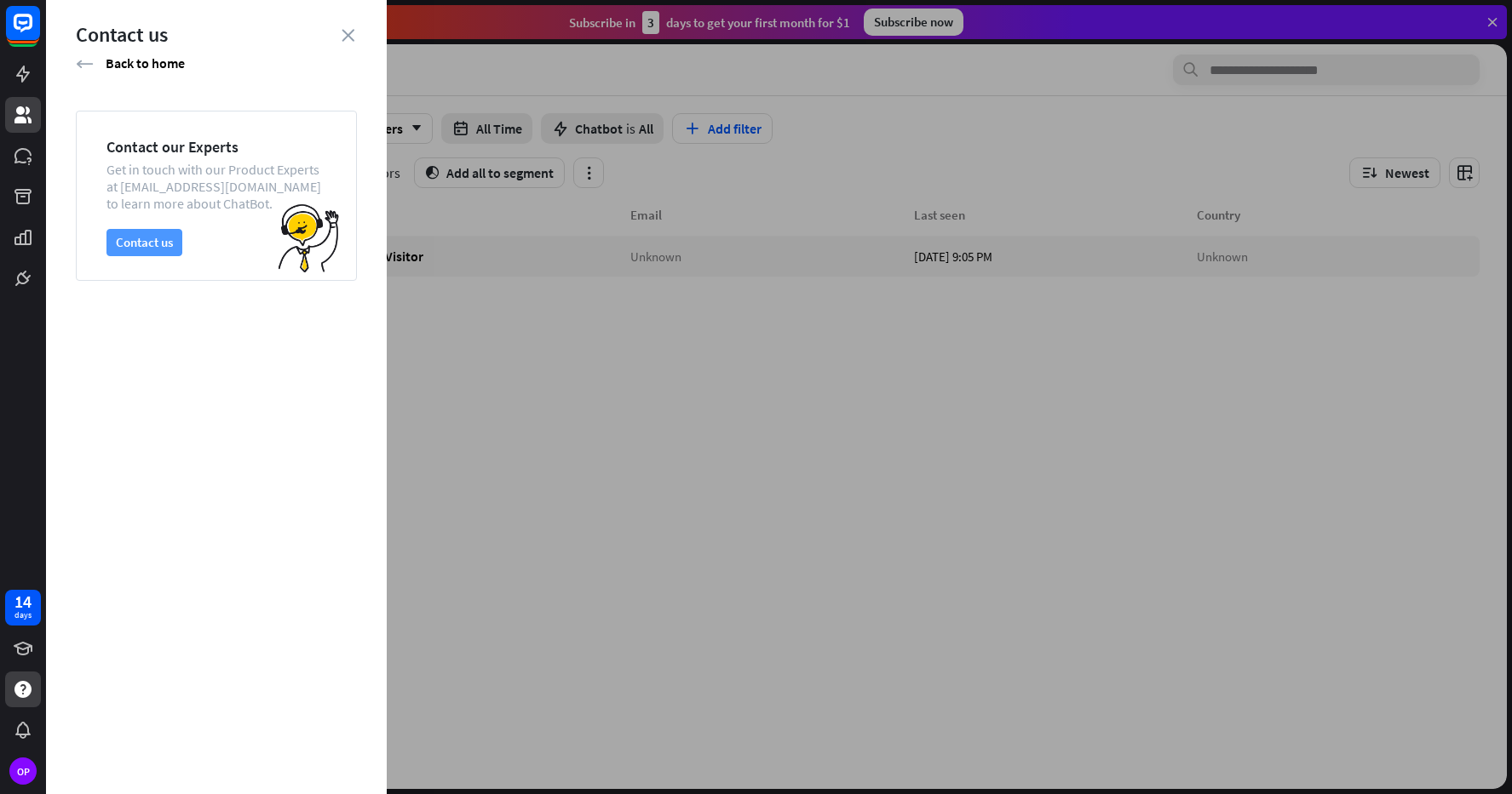
click at [152, 245] on button "Contact us" at bounding box center [145, 243] width 76 height 27
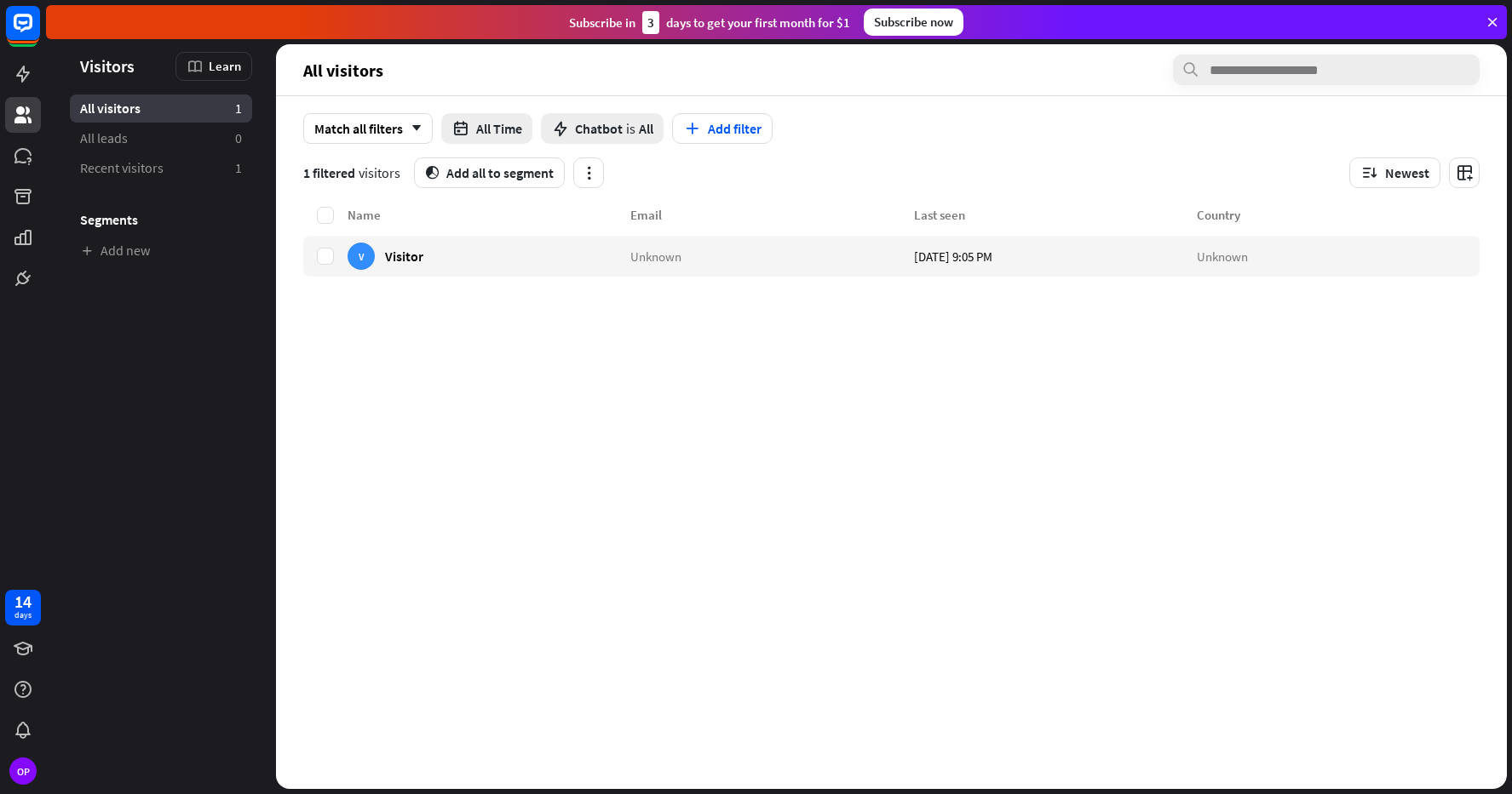
click at [854, 374] on div "Name Email Last seen Country V Visitor Unknown [DATE] 9:05 PM Unknown" at bounding box center [891, 498] width 1177 height 584
click at [36, 79] on link at bounding box center [23, 74] width 36 height 36
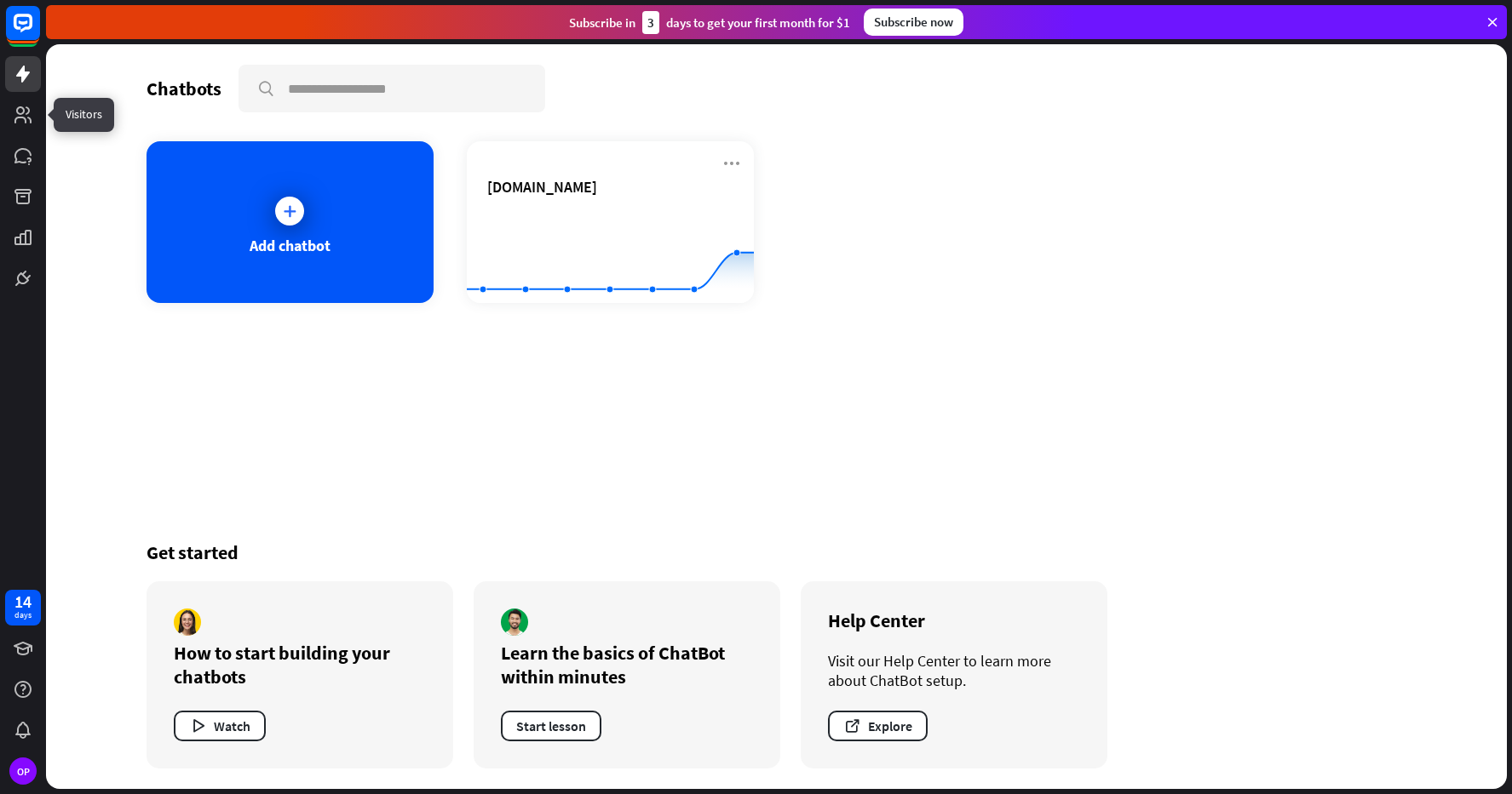
click at [27, 133] on div at bounding box center [23, 148] width 46 height 296
click at [27, 109] on icon at bounding box center [22, 115] width 17 height 17
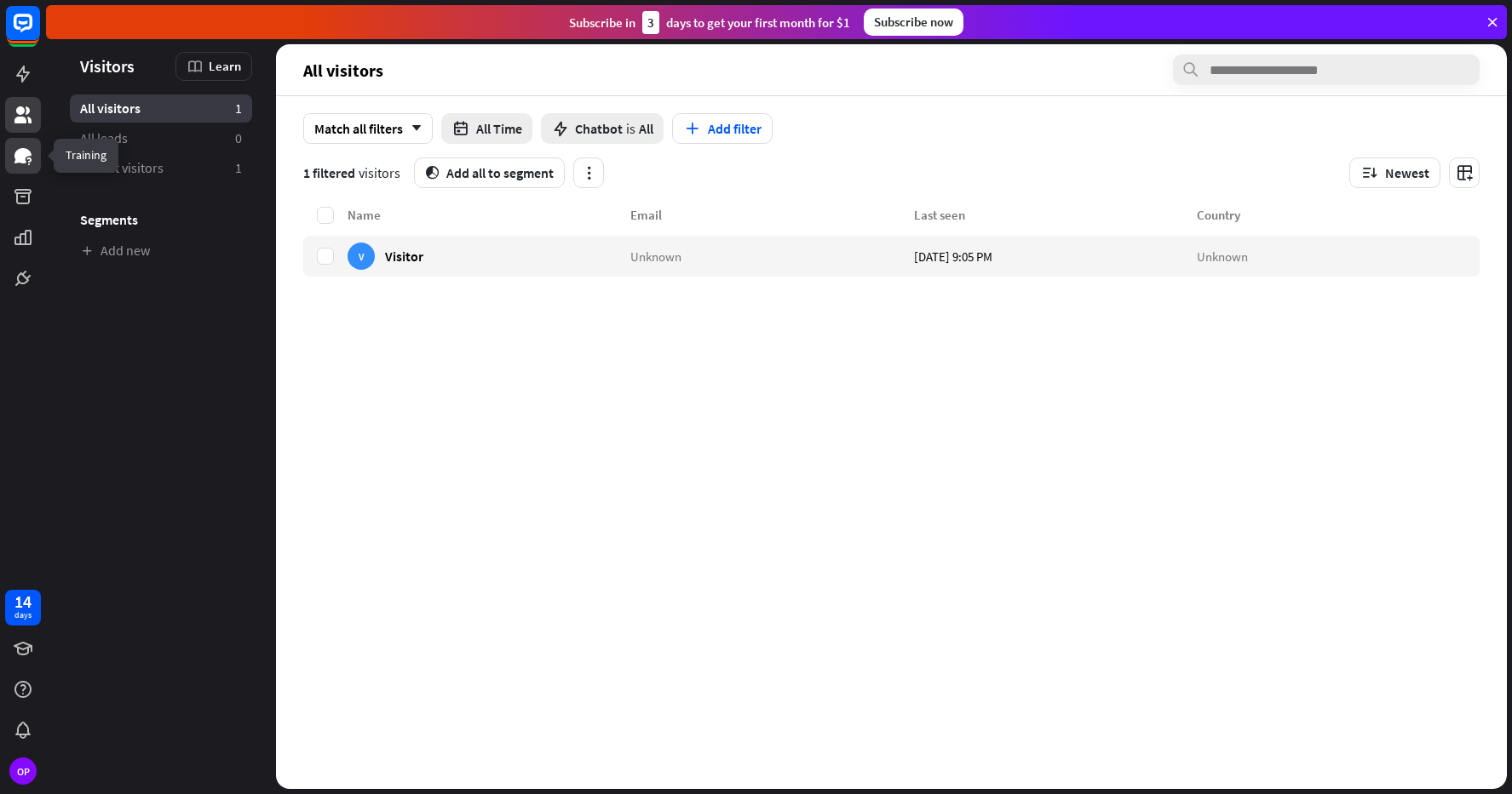
click at [34, 155] on link at bounding box center [23, 155] width 36 height 36
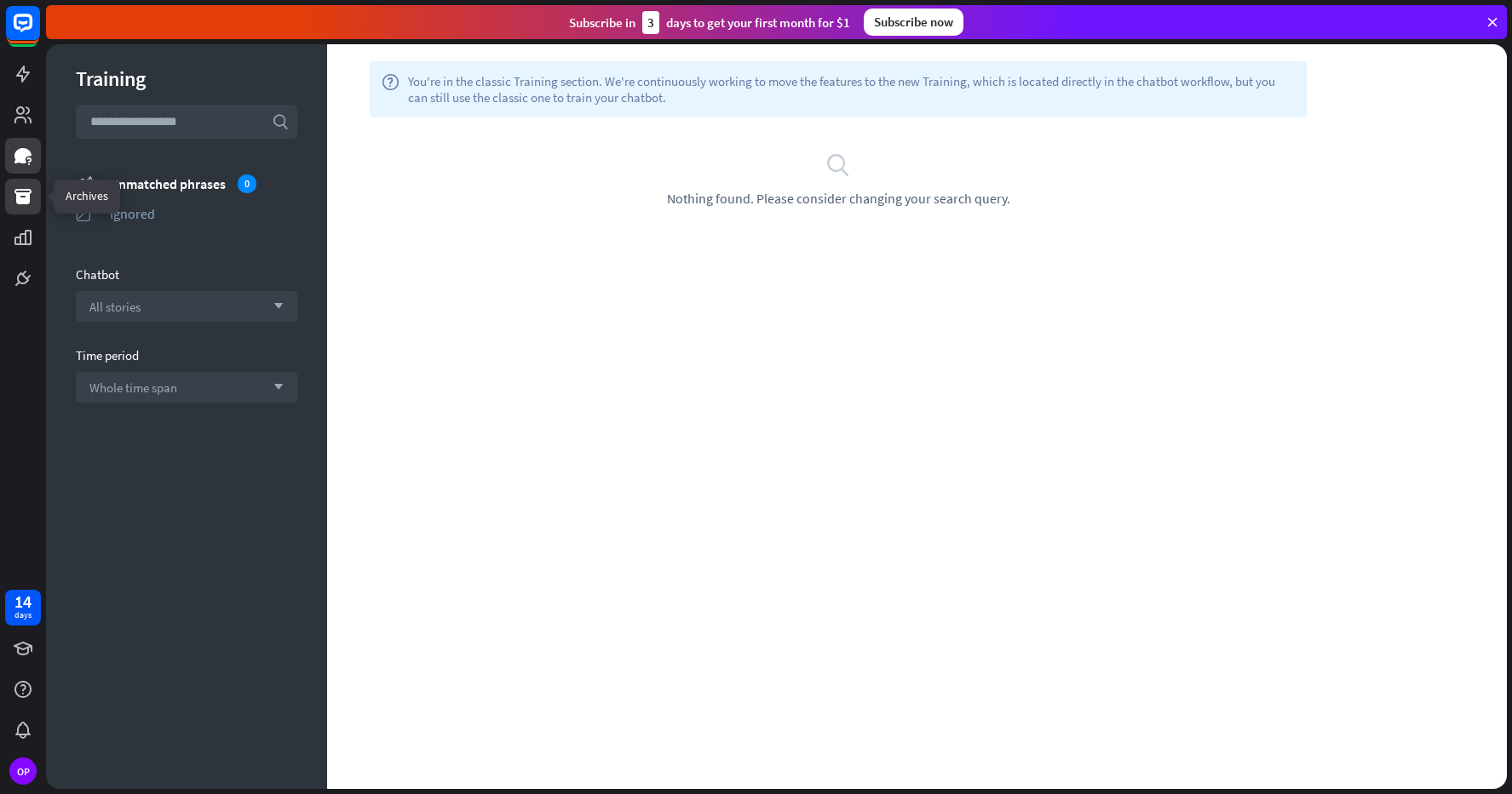
click at [32, 189] on icon at bounding box center [22, 196] width 20 height 20
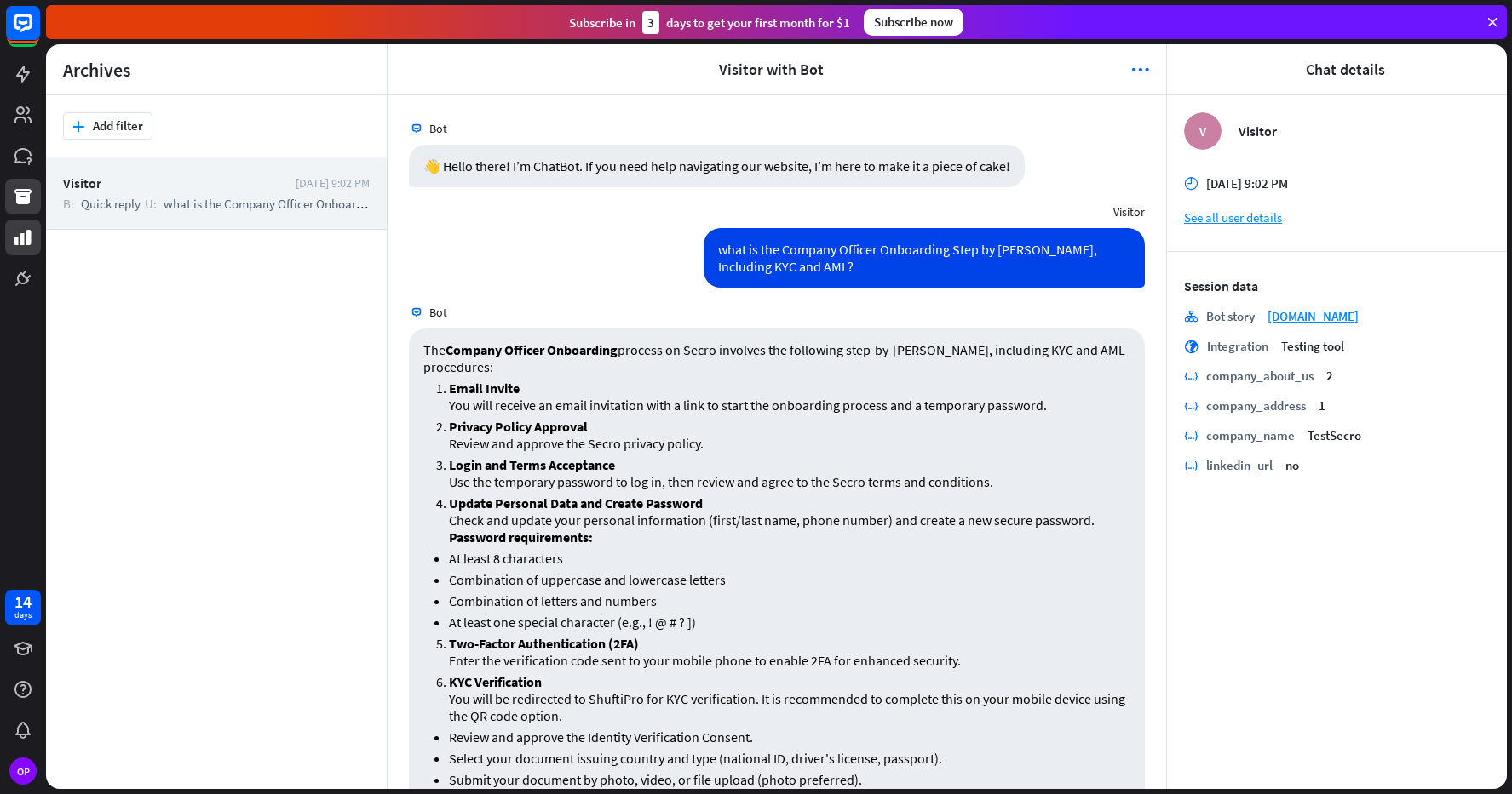
scroll to position [1342, 0]
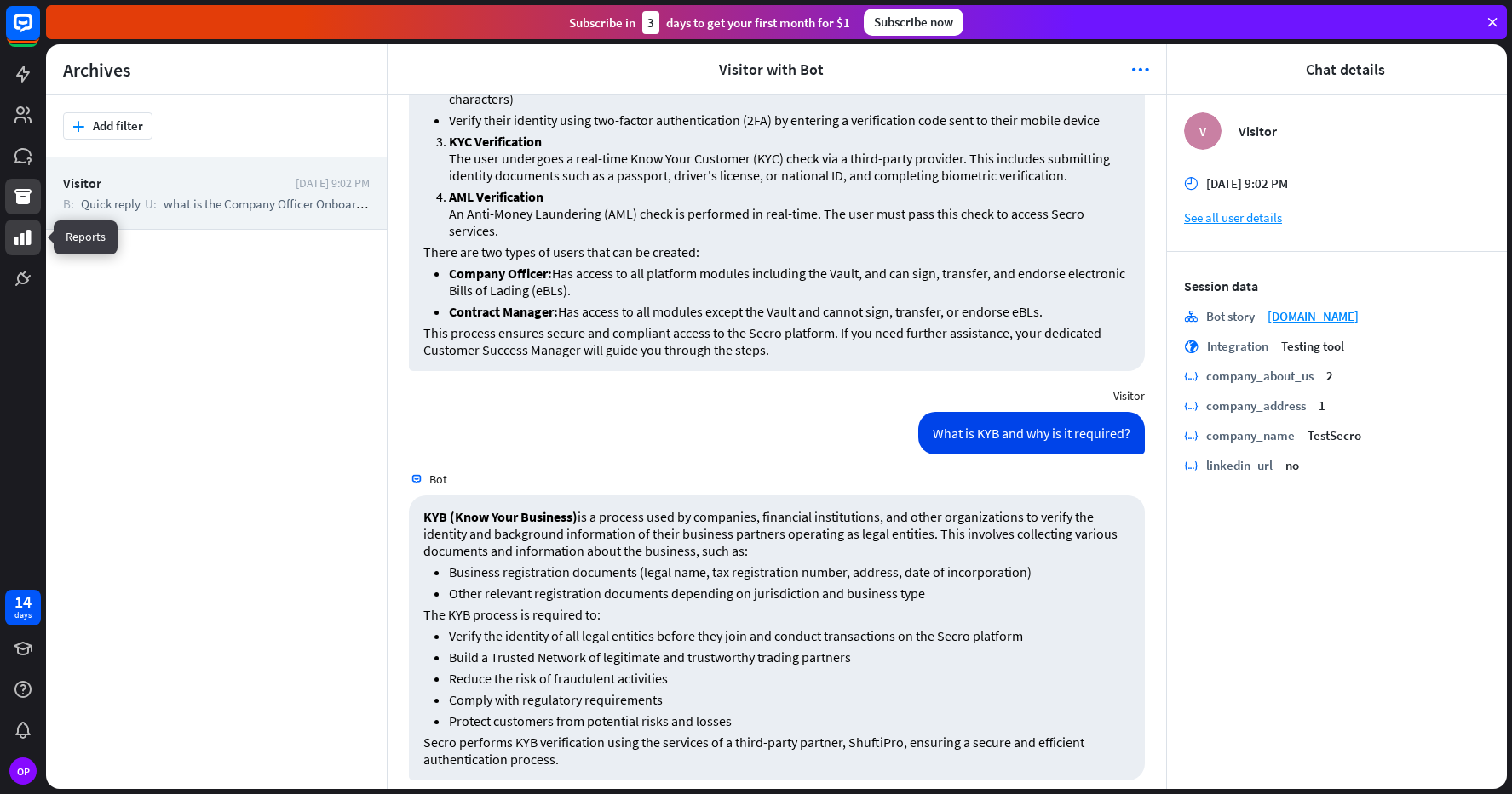
click at [26, 223] on link at bounding box center [23, 237] width 36 height 36
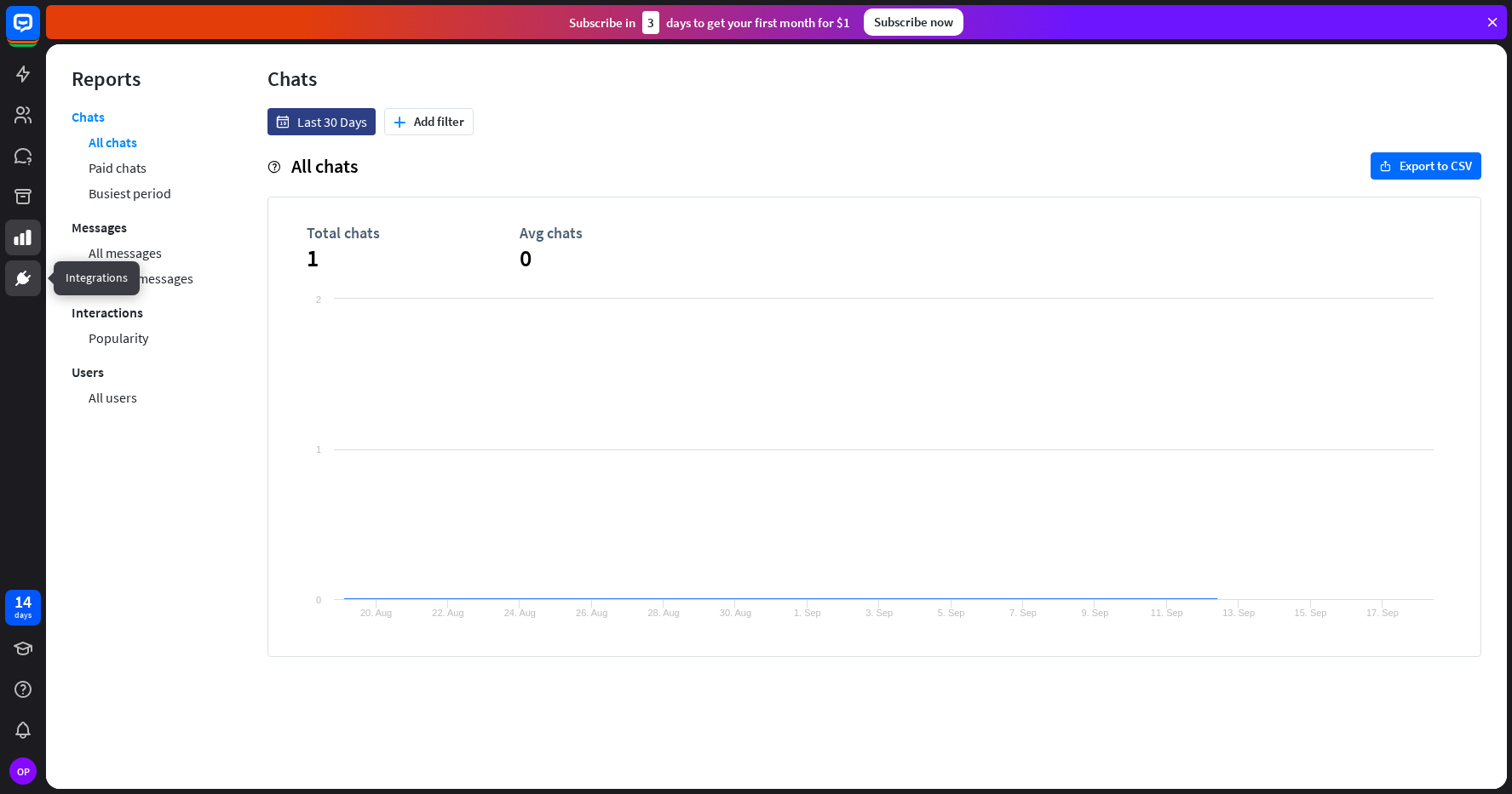
click at [22, 269] on icon at bounding box center [22, 278] width 20 height 20
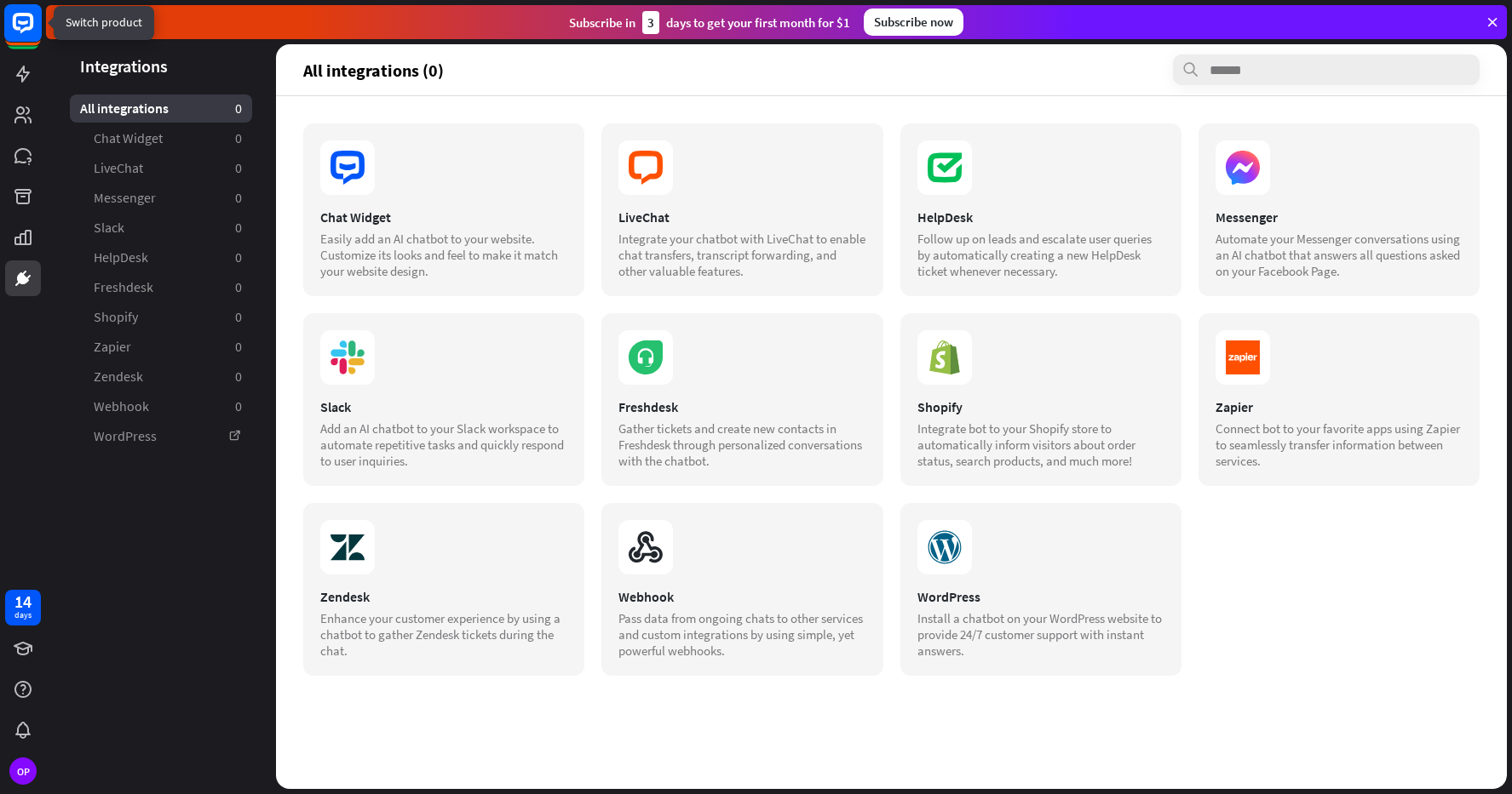
click at [19, 15] on icon at bounding box center [22, 22] width 20 height 20
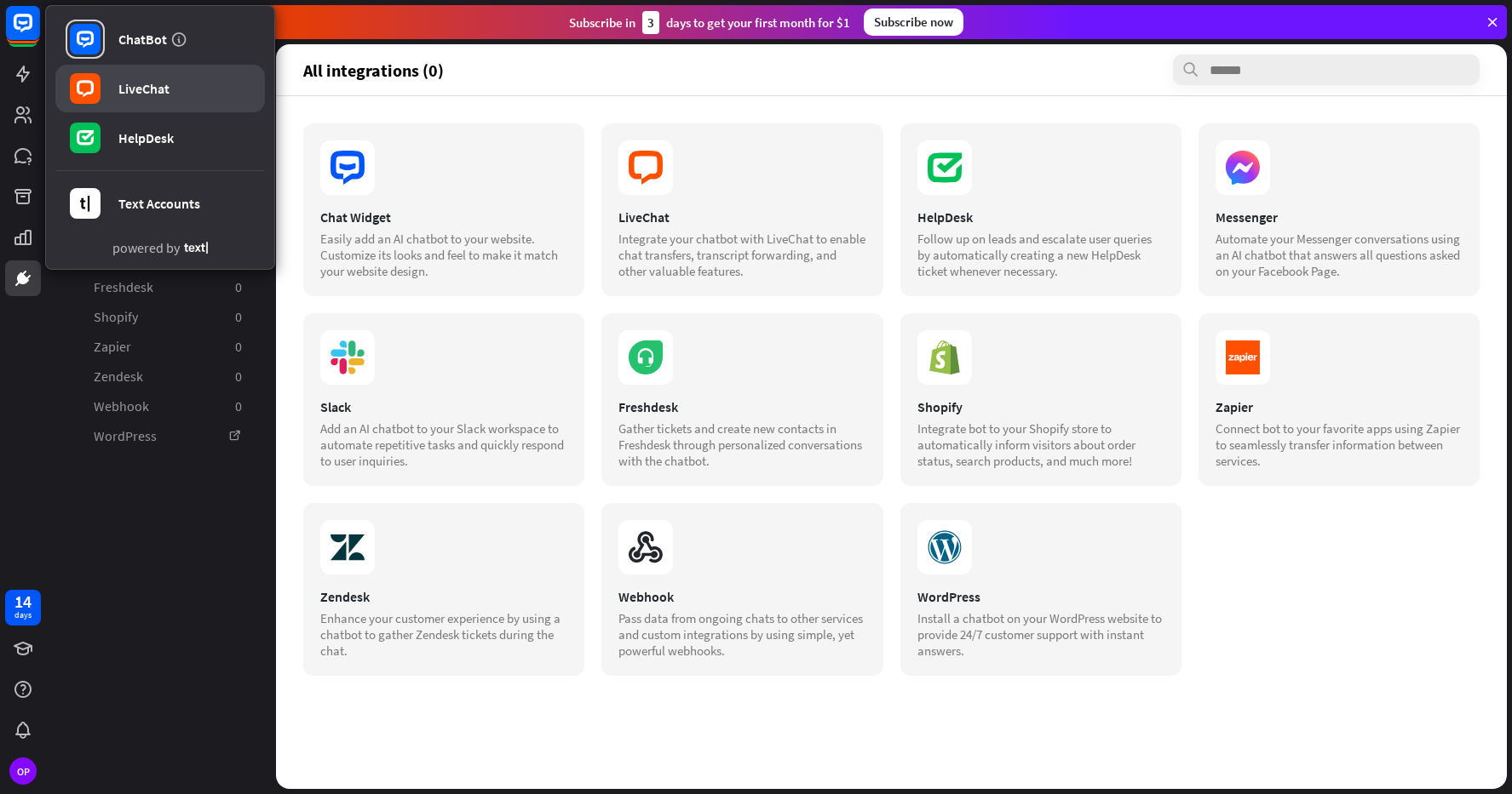
click at [162, 86] on div "LiveChat" at bounding box center [144, 88] width 51 height 17
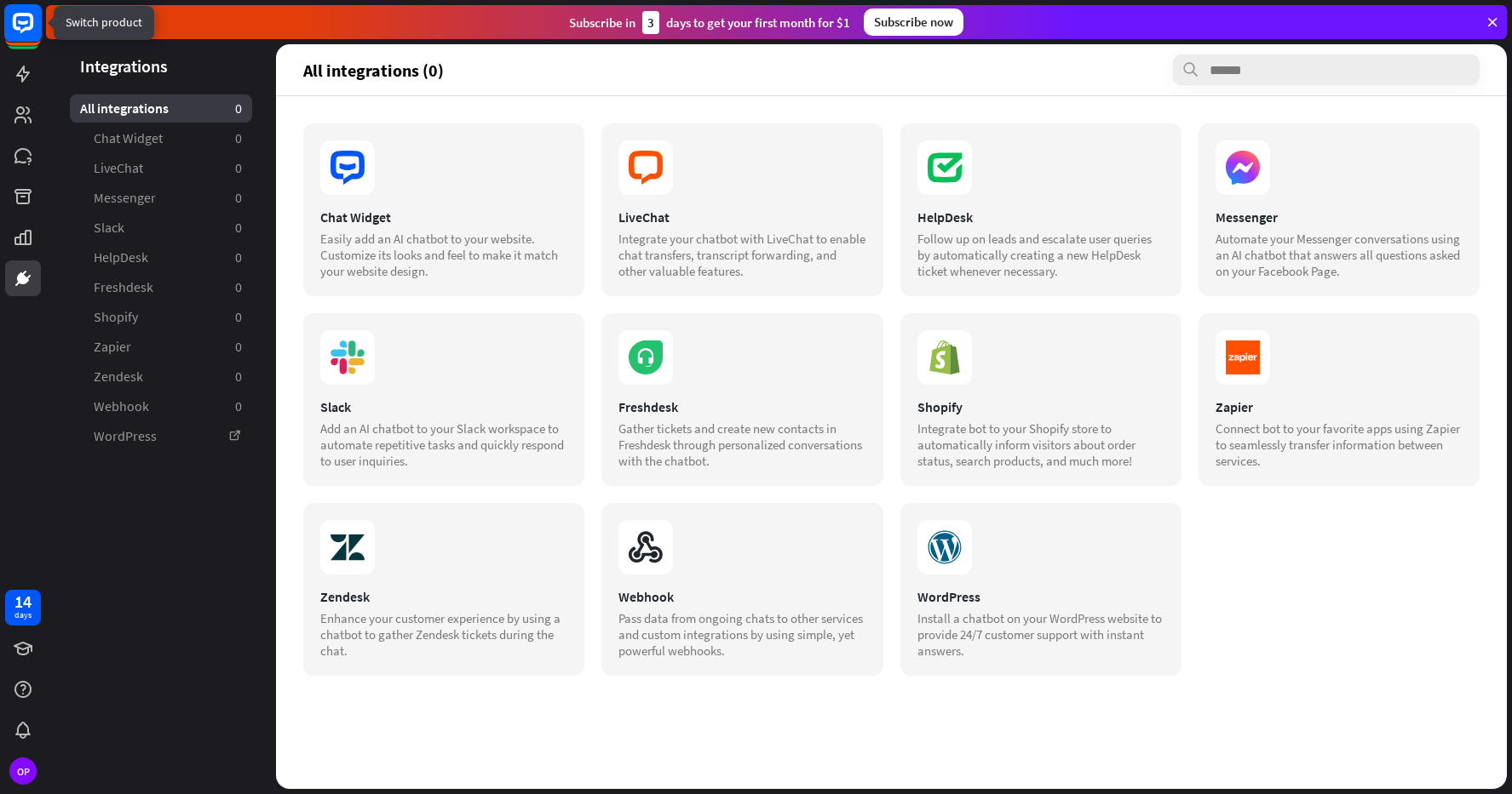
click at [28, 23] on rect at bounding box center [23, 23] width 37 height 37
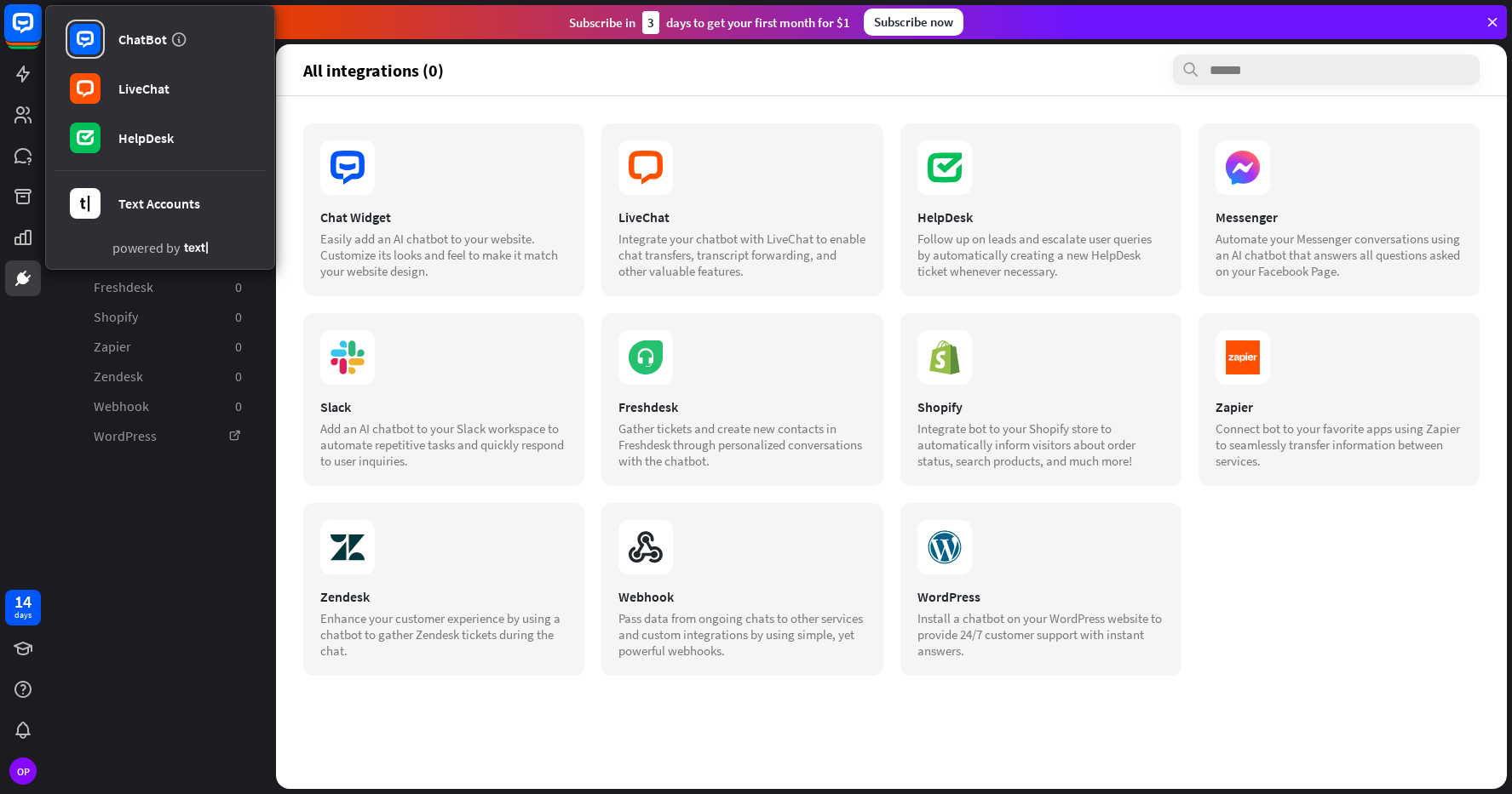
click at [28, 23] on rect at bounding box center [23, 23] width 37 height 37
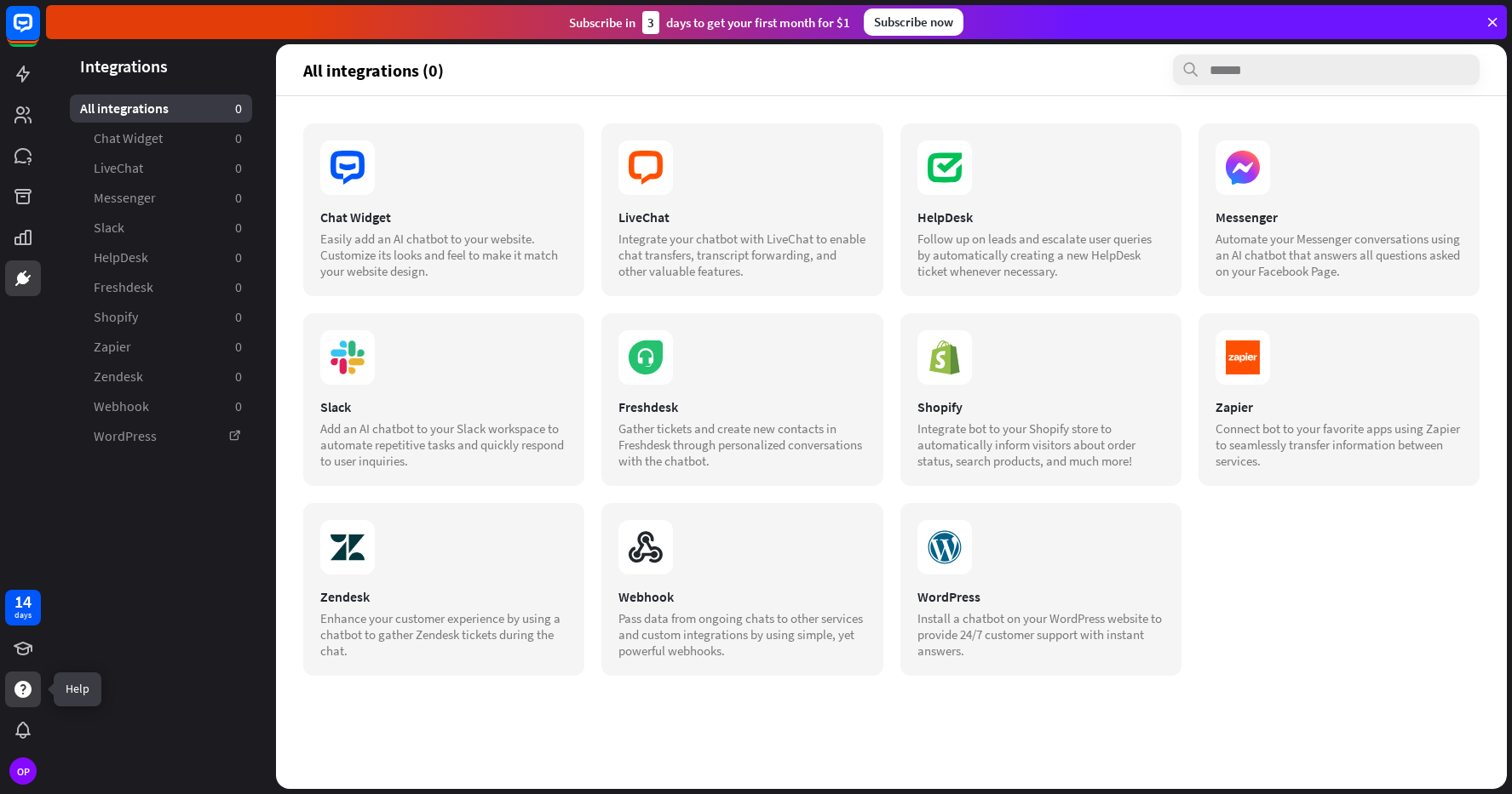
click at [25, 702] on div at bounding box center [23, 689] width 36 height 36
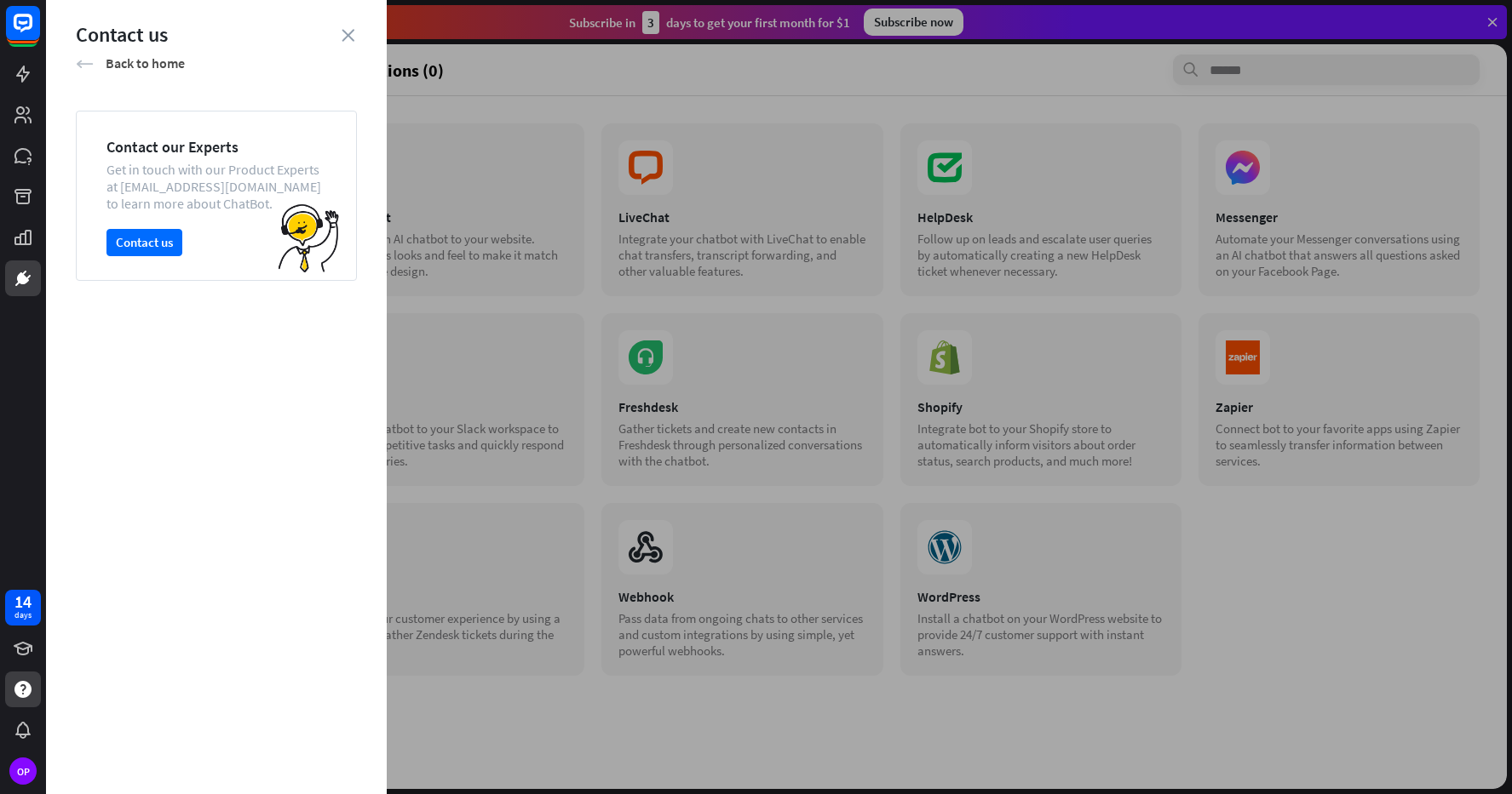
click at [83, 61] on icon "arrow_left" at bounding box center [85, 64] width 18 height 17
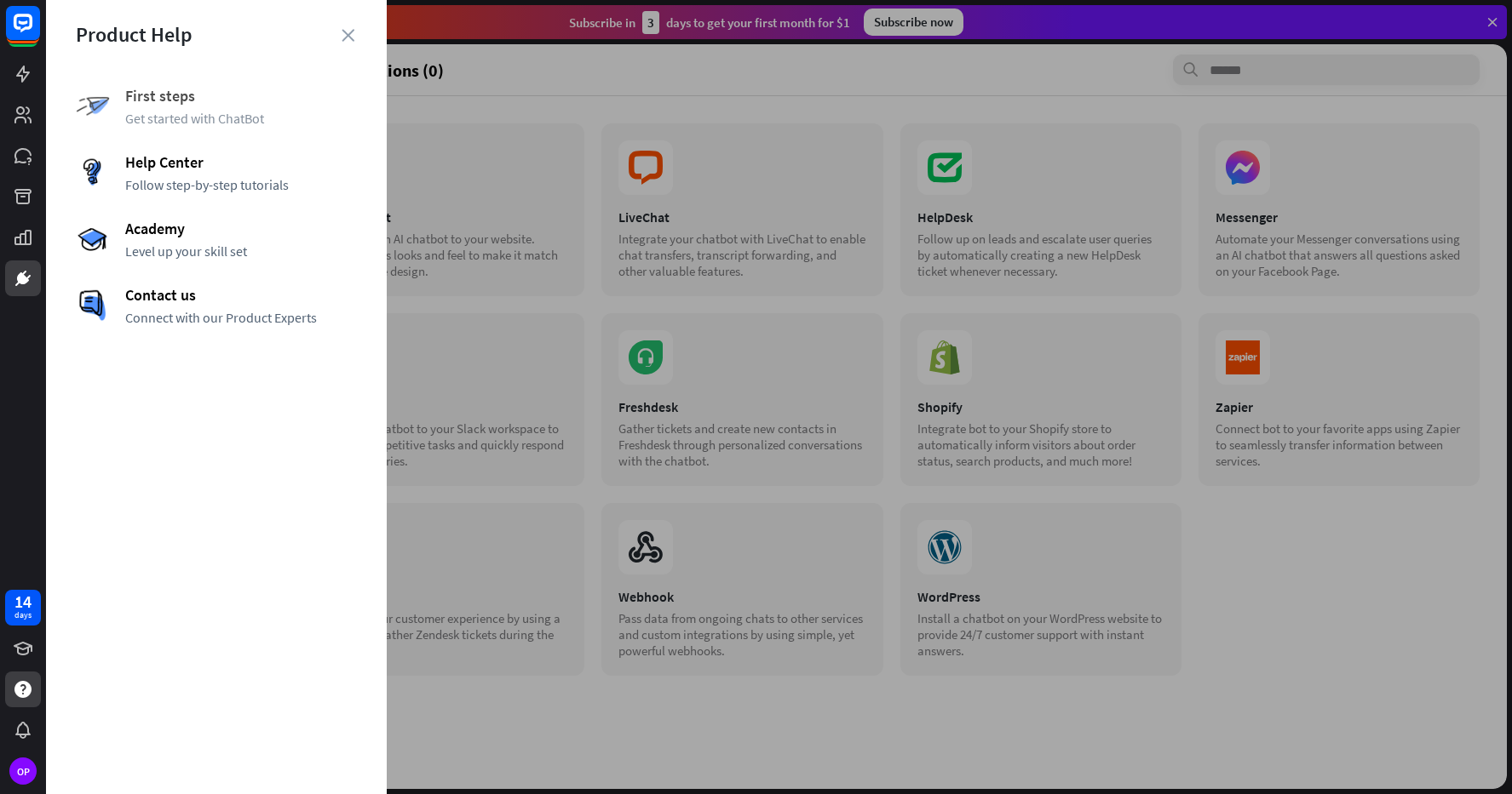
click at [152, 101] on span "First steps" at bounding box center [241, 95] width 231 height 19
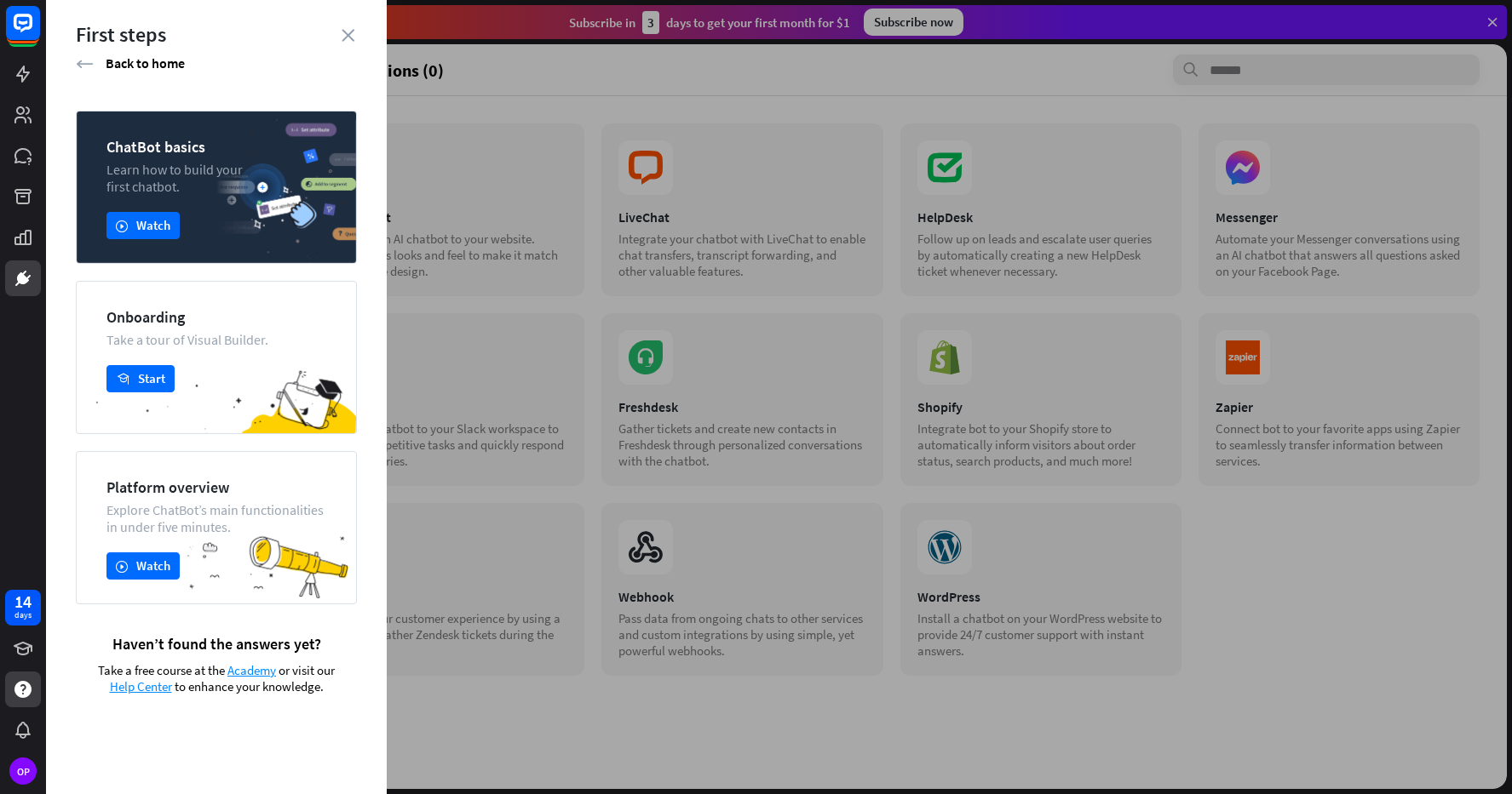
click at [84, 51] on div "First steps arrow_left Back to home" at bounding box center [216, 47] width 281 height 51
click at [83, 61] on icon "arrow_left" at bounding box center [85, 64] width 18 height 17
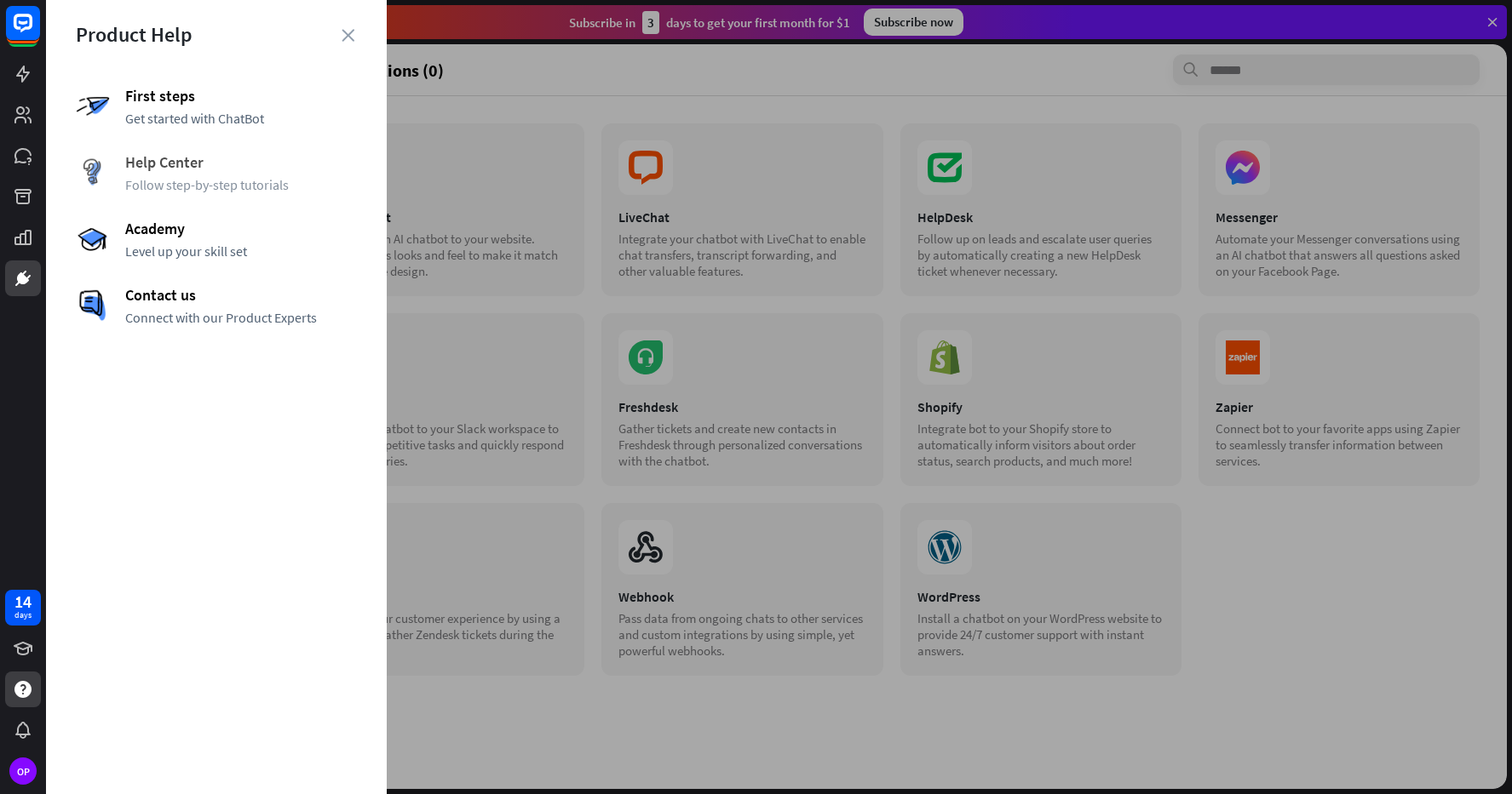
click at [125, 164] on span "Help Center" at bounding box center [241, 162] width 231 height 19
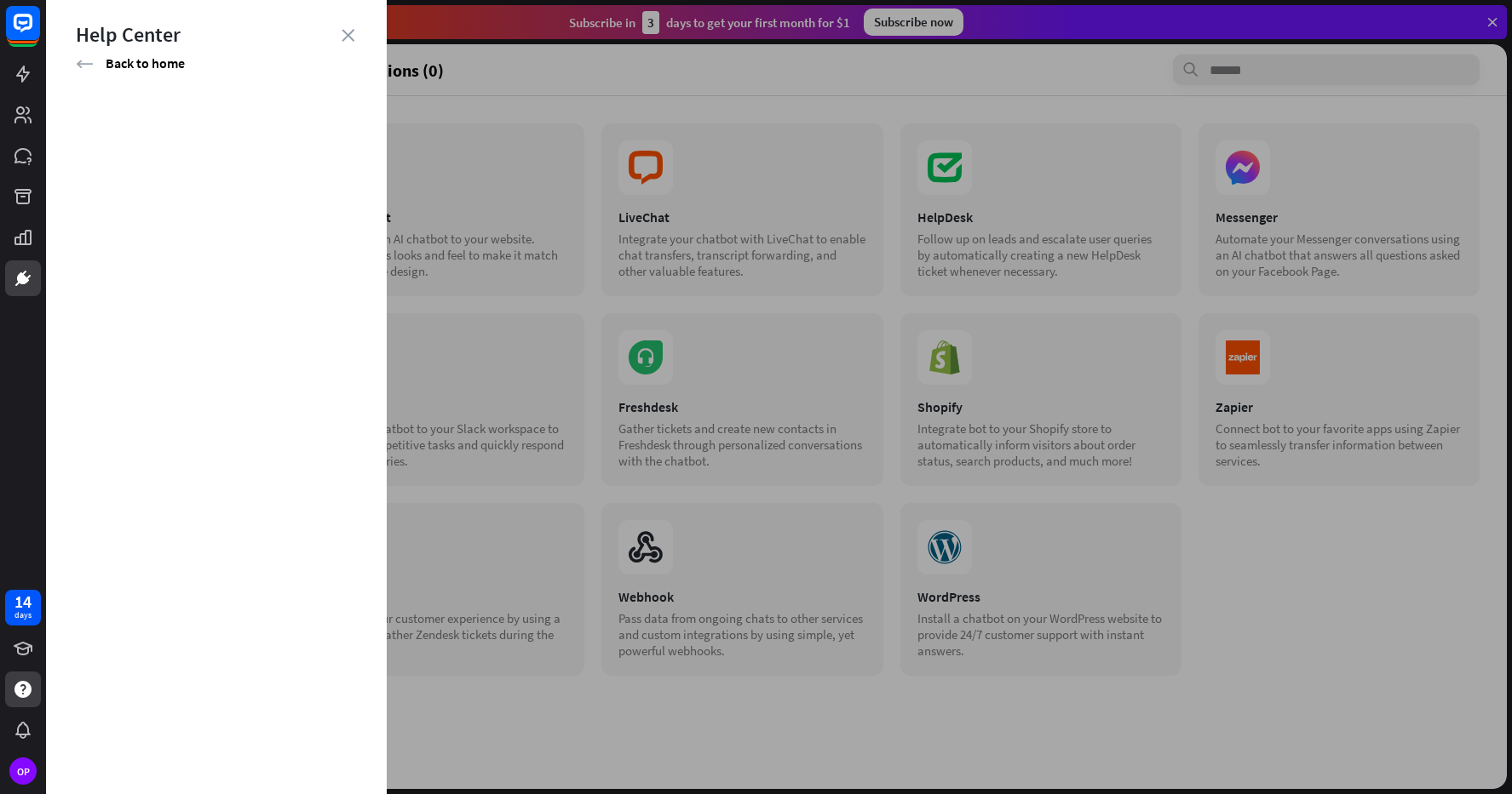
click at [350, 27] on div "Help Center" at bounding box center [216, 34] width 281 height 26
click at [349, 38] on icon "close" at bounding box center [348, 35] width 12 height 12
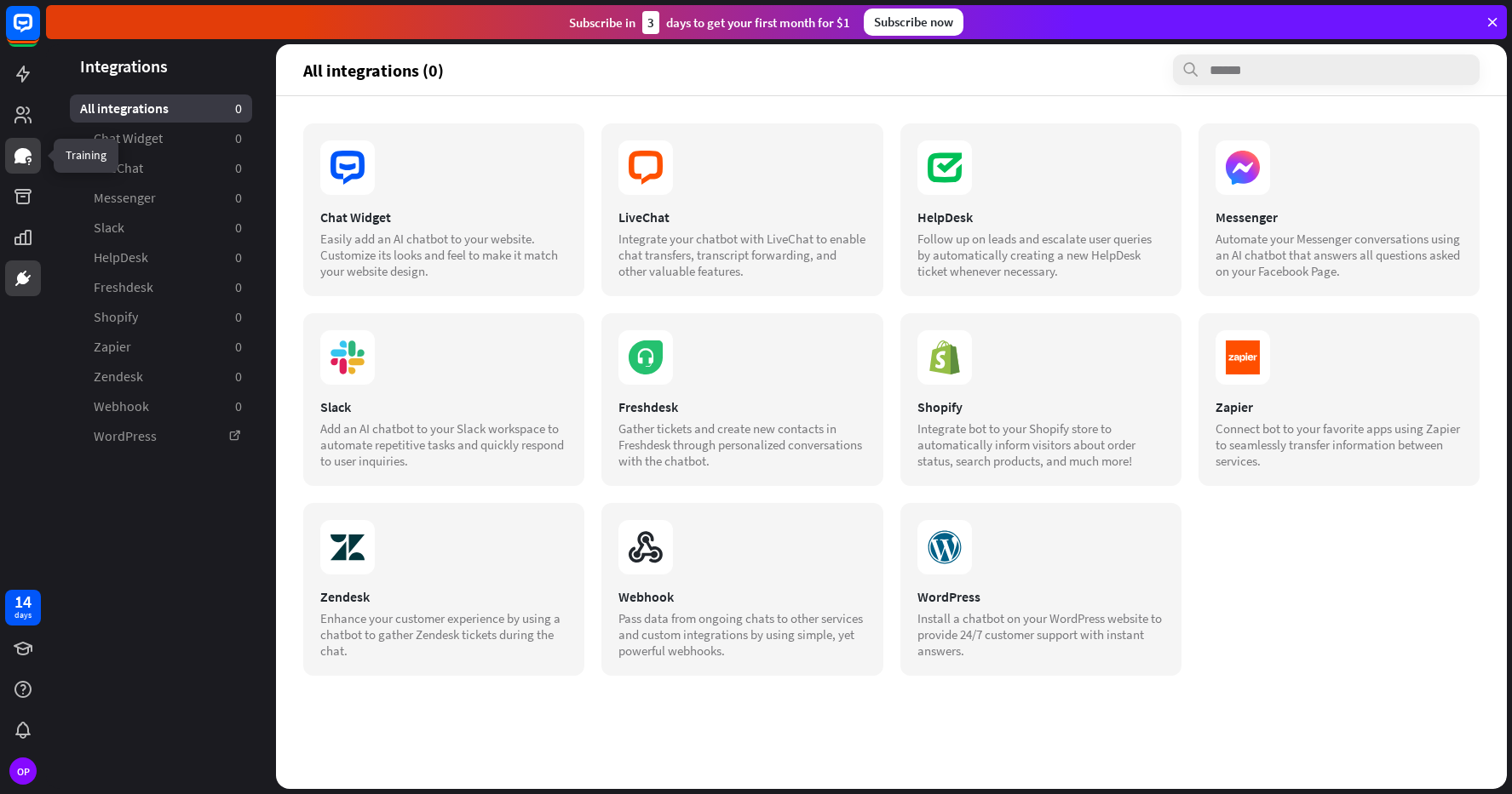
click at [17, 161] on icon at bounding box center [22, 155] width 17 height 15
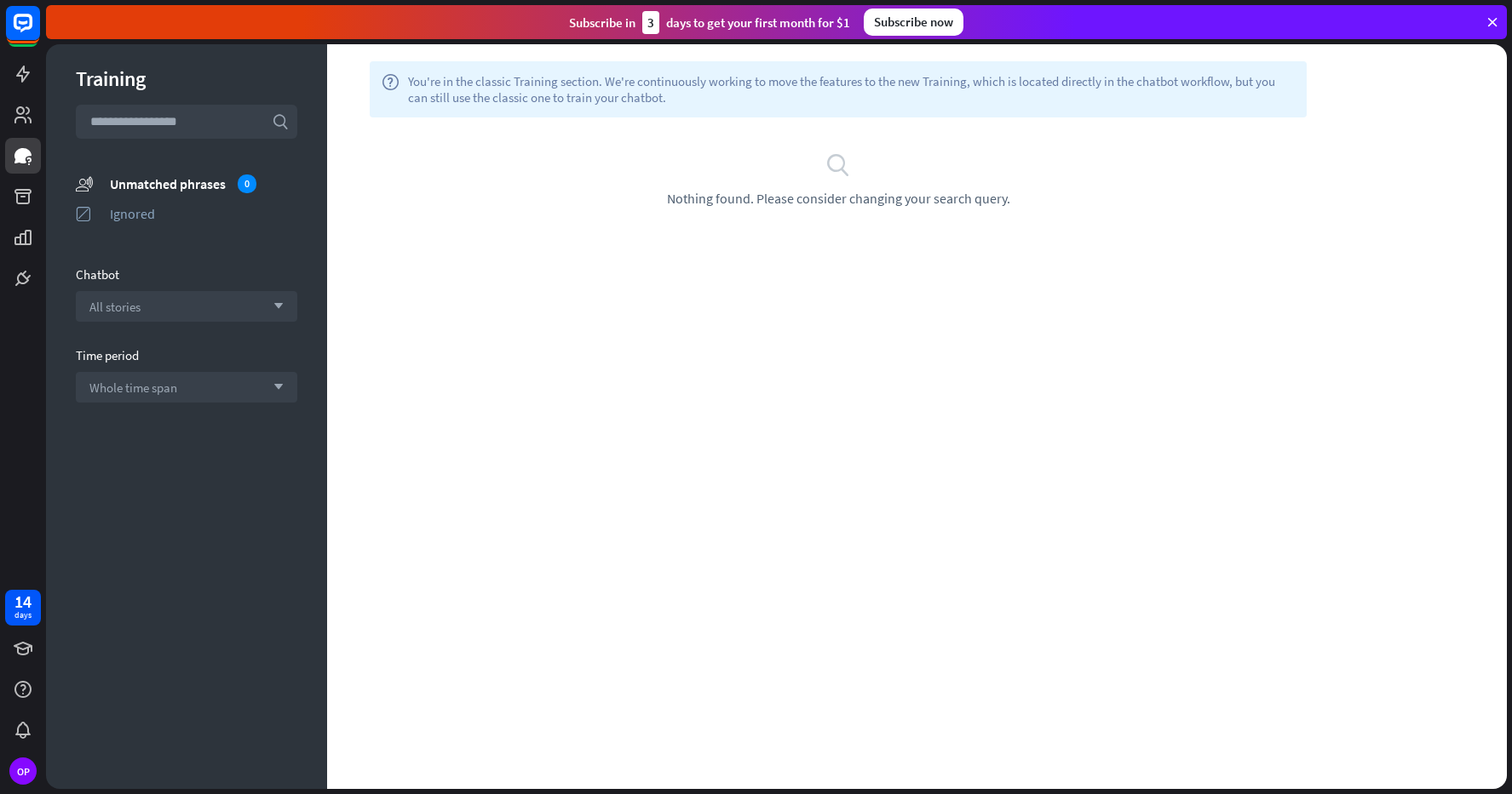
click at [26, 94] on div at bounding box center [23, 148] width 46 height 296
click at [26, 108] on icon at bounding box center [22, 115] width 17 height 17
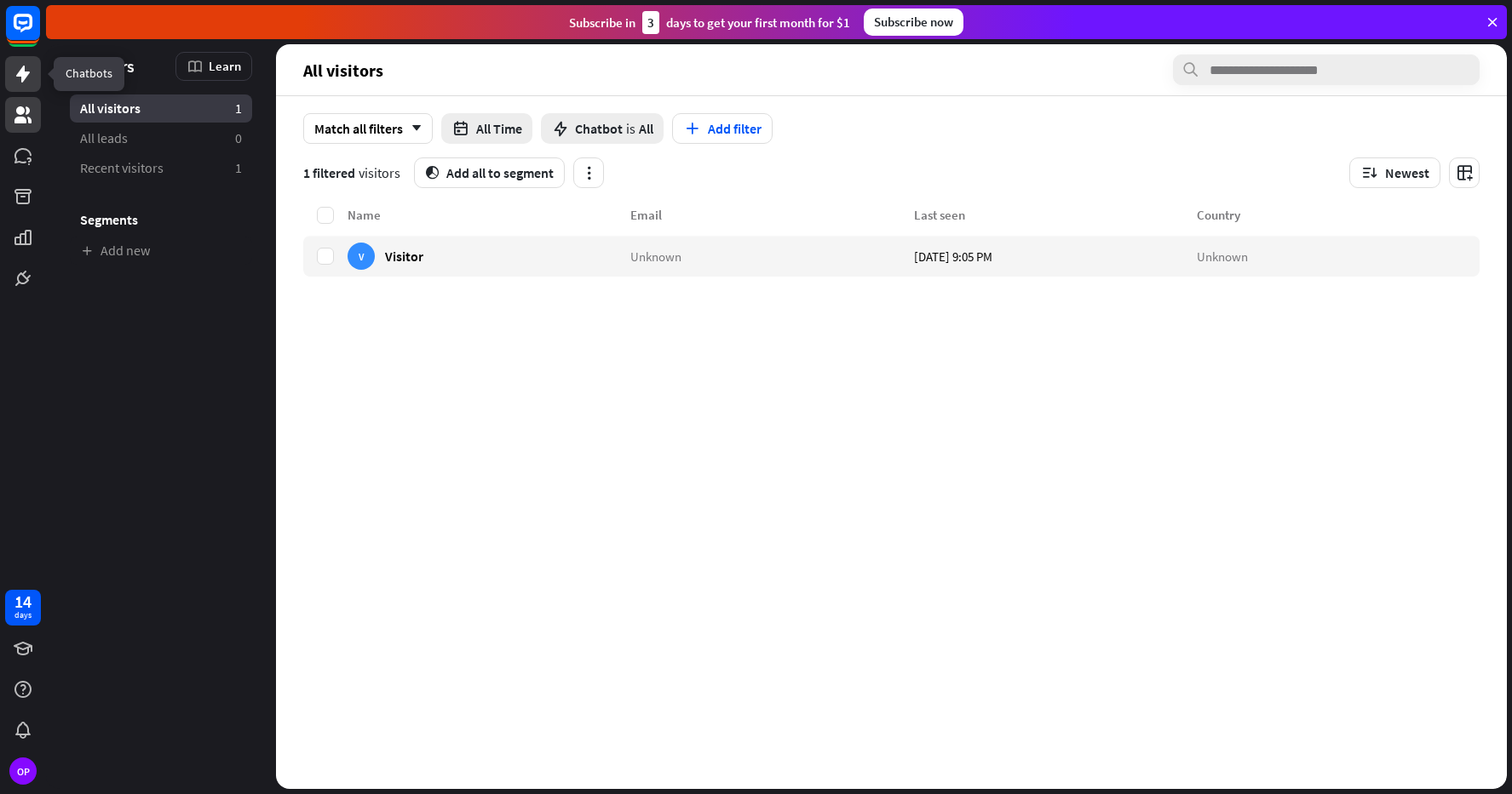
click at [26, 69] on icon at bounding box center [22, 73] width 20 height 20
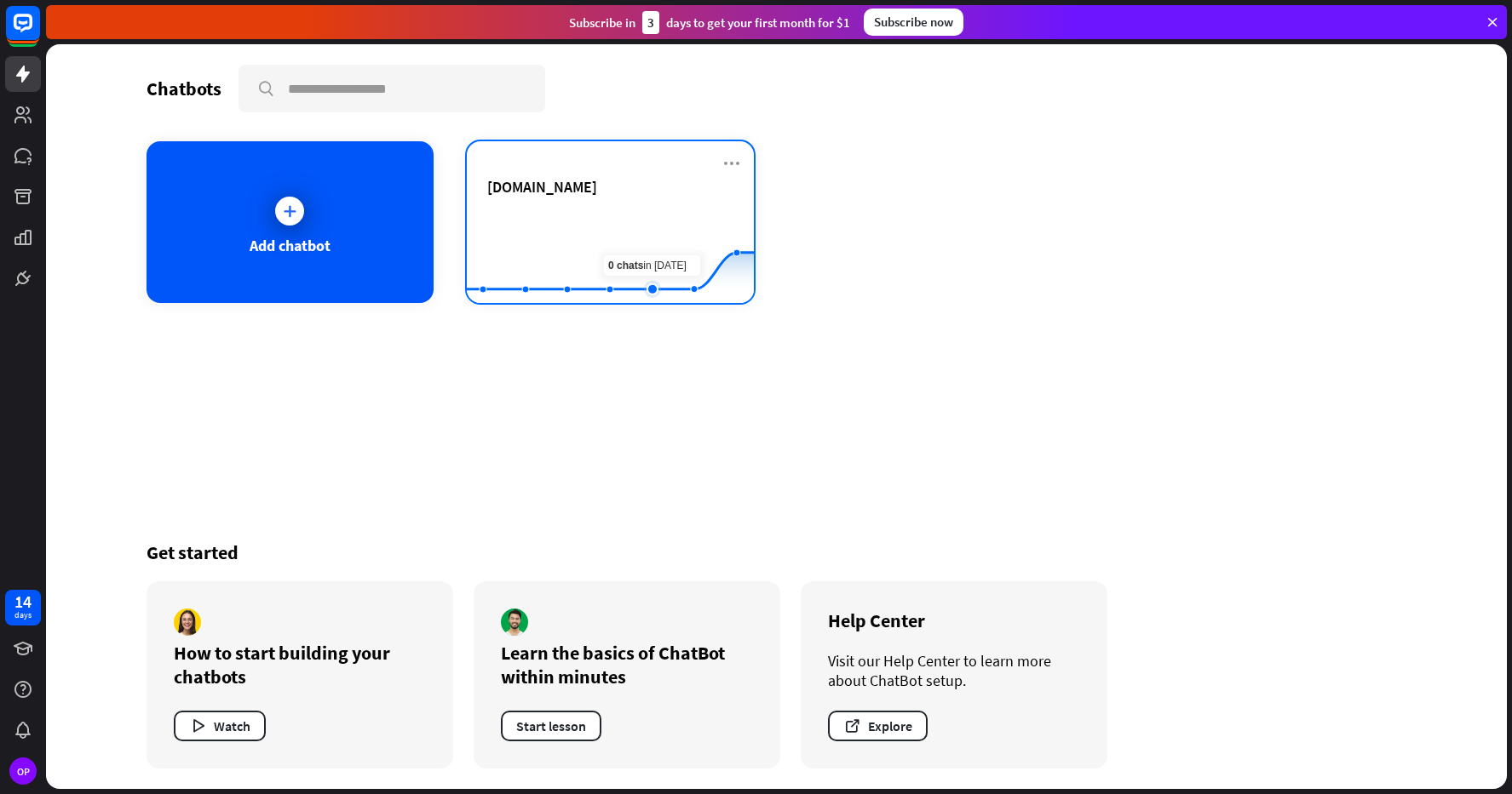
click at [645, 236] on rect at bounding box center [610, 260] width 287 height 107
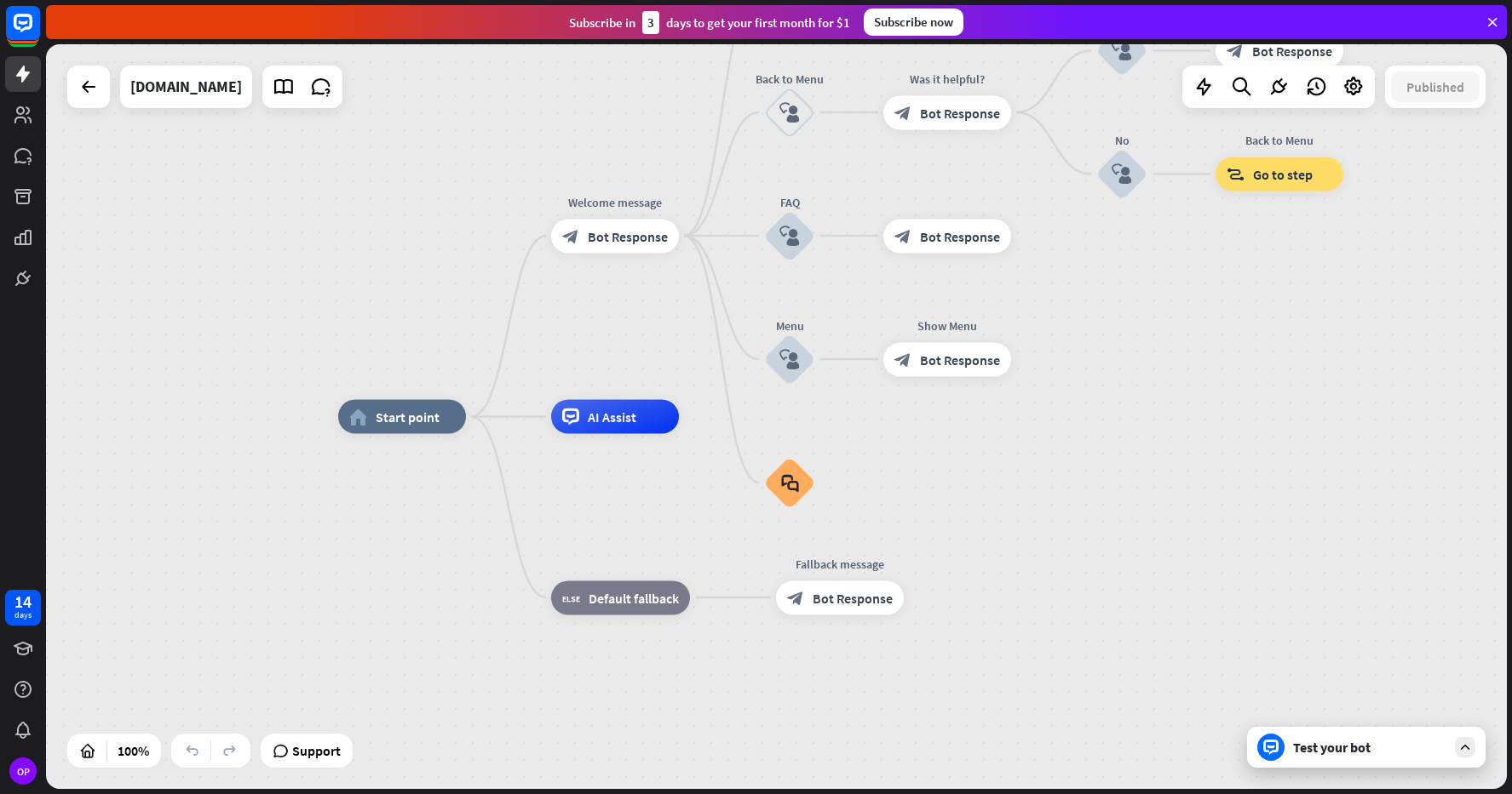
click at [1381, 747] on div "Test your bot" at bounding box center [1370, 747] width 154 height 17
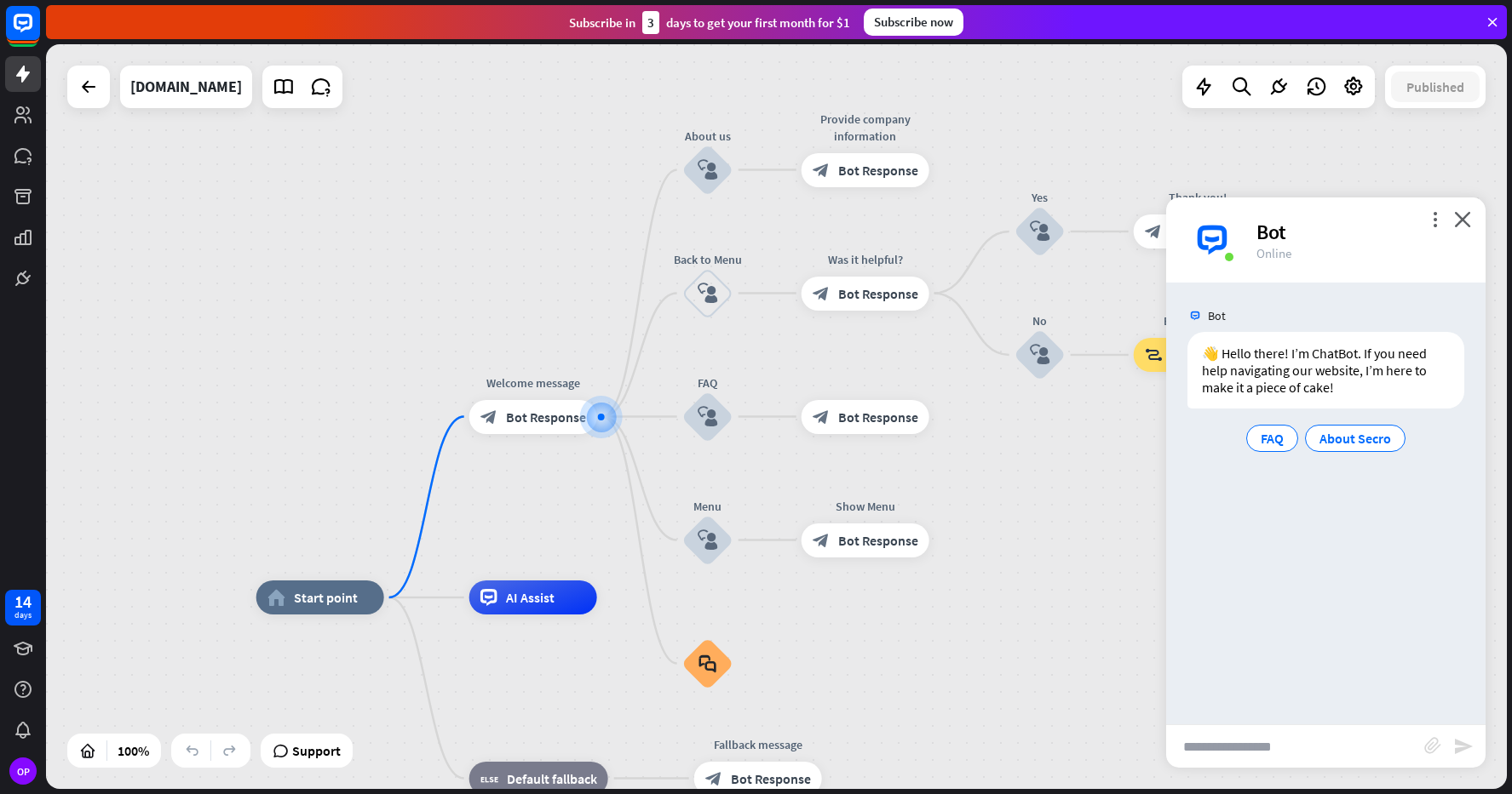
click at [1434, 228] on div "Bot" at bounding box center [1360, 232] width 208 height 26
click at [1433, 221] on icon "more_vert" at bounding box center [1434, 219] width 16 height 16
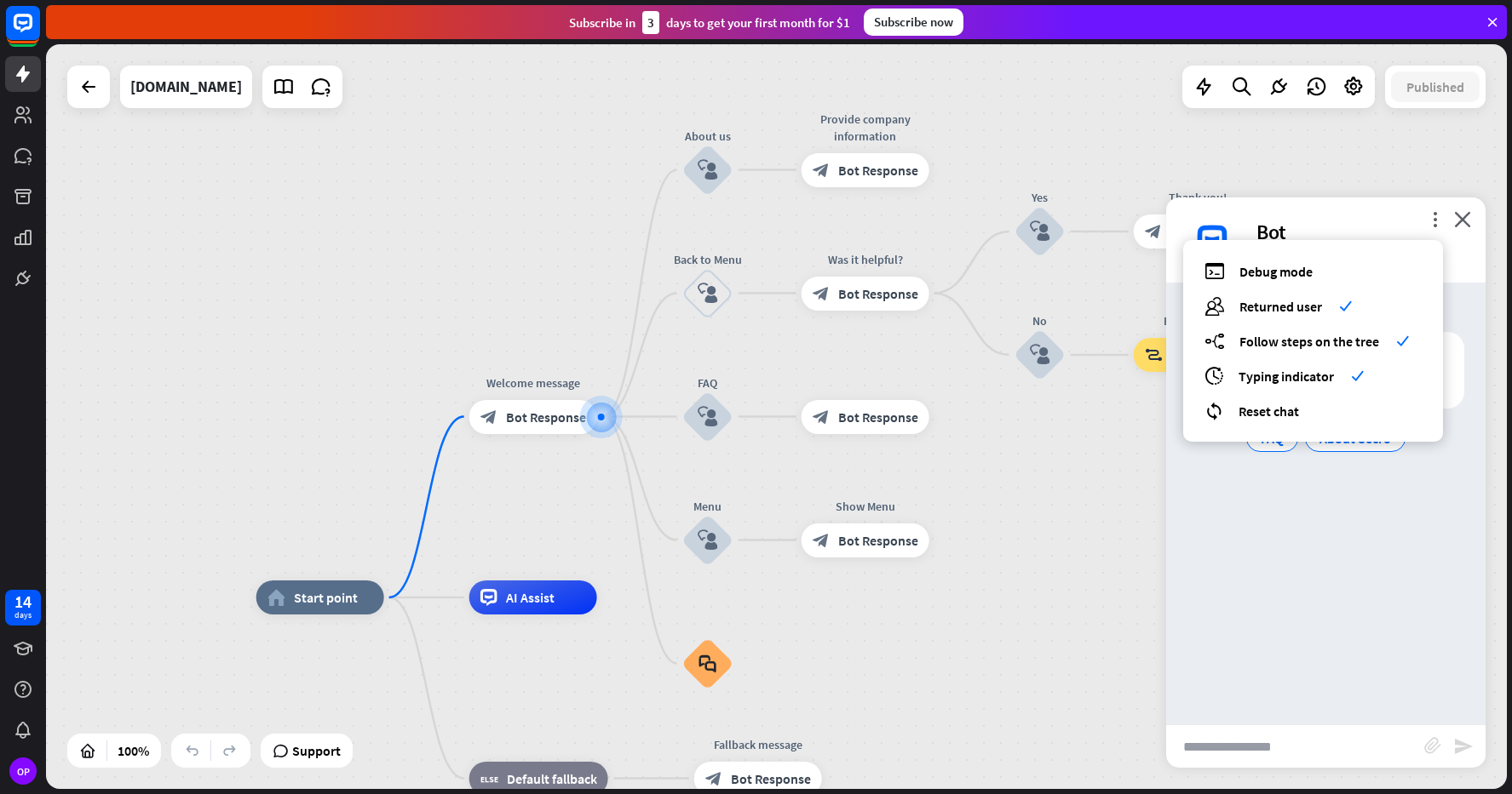
click at [1379, 228] on div "Bot" at bounding box center [1360, 232] width 208 height 26
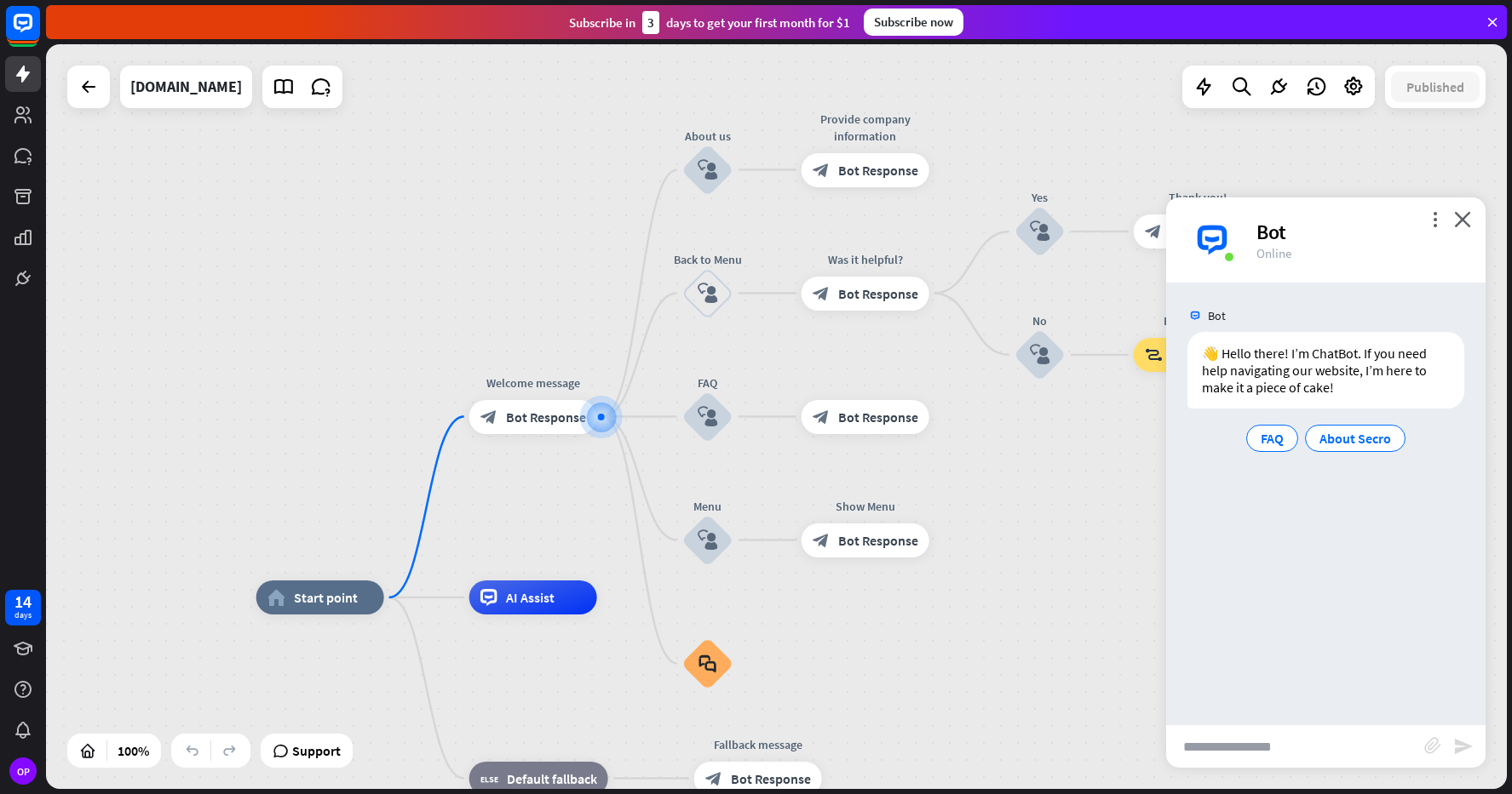
click at [1293, 146] on div "home_2 Start point Welcome message block_bot_response Bot Response About us blo…" at bounding box center [776, 416] width 1461 height 745
